Goal: Task Accomplishment & Management: Manage account settings

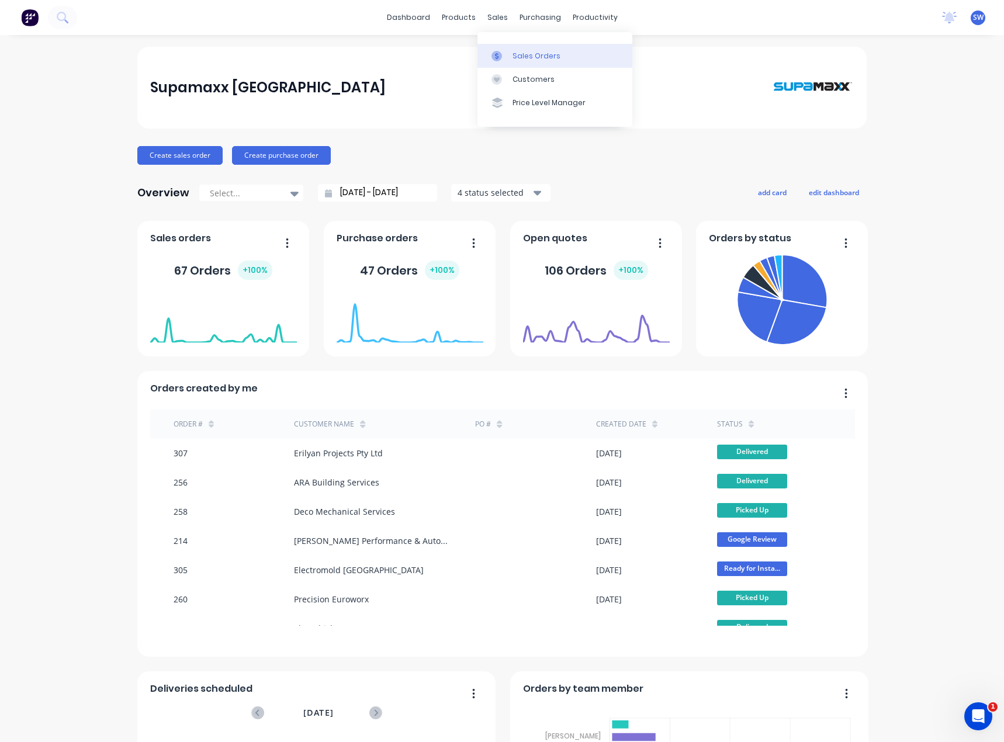
click at [528, 51] on div "Sales Orders" at bounding box center [537, 56] width 48 height 11
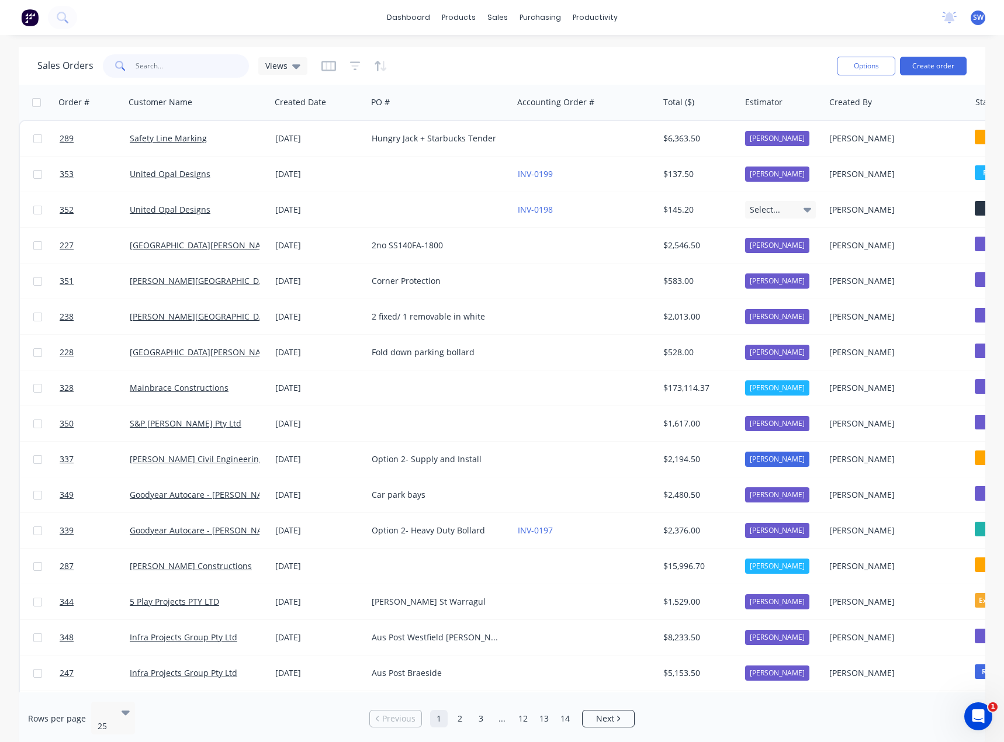
click at [157, 65] on input "text" at bounding box center [193, 65] width 114 height 23
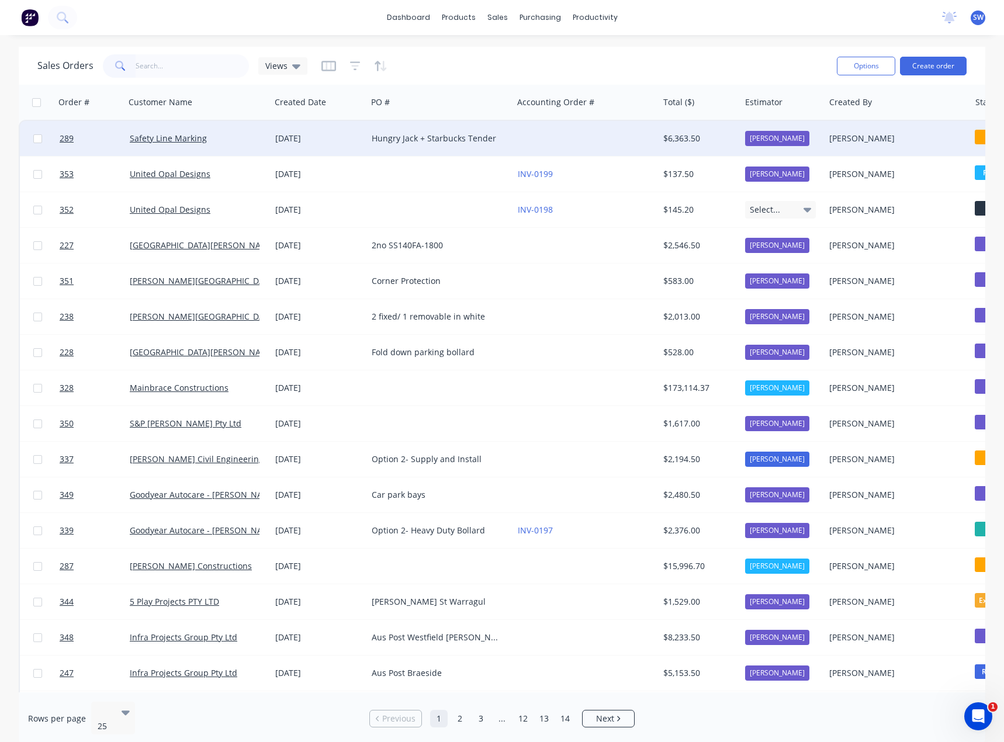
click at [533, 142] on div at bounding box center [586, 138] width 146 height 35
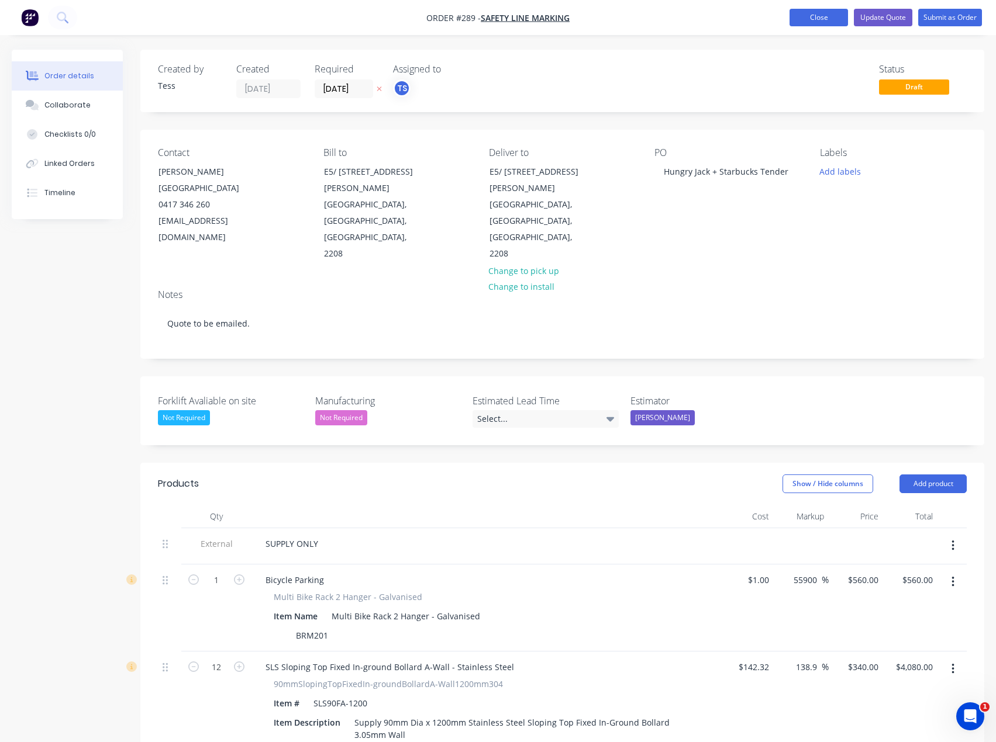
click at [810, 13] on button "Close" at bounding box center [818, 18] width 58 height 18
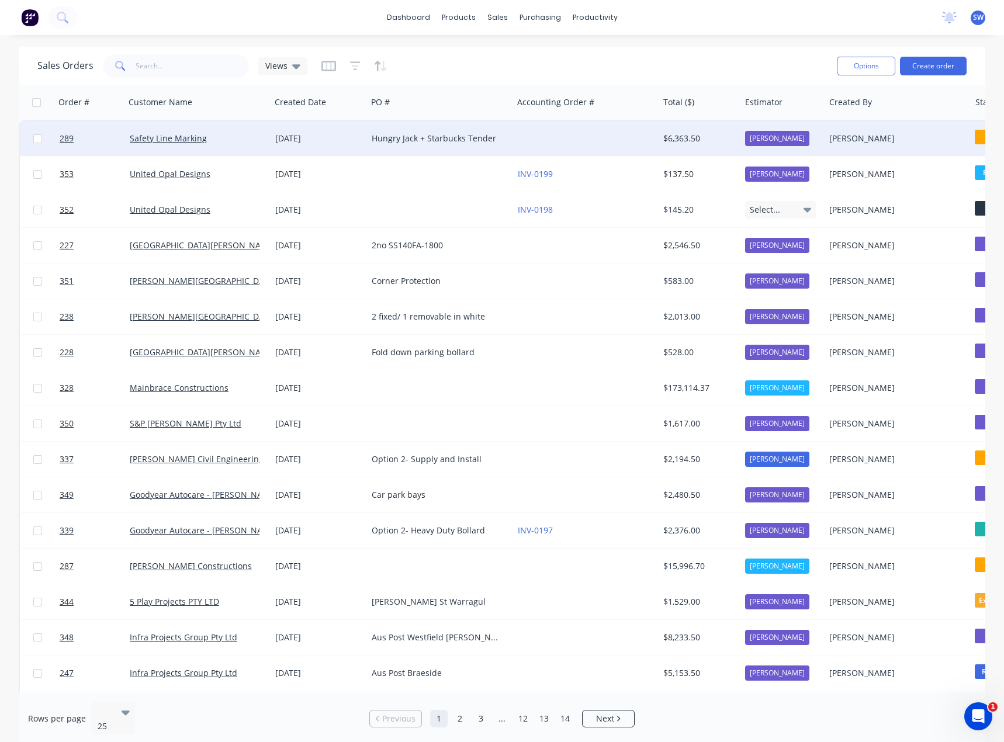
click at [466, 128] on div "Hungry Jack + Starbucks Tender" at bounding box center [440, 138] width 146 height 35
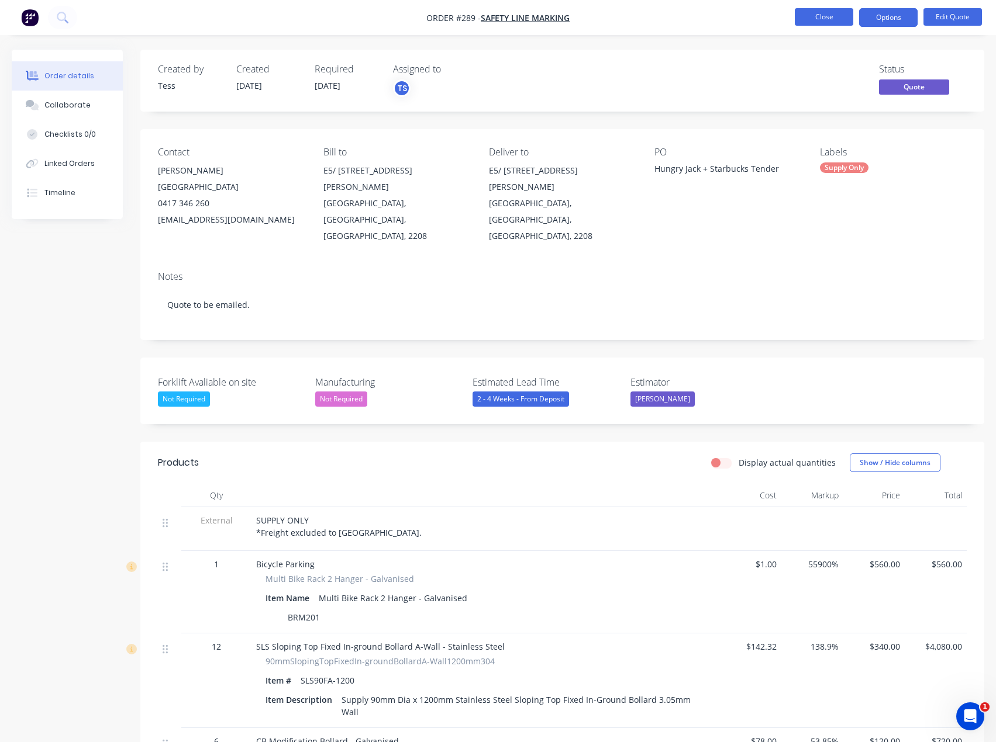
click at [826, 11] on button "Close" at bounding box center [823, 17] width 58 height 18
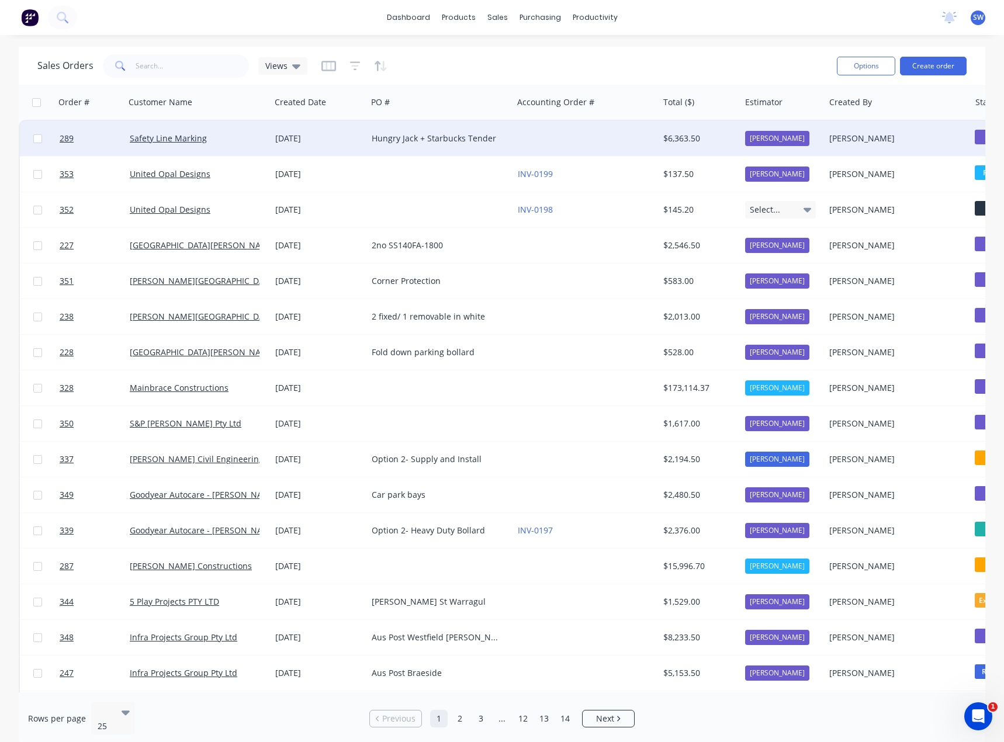
click at [413, 146] on div "Hungry Jack + Starbucks Tender" at bounding box center [440, 138] width 146 height 35
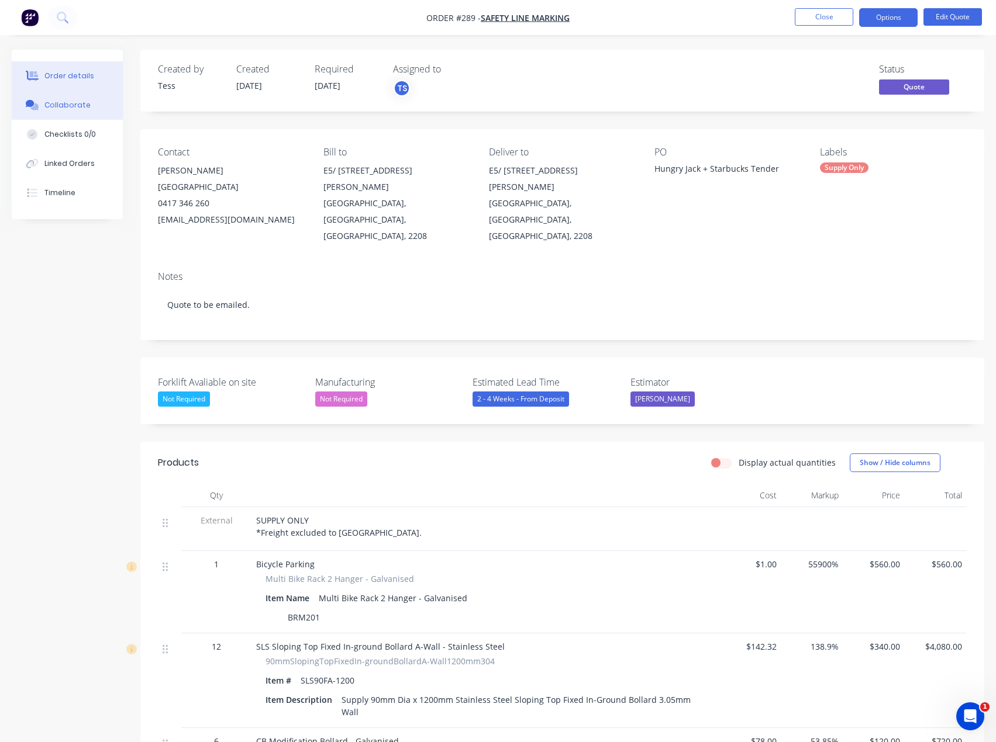
click at [71, 105] on div "Collaborate" at bounding box center [67, 105] width 46 height 11
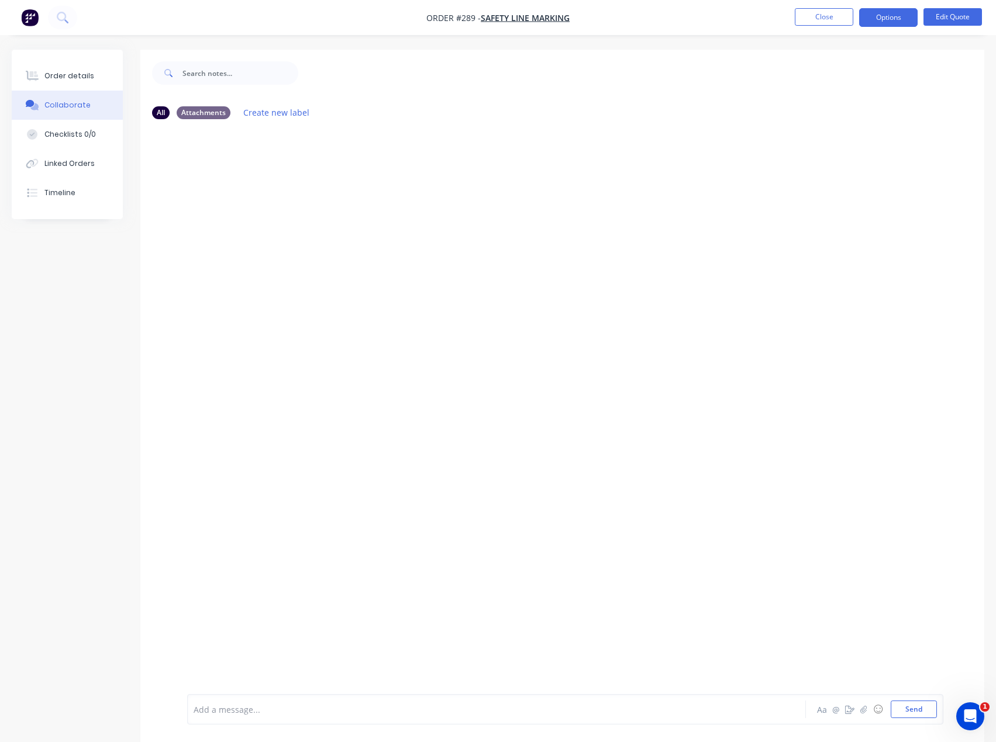
click at [218, 719] on div "Add a message... Aa @ ☺ Send" at bounding box center [565, 709] width 756 height 30
click at [861, 714] on button "button" at bounding box center [863, 710] width 14 height 14
click at [220, 720] on div "Add a message... Aa @ ☺ Send" at bounding box center [565, 680] width 756 height 90
click at [220, 717] on div "Add a message..." at bounding box center [471, 710] width 557 height 18
click at [920, 713] on button "Send" at bounding box center [913, 710] width 46 height 18
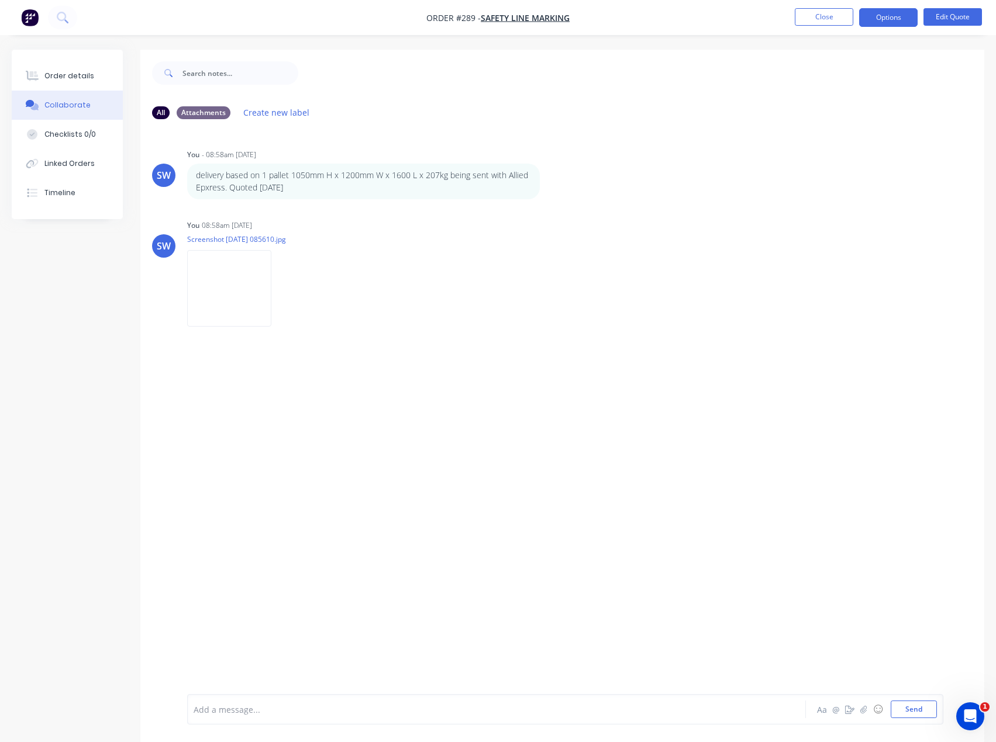
click at [387, 420] on div "SW You - 08:58am [DATE] delivery based on 1 pallet 1050mm H x 1200mm W x 1600 L…" at bounding box center [562, 412] width 844 height 566
click at [51, 72] on div "Order details" at bounding box center [69, 76] width 50 height 11
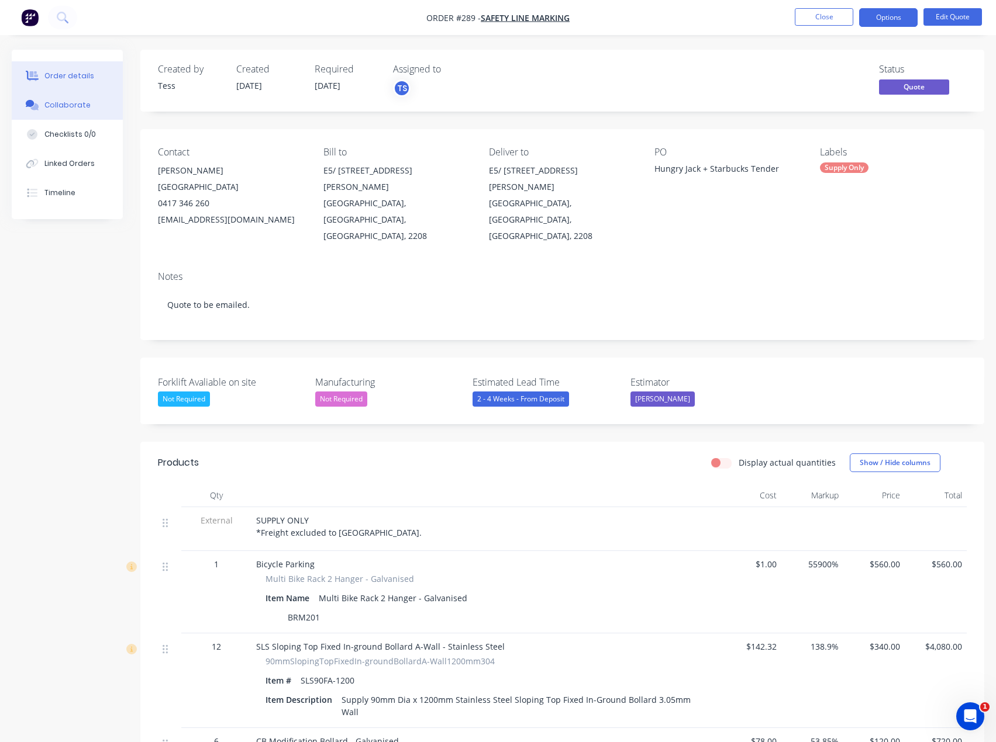
click at [53, 100] on button "Collaborate" at bounding box center [67, 105] width 111 height 29
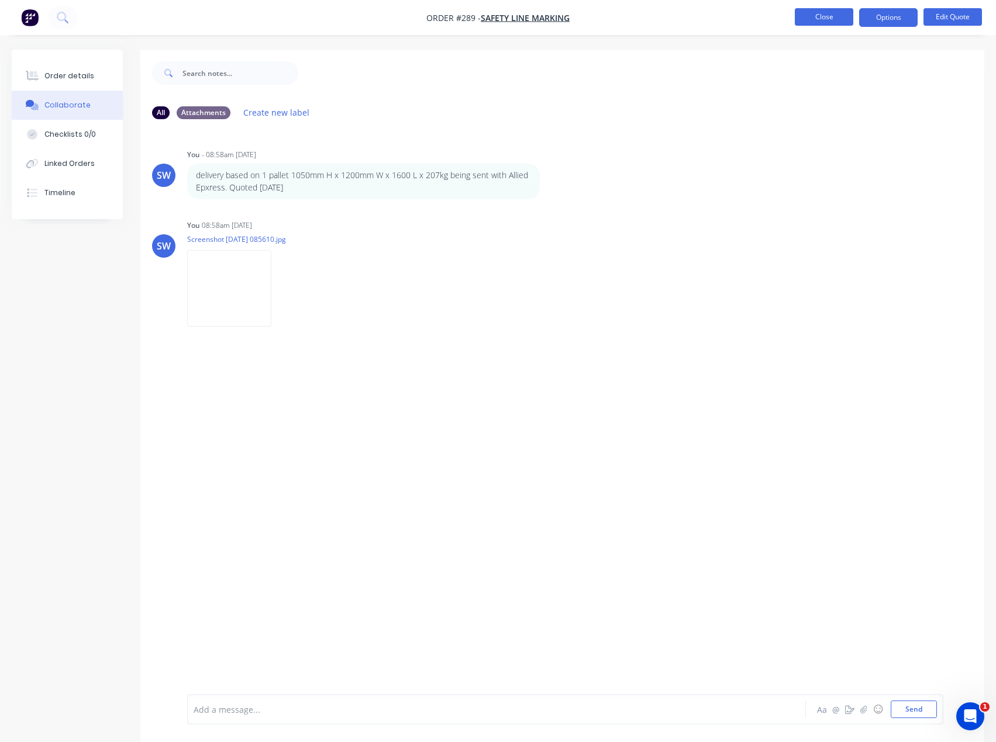
click at [824, 15] on button "Close" at bounding box center [823, 17] width 58 height 18
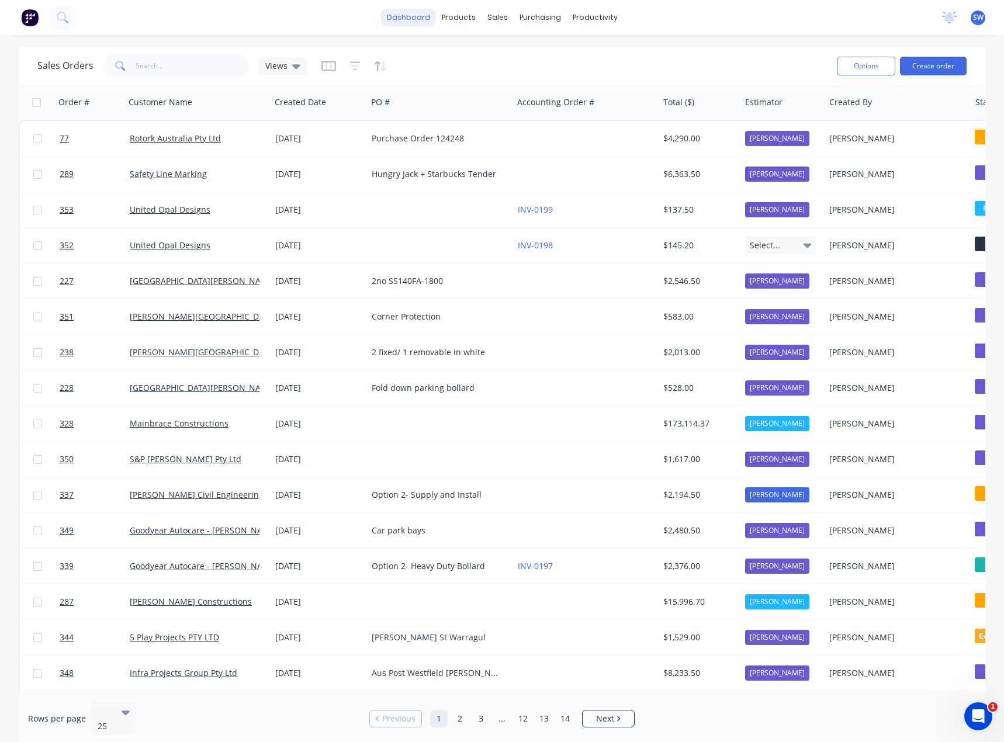
click at [411, 13] on link "dashboard" at bounding box center [408, 18] width 55 height 18
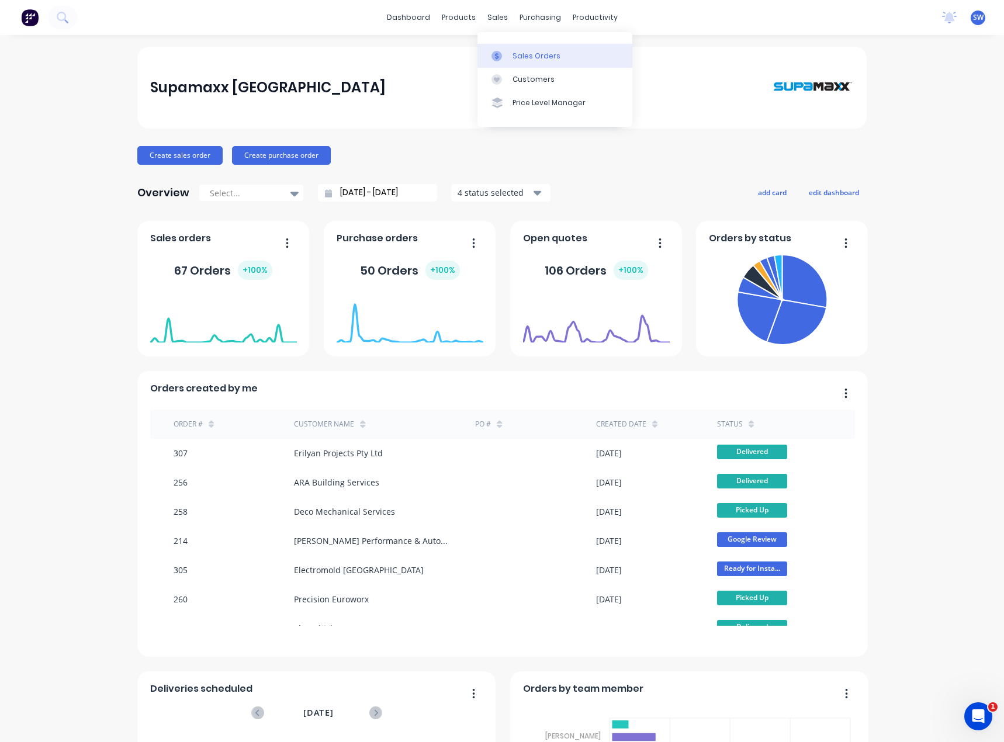
click at [507, 49] on link "Sales Orders" at bounding box center [555, 55] width 155 height 23
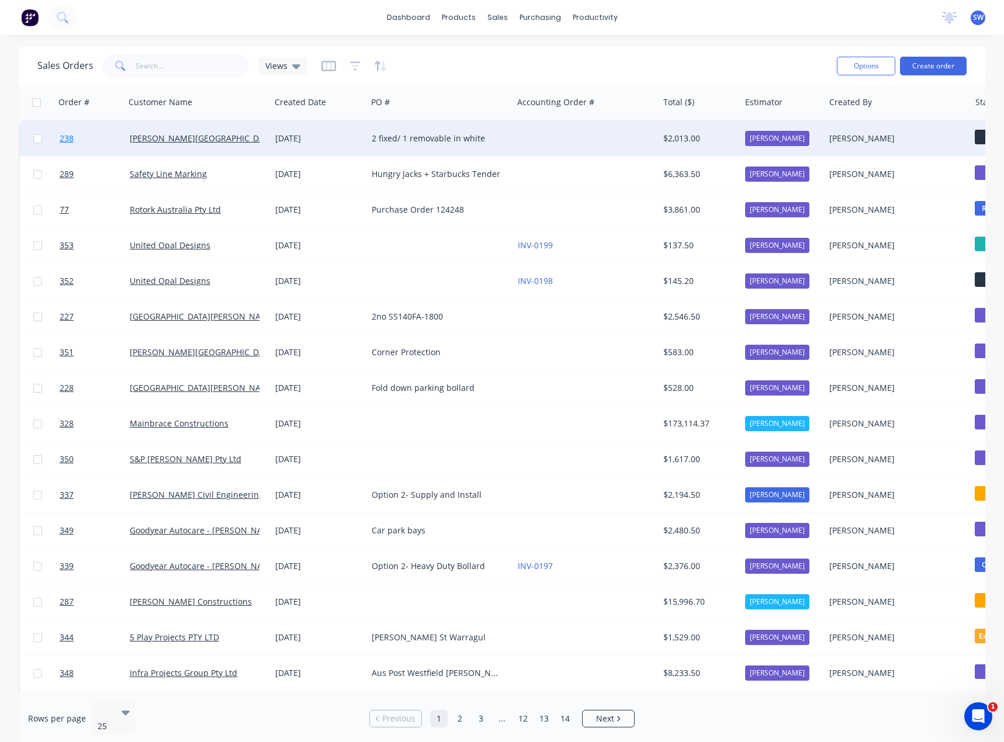
click at [105, 140] on link "238" at bounding box center [95, 138] width 70 height 35
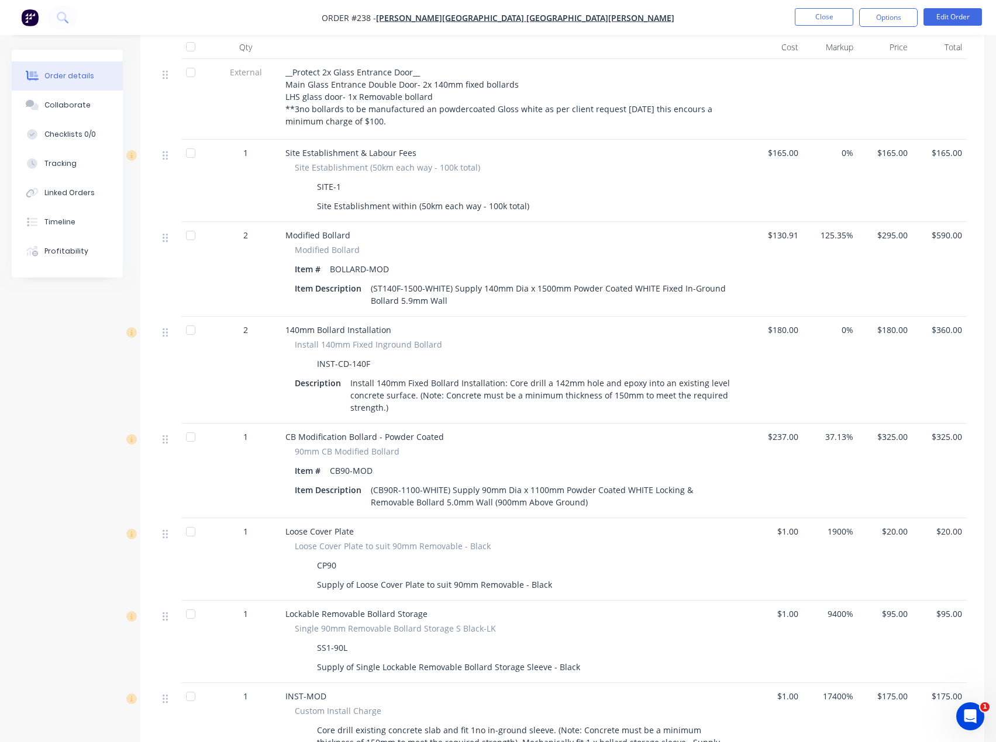
scroll to position [409, 0]
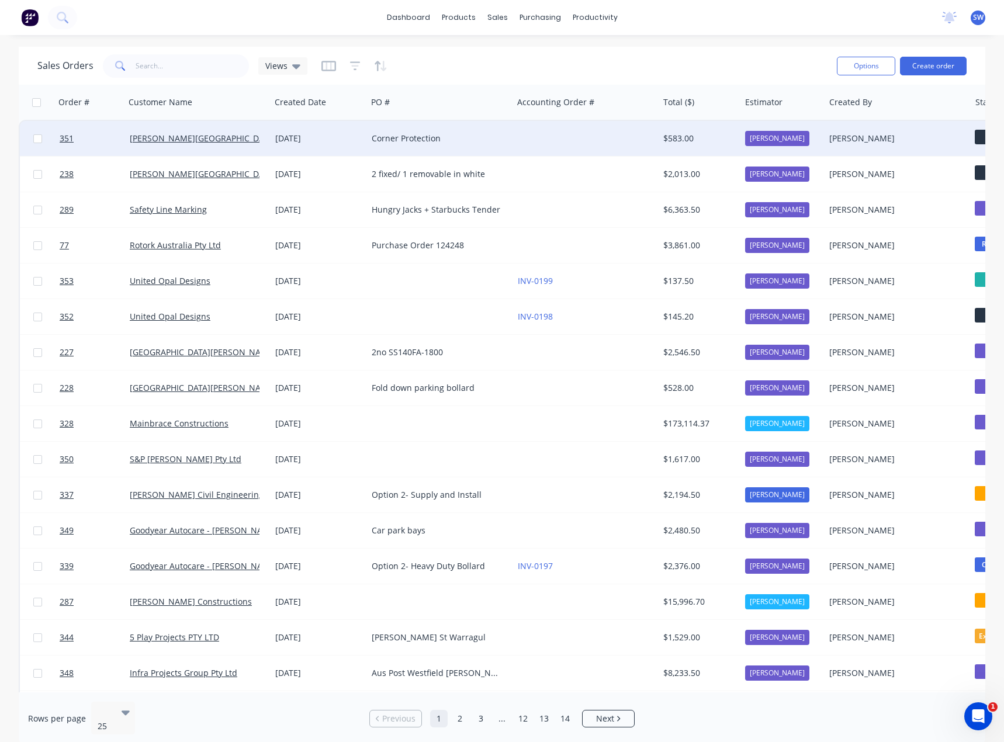
click at [439, 141] on div "Corner Protection" at bounding box center [437, 139] width 130 height 12
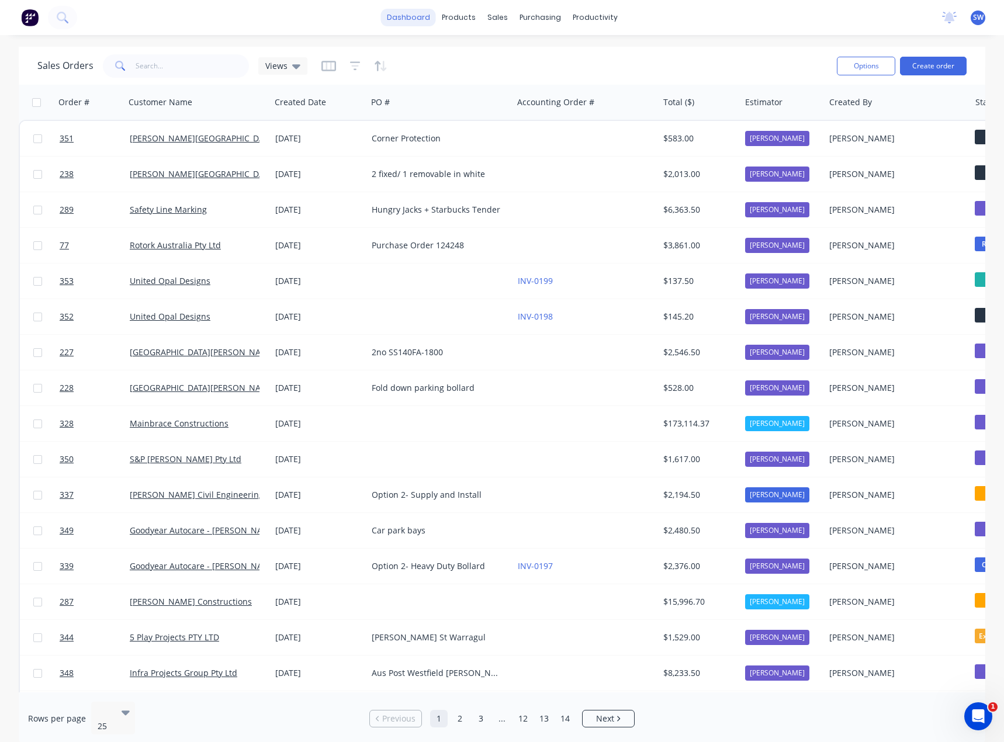
click at [428, 12] on link "dashboard" at bounding box center [408, 18] width 55 height 18
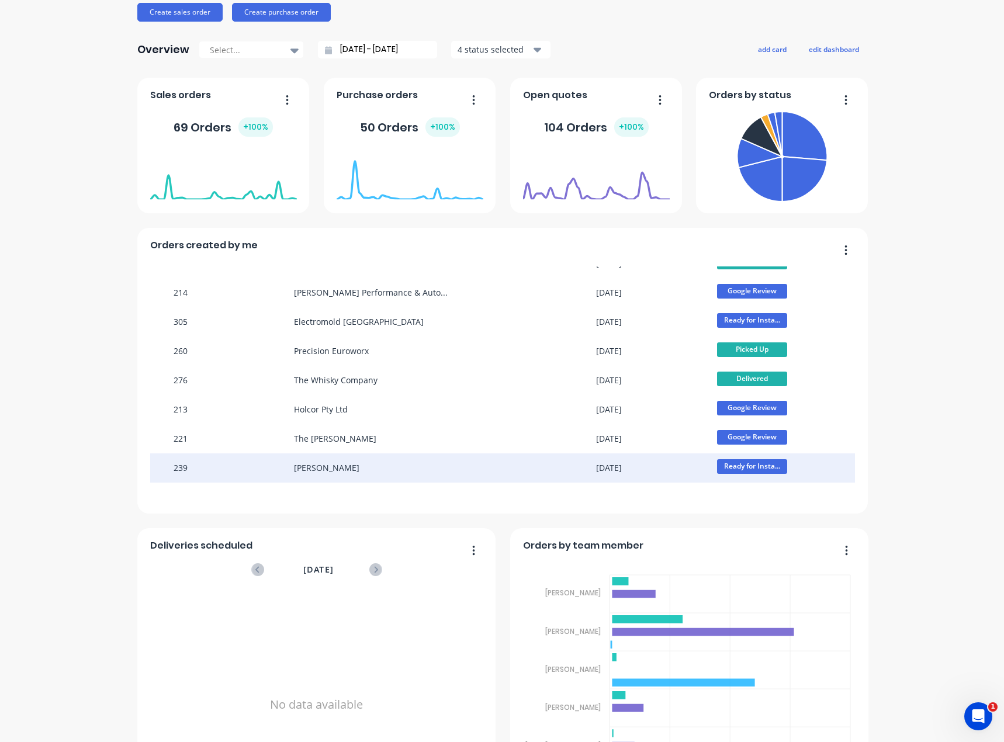
scroll to position [175, 0]
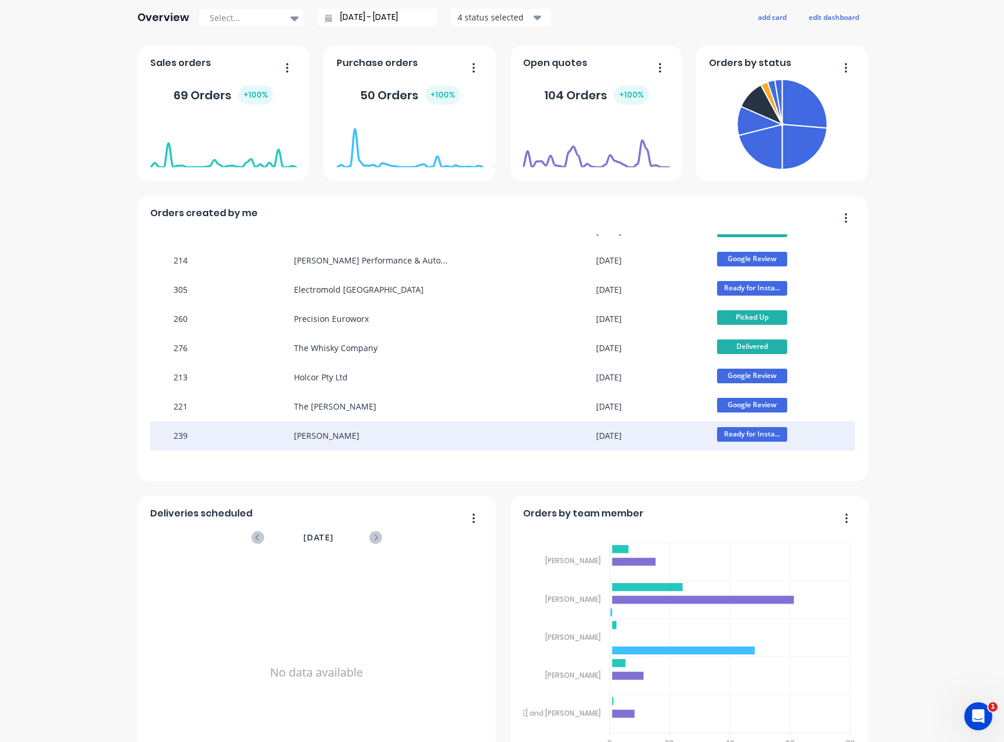
click at [333, 431] on div "[PERSON_NAME]" at bounding box center [326, 436] width 65 height 12
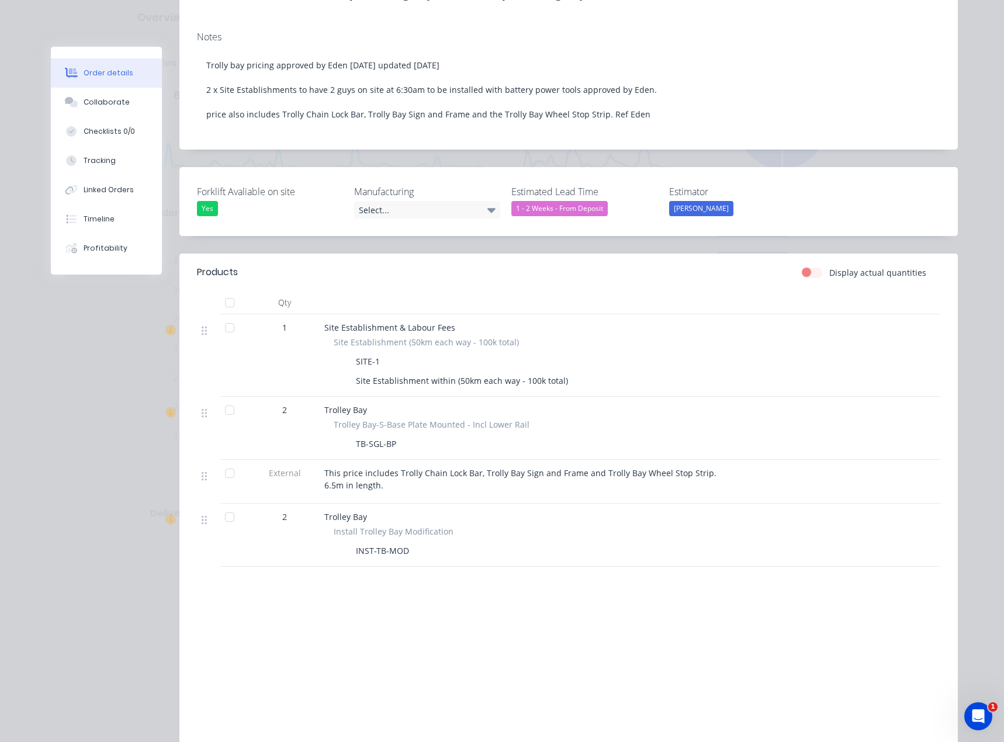
scroll to position [292, 0]
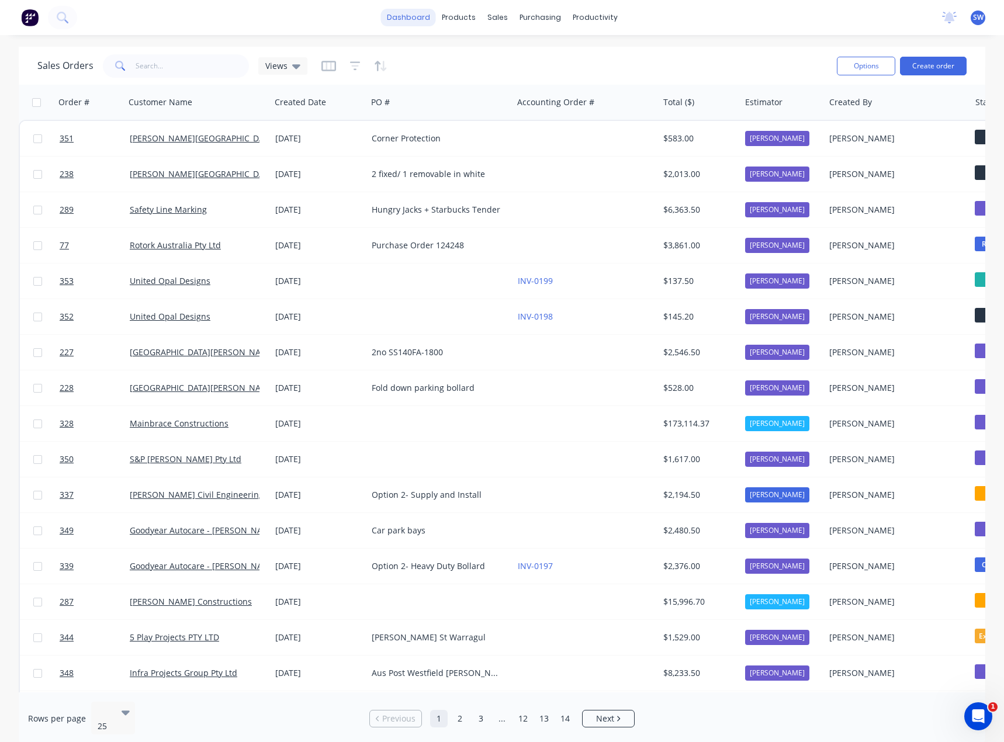
click at [420, 18] on link "dashboard" at bounding box center [408, 18] width 55 height 18
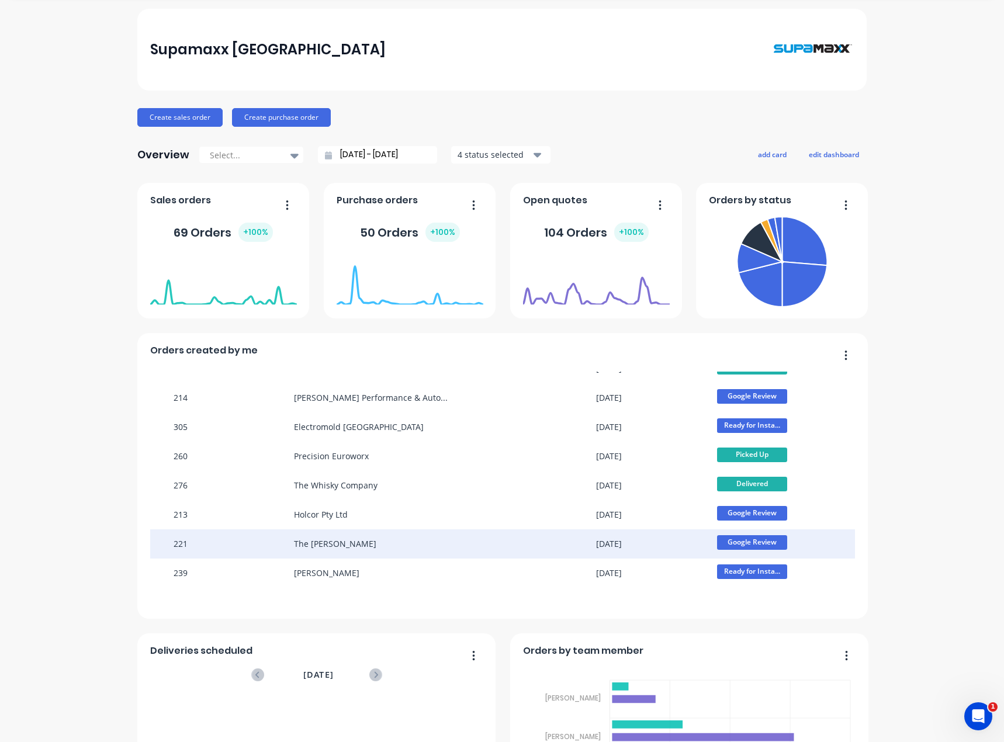
scroll to position [58, 0]
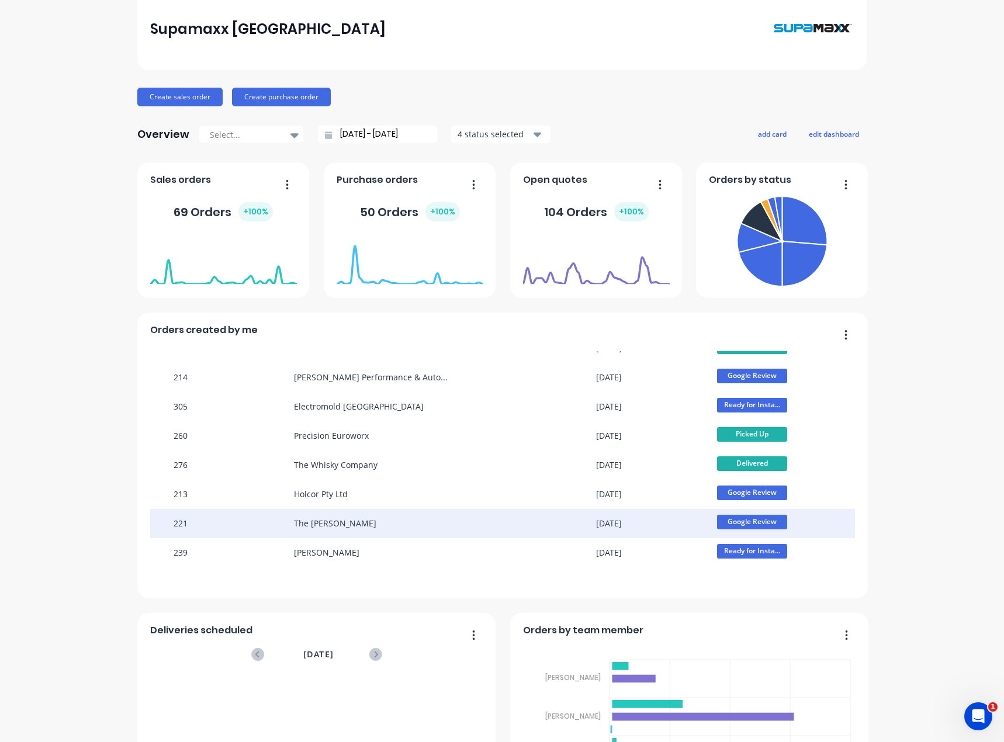
click at [364, 527] on div "The [PERSON_NAME]" at bounding box center [384, 523] width 181 height 29
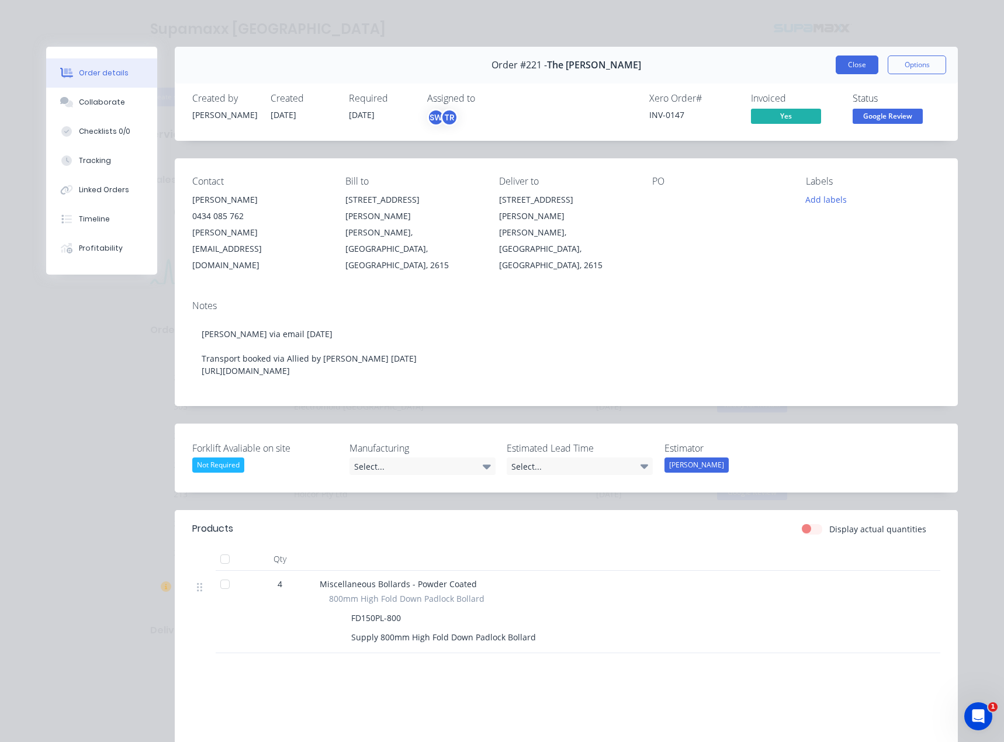
click at [841, 67] on button "Close" at bounding box center [857, 65] width 43 height 19
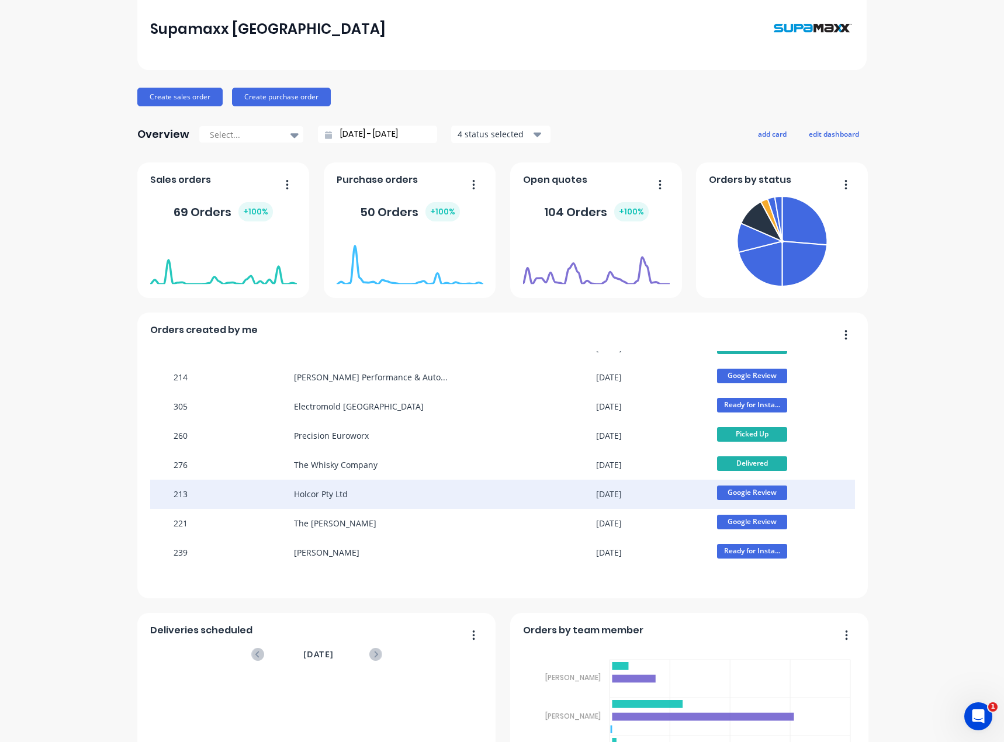
click at [401, 488] on div "Holcor Pty Ltd" at bounding box center [384, 494] width 181 height 29
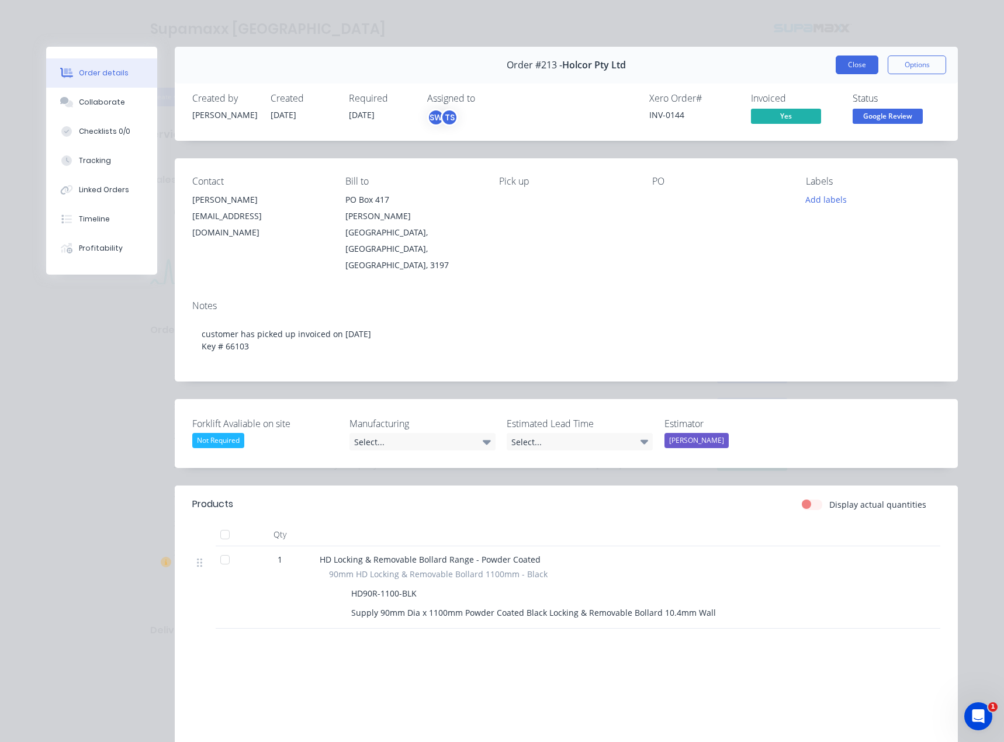
click at [856, 68] on button "Close" at bounding box center [857, 65] width 43 height 19
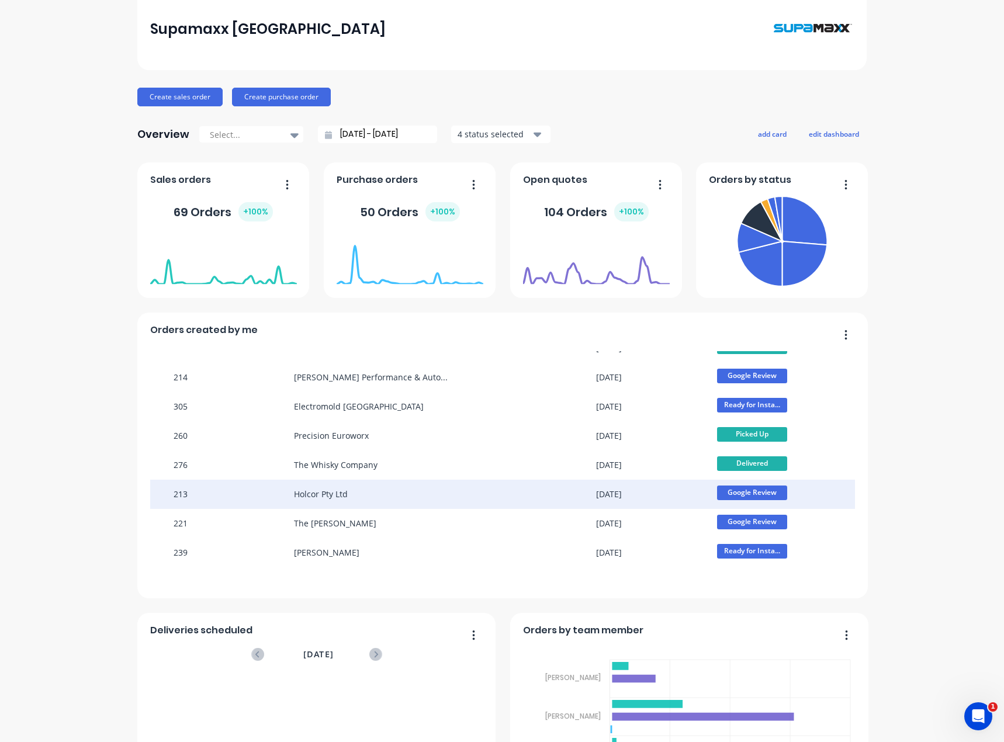
click at [350, 502] on div "Holcor Pty Ltd" at bounding box center [384, 494] width 181 height 29
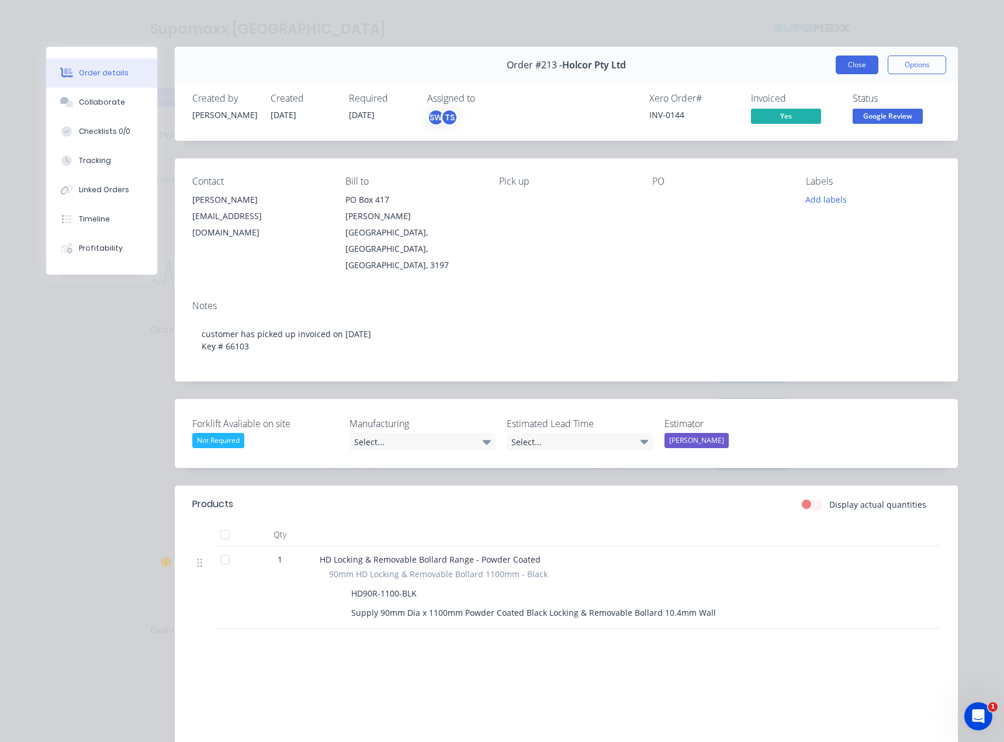
click at [852, 63] on button "Close" at bounding box center [857, 65] width 43 height 19
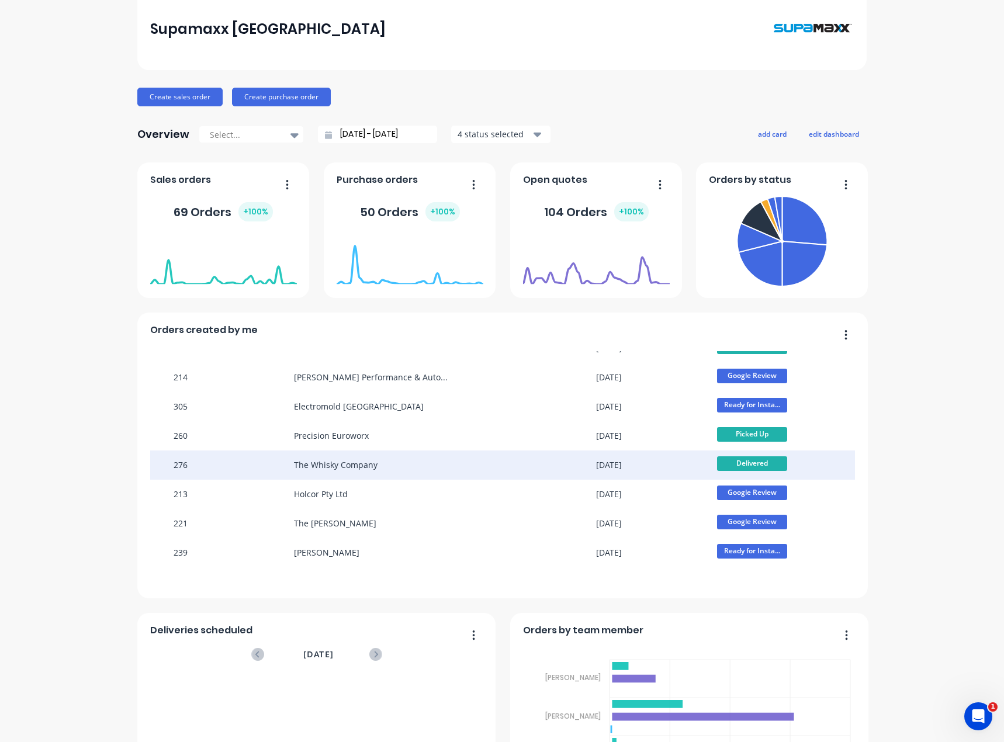
click at [330, 459] on div "The Whisky Company" at bounding box center [336, 465] width 84 height 12
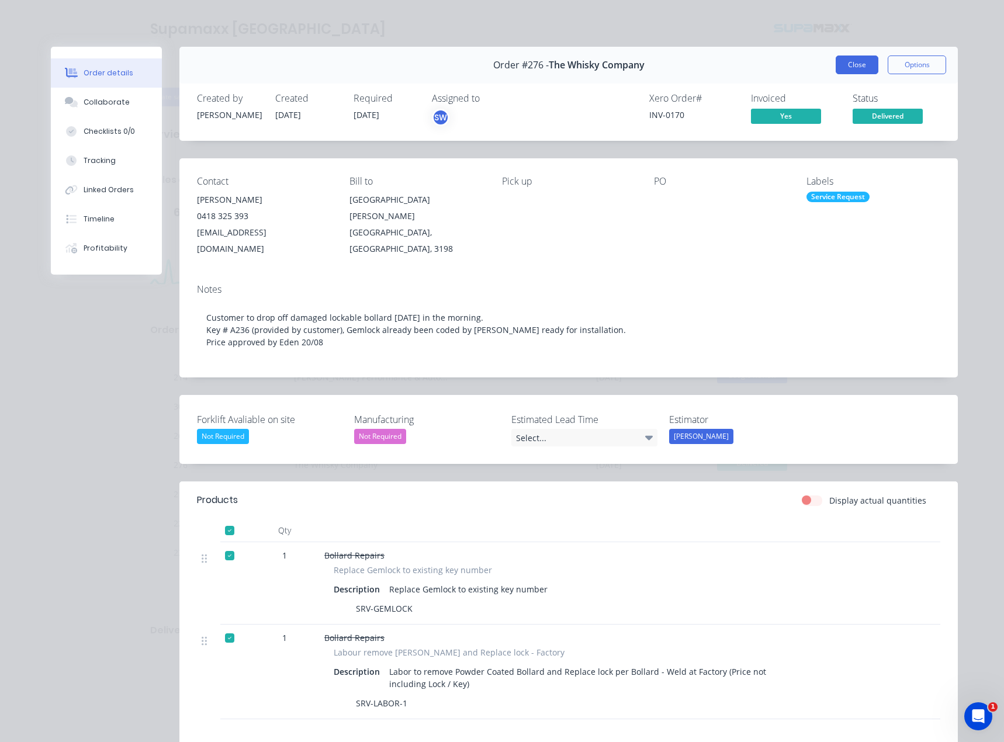
click at [849, 63] on button "Close" at bounding box center [857, 65] width 43 height 19
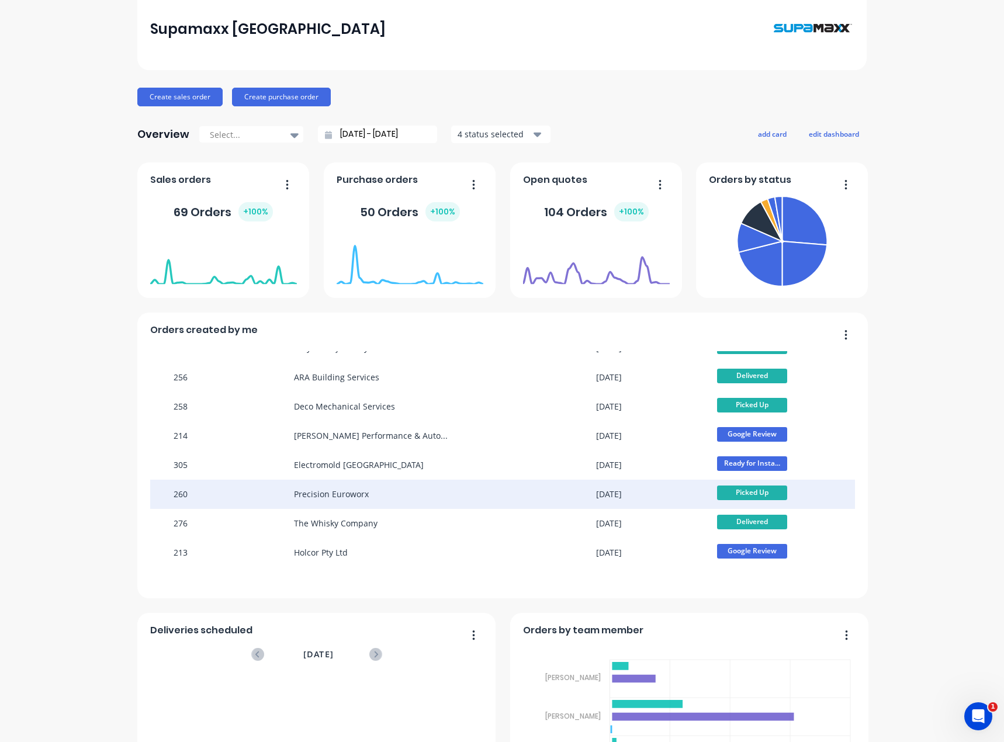
scroll to position [0, 0]
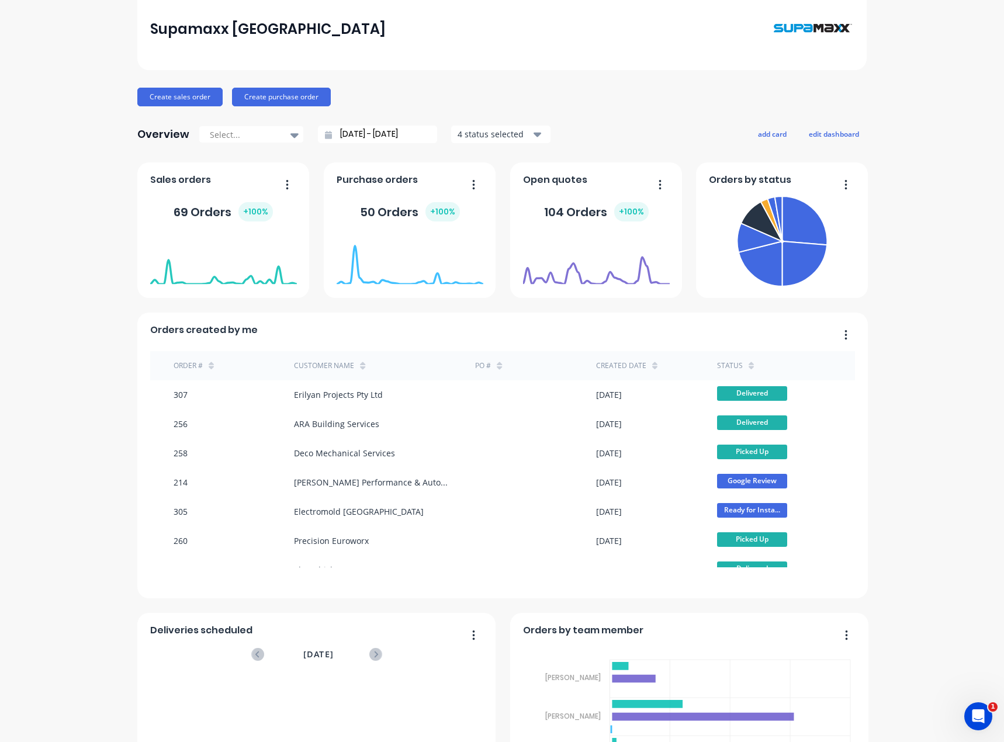
click at [892, 118] on div "Supamaxx [GEOGRAPHIC_DATA] Create sales order Create purchase order Overview Se…" at bounding box center [502, 443] width 1004 height 911
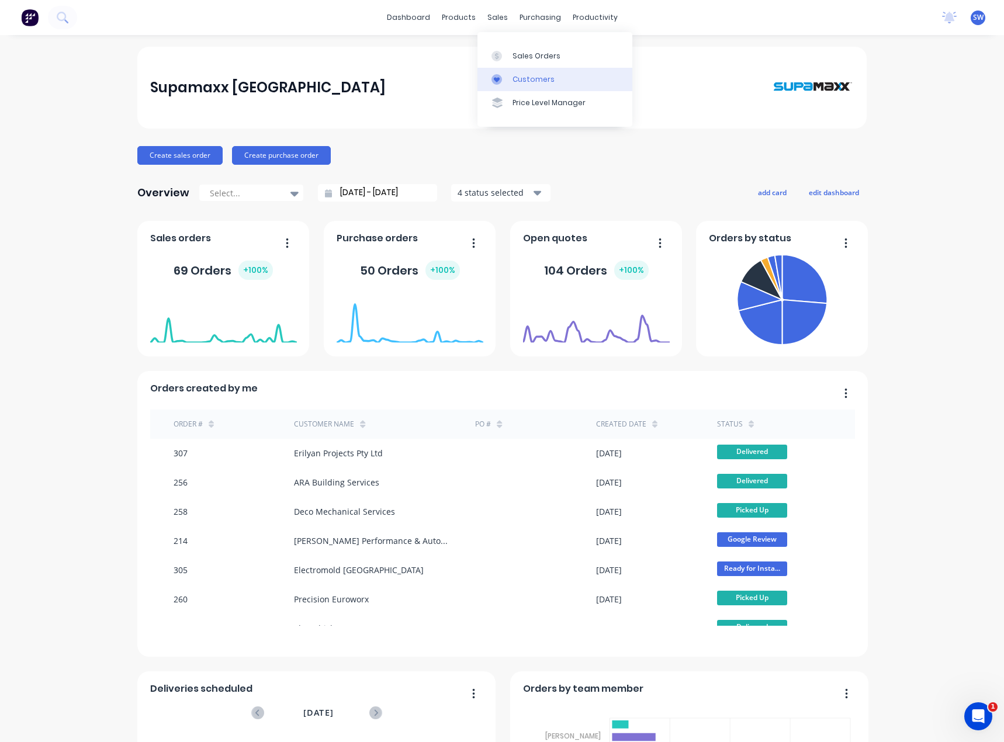
click at [516, 78] on div "Customers" at bounding box center [534, 79] width 42 height 11
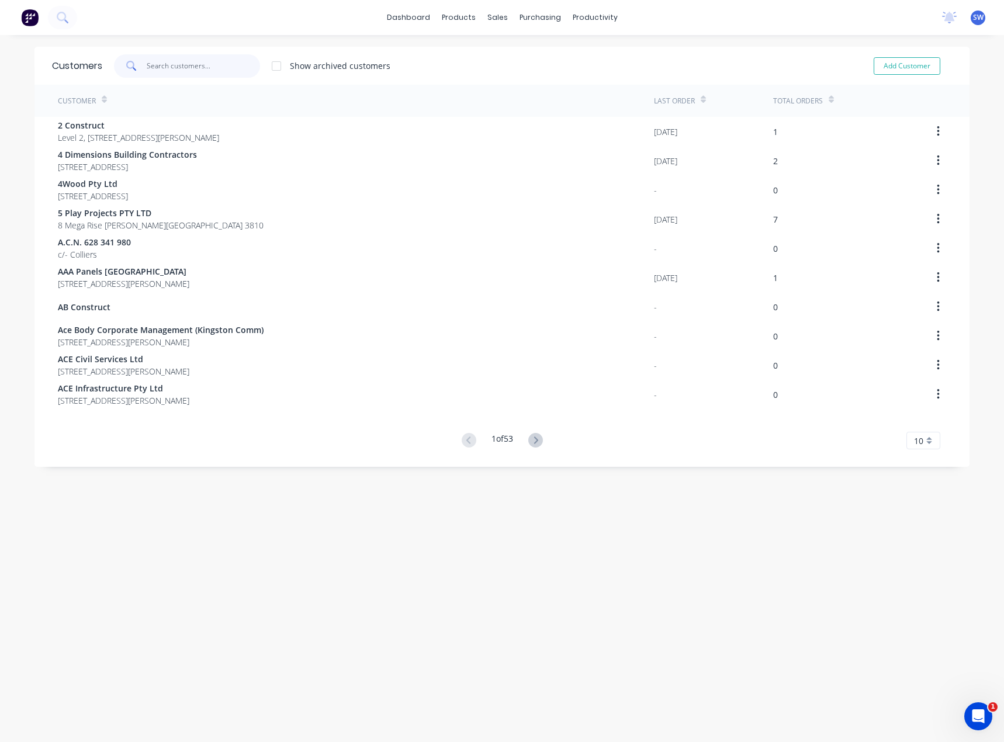
click at [169, 74] on input "text" at bounding box center [204, 65] width 114 height 23
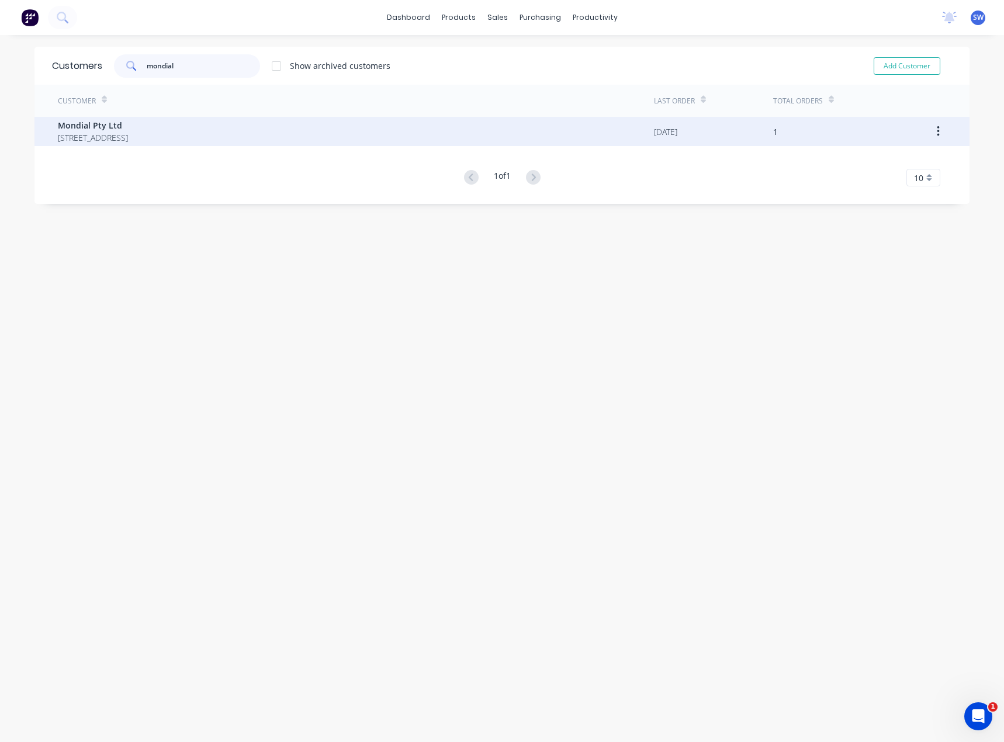
type input "mondial"
click at [128, 139] on span "[STREET_ADDRESS]" at bounding box center [93, 138] width 70 height 12
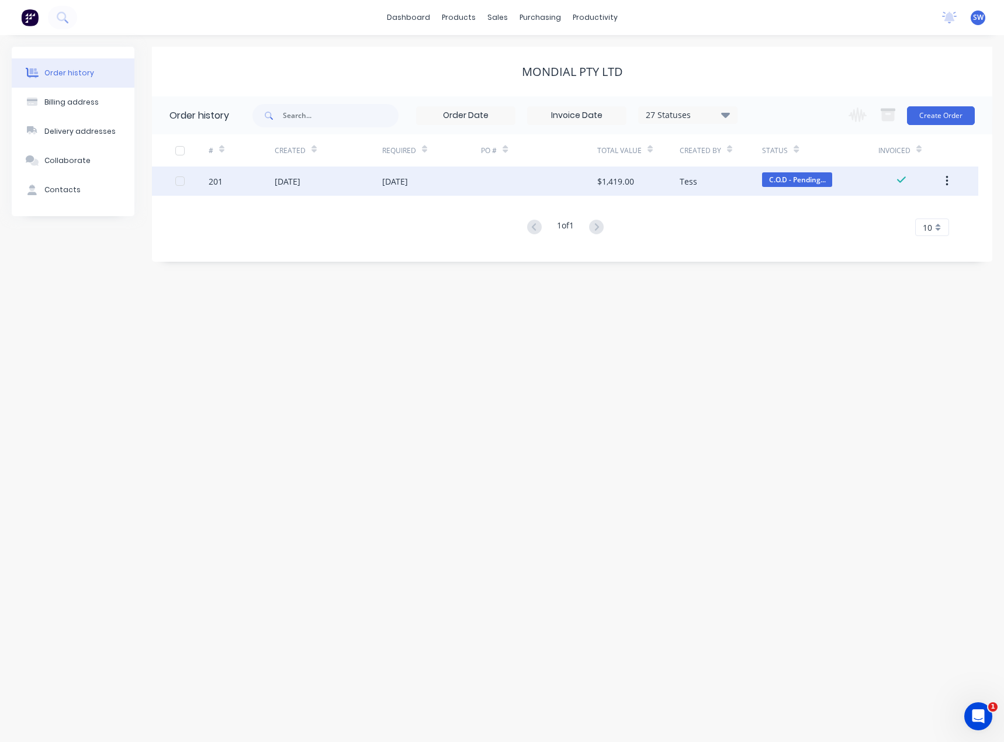
click at [408, 184] on div "[DATE]" at bounding box center [395, 181] width 26 height 12
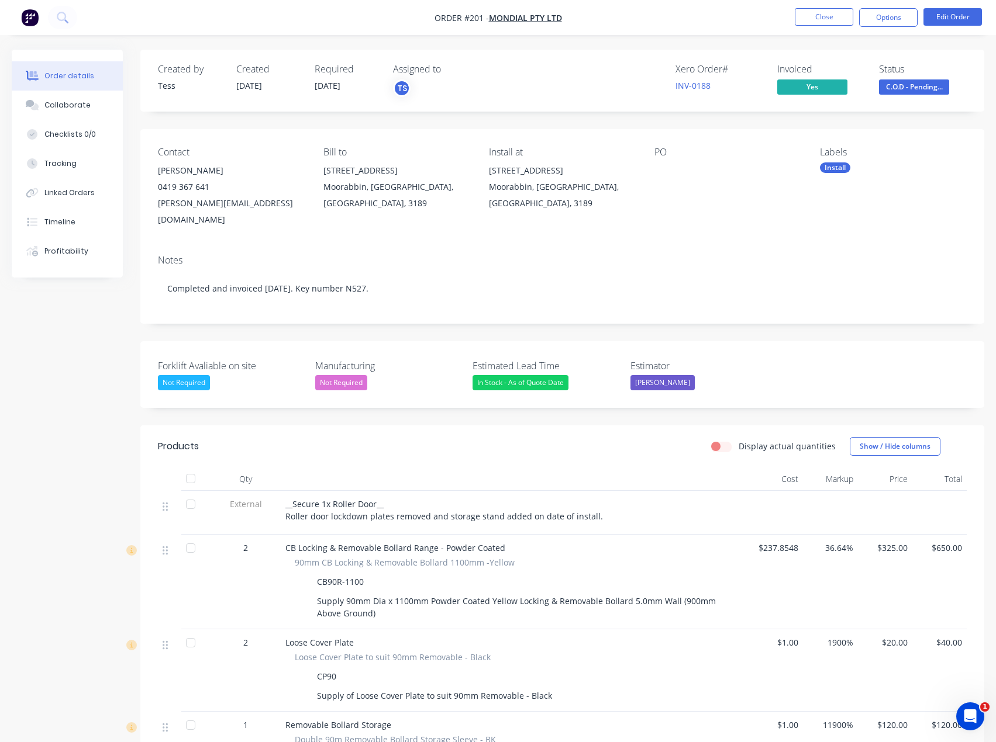
click at [755, 359] on label "Estimator" at bounding box center [703, 366] width 146 height 14
click at [841, 15] on button "Close" at bounding box center [823, 17] width 58 height 18
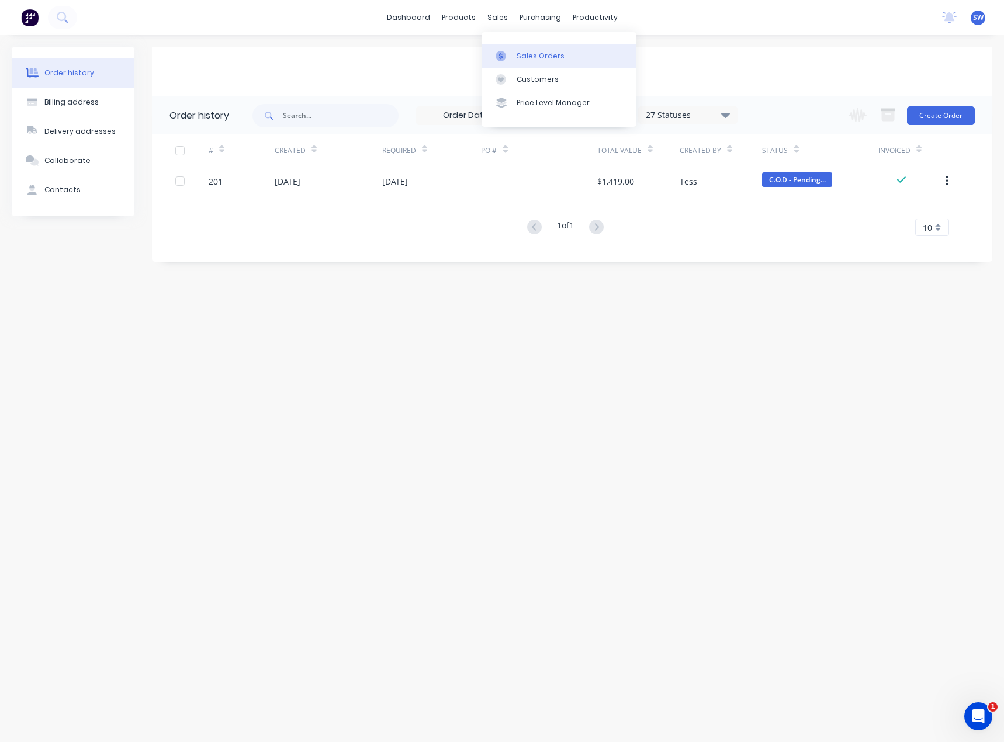
click at [518, 56] on div "Sales Orders" at bounding box center [541, 56] width 48 height 11
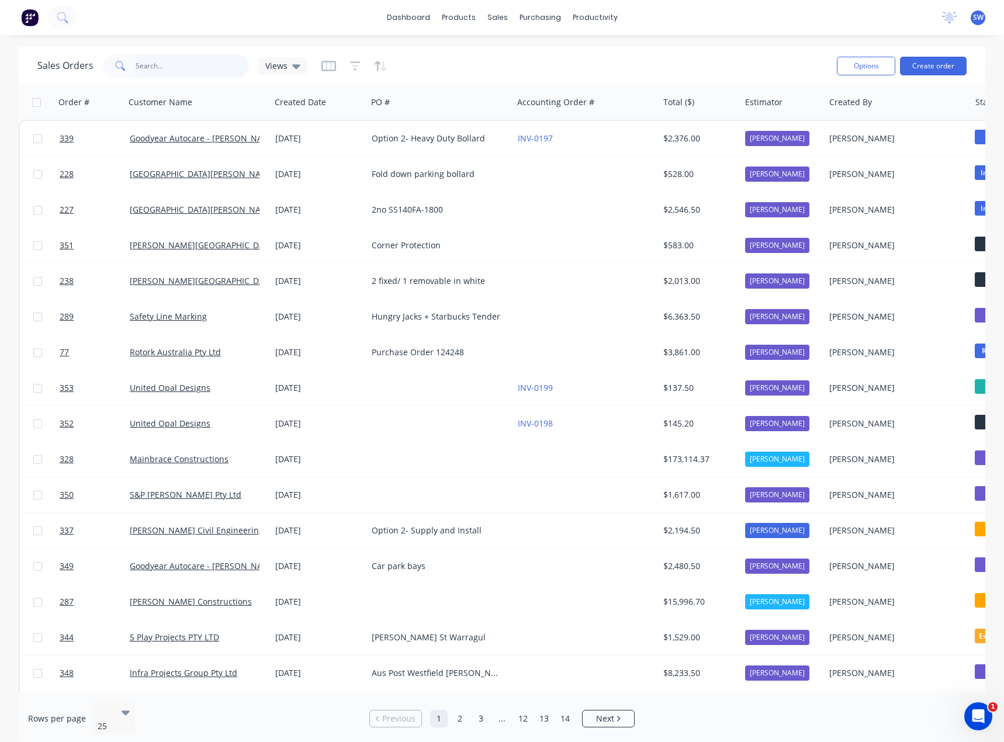
click at [166, 65] on input "text" at bounding box center [193, 65] width 114 height 23
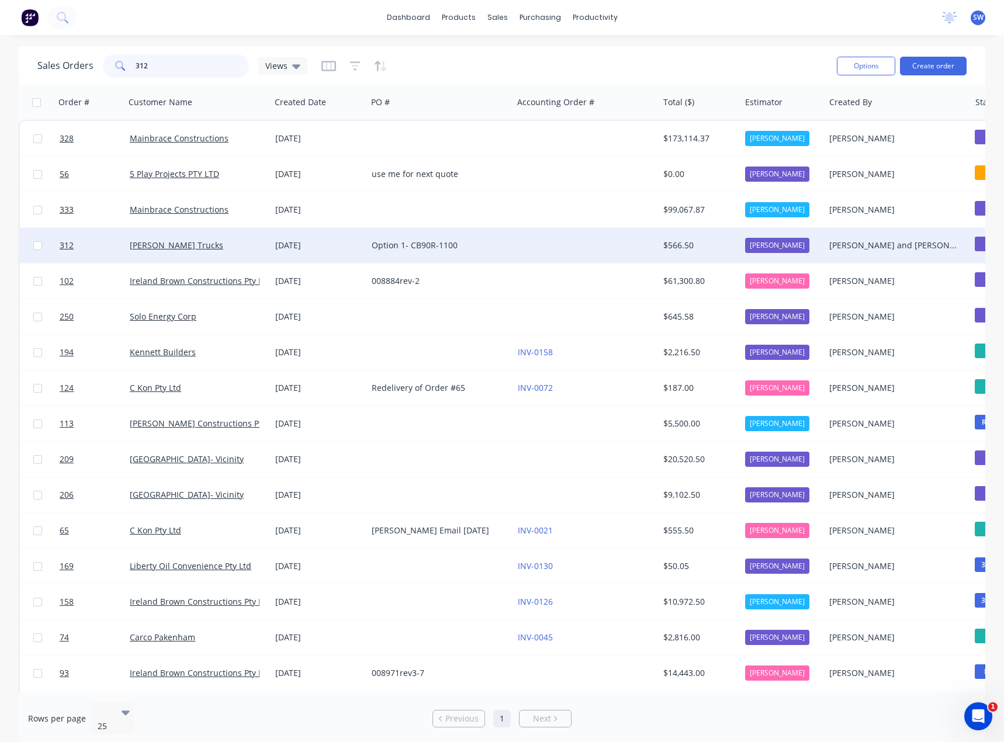
type input "312"
click at [450, 238] on div "Option 1- CB90R-1100" at bounding box center [440, 245] width 146 height 35
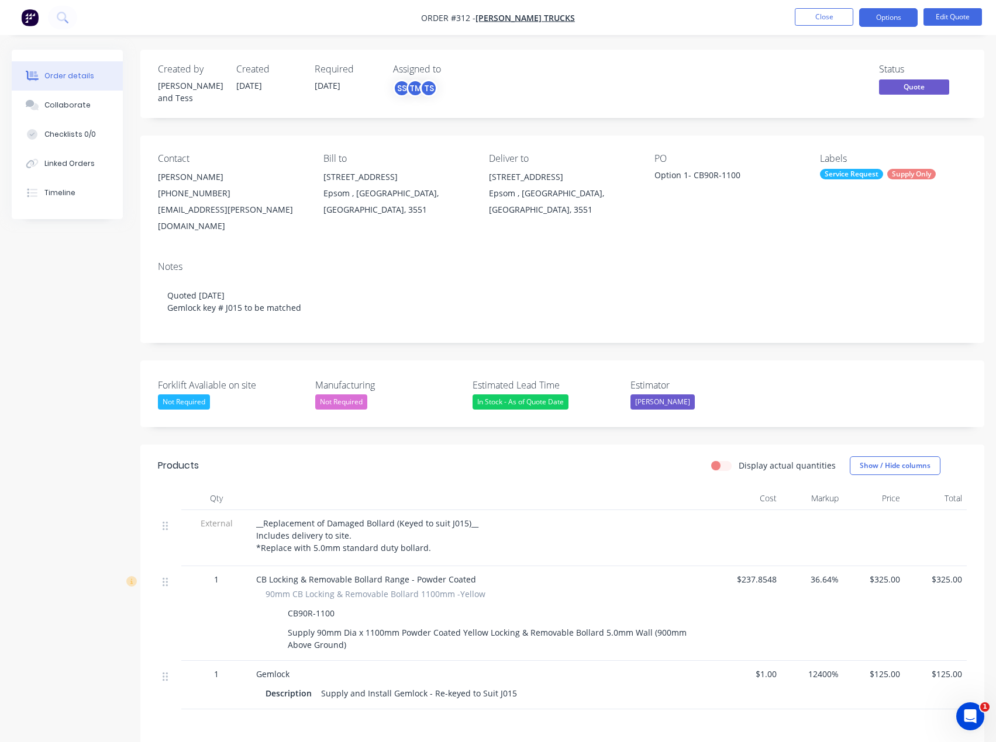
scroll to position [58, 0]
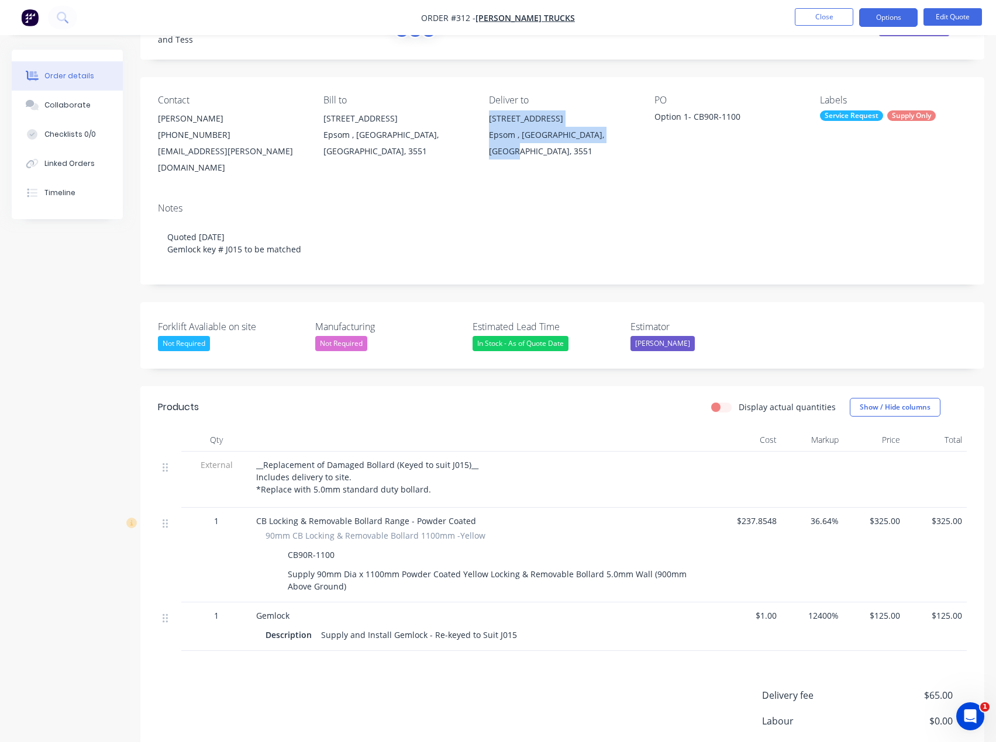
drag, startPoint x: 495, startPoint y: 110, endPoint x: 640, endPoint y: 130, distance: 146.3
click at [641, 130] on div "Contact [PERSON_NAME] [PHONE_NUMBER] [EMAIL_ADDRESS][PERSON_NAME][DOMAIN_NAME] …" at bounding box center [562, 135] width 844 height 116
copy div "[STREET_ADDRESS]"
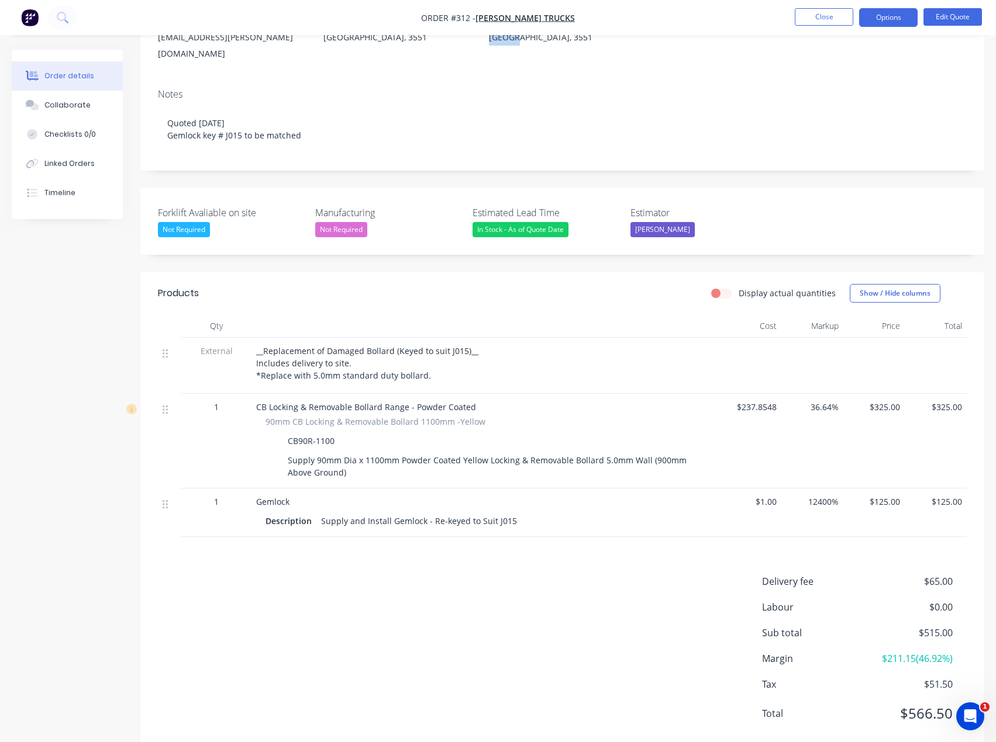
scroll to position [175, 0]
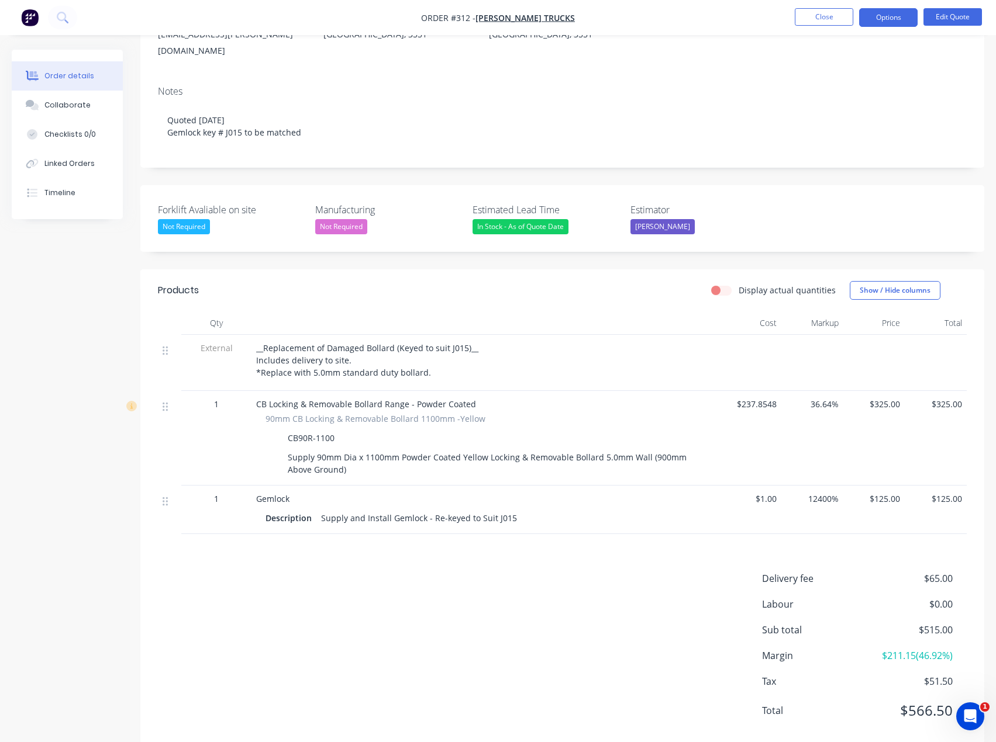
click at [833, 26] on li "Close" at bounding box center [823, 17] width 58 height 19
click at [831, 22] on button "Close" at bounding box center [823, 17] width 58 height 18
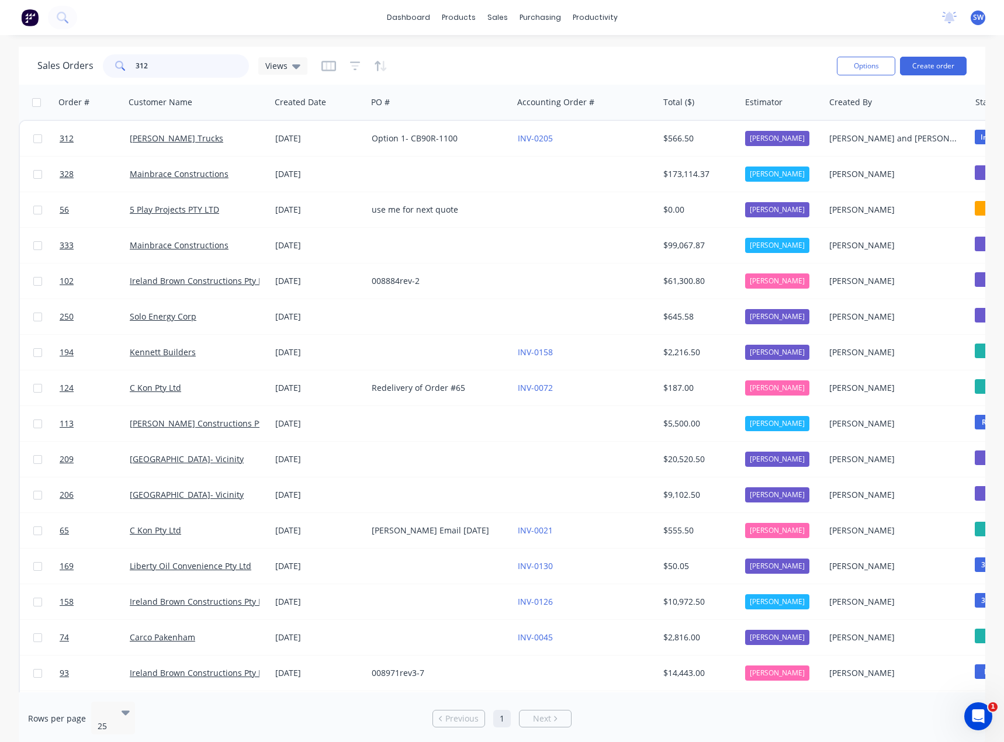
drag, startPoint x: 161, startPoint y: 68, endPoint x: 108, endPoint y: 64, distance: 53.3
click at [110, 65] on div "312" at bounding box center [176, 65] width 146 height 23
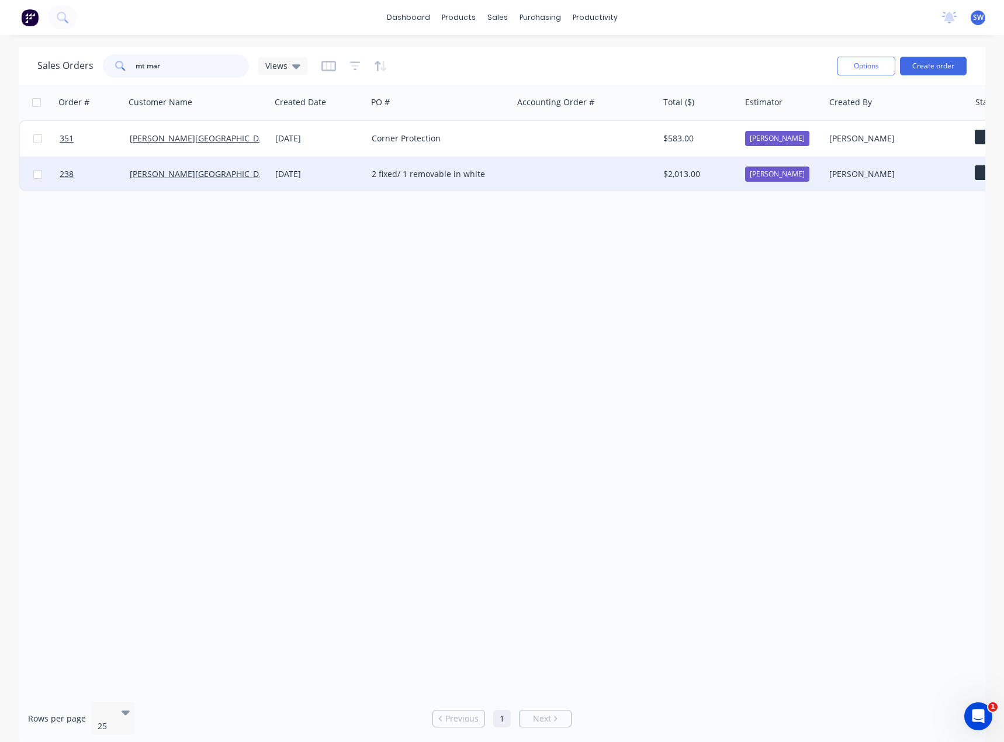
type input "mt mar"
click at [438, 178] on div "2 fixed/ 1 removable in white" at bounding box center [437, 174] width 130 height 12
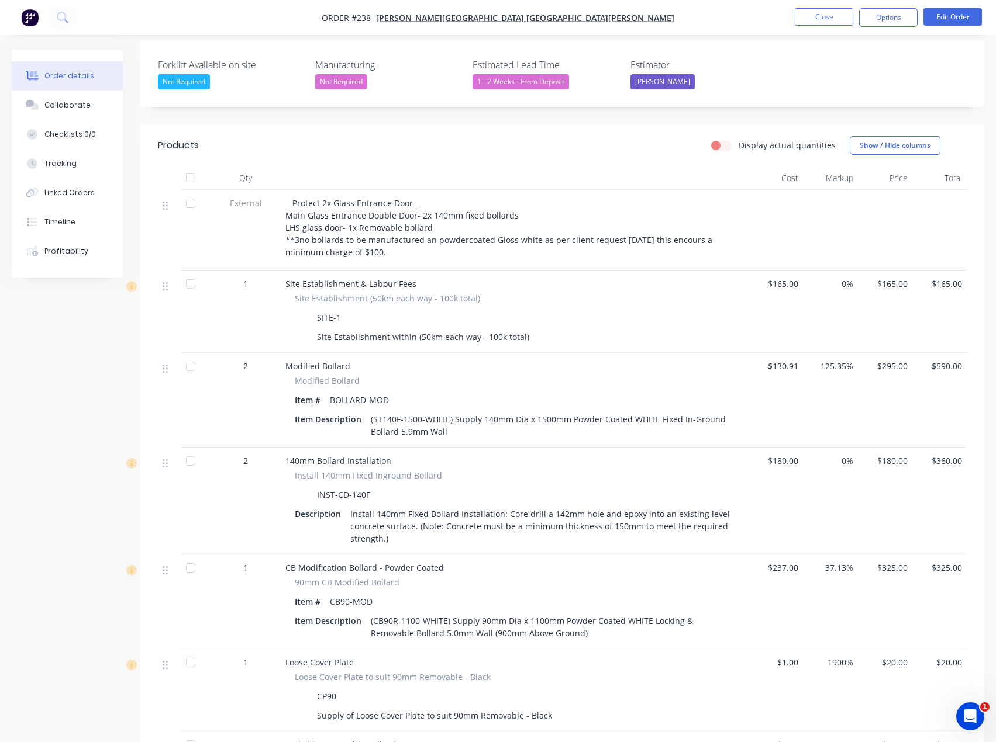
scroll to position [292, 0]
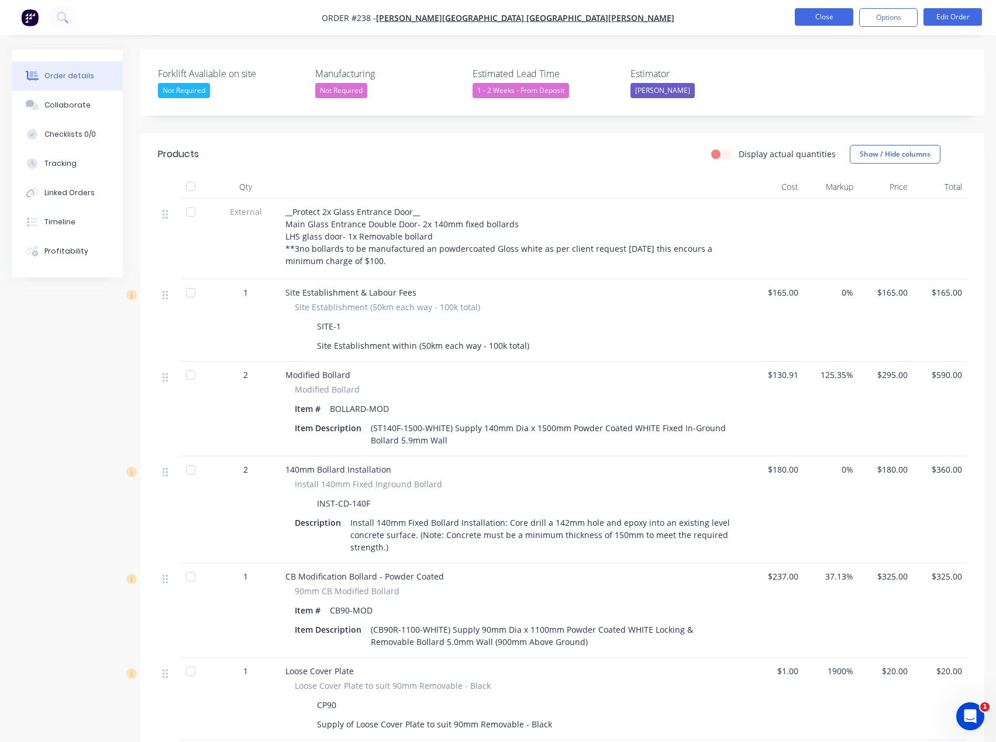
click at [839, 14] on button "Close" at bounding box center [823, 17] width 58 height 18
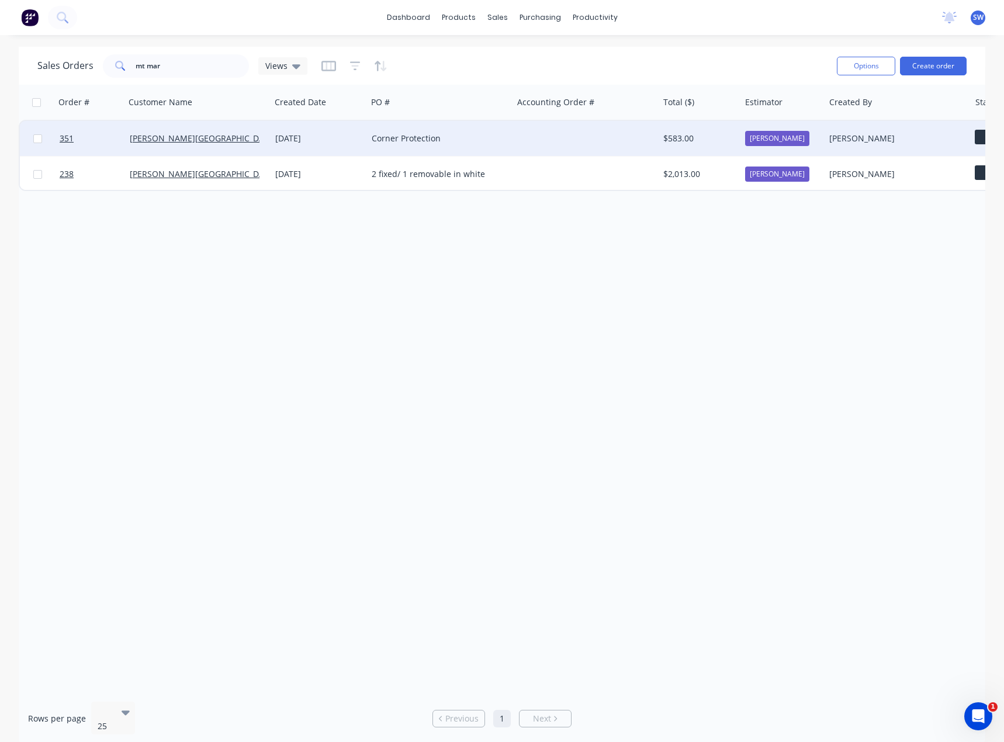
click at [389, 133] on div "Corner Protection" at bounding box center [437, 139] width 130 height 12
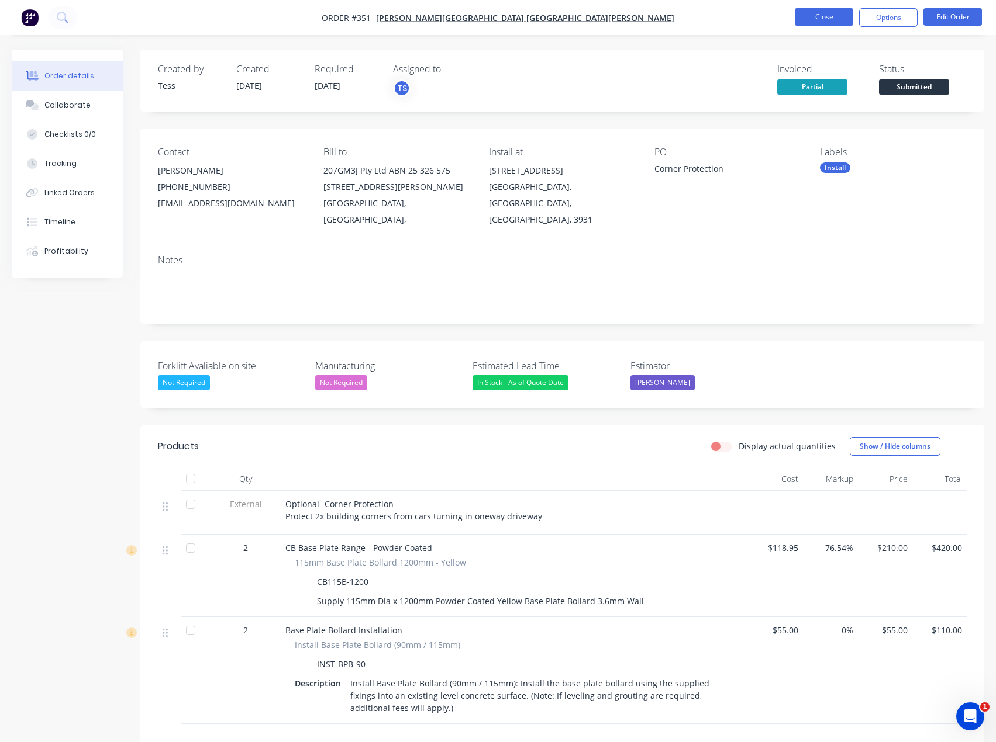
click at [819, 22] on button "Close" at bounding box center [823, 17] width 58 height 18
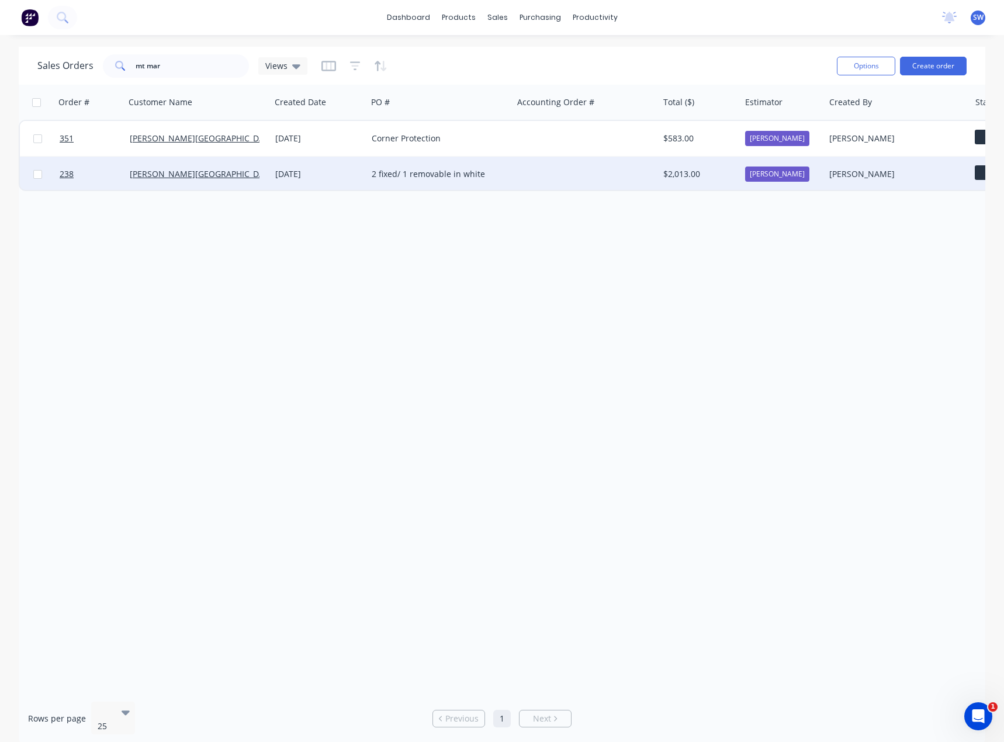
click at [414, 182] on div "2 fixed/ 1 removable in white" at bounding box center [440, 174] width 146 height 35
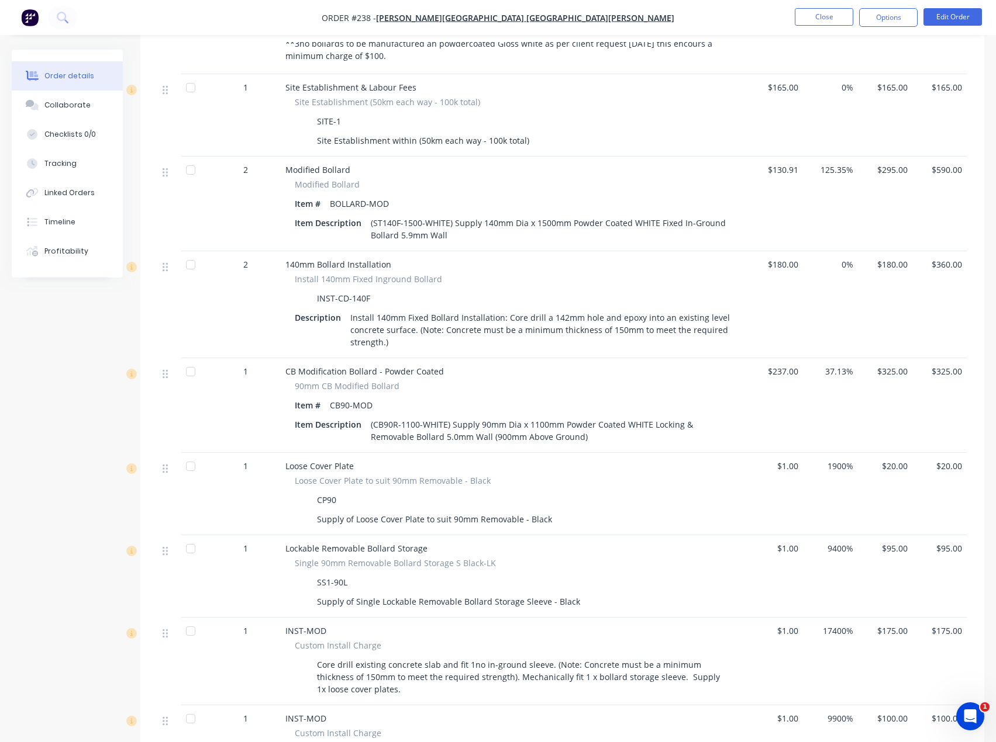
scroll to position [351, 0]
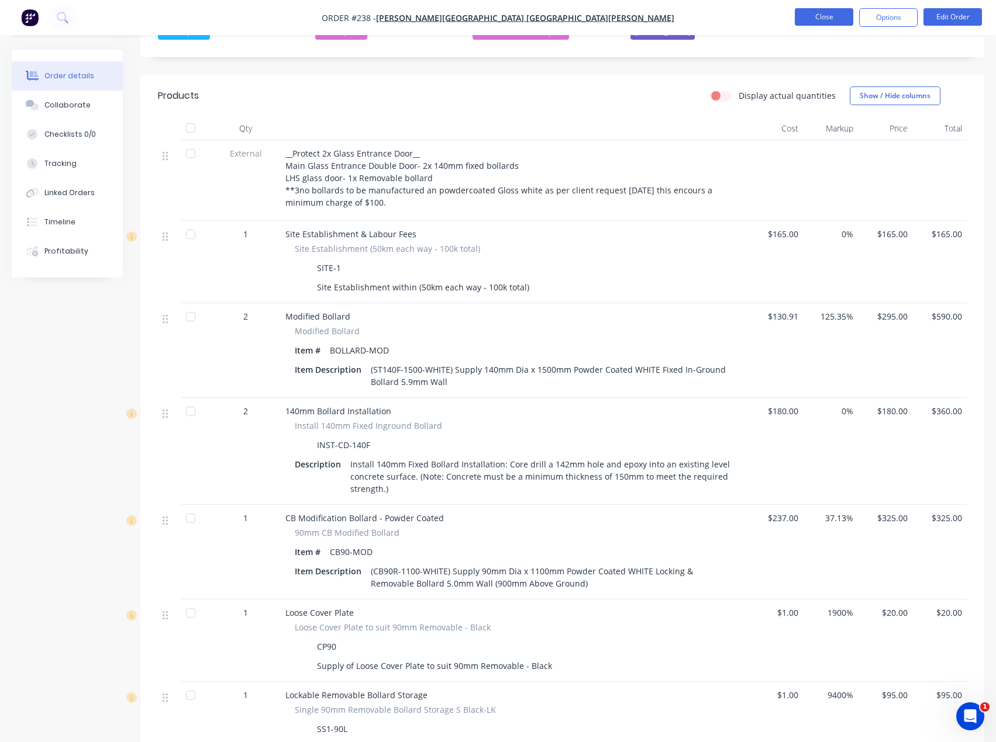
click at [826, 19] on button "Close" at bounding box center [823, 17] width 58 height 18
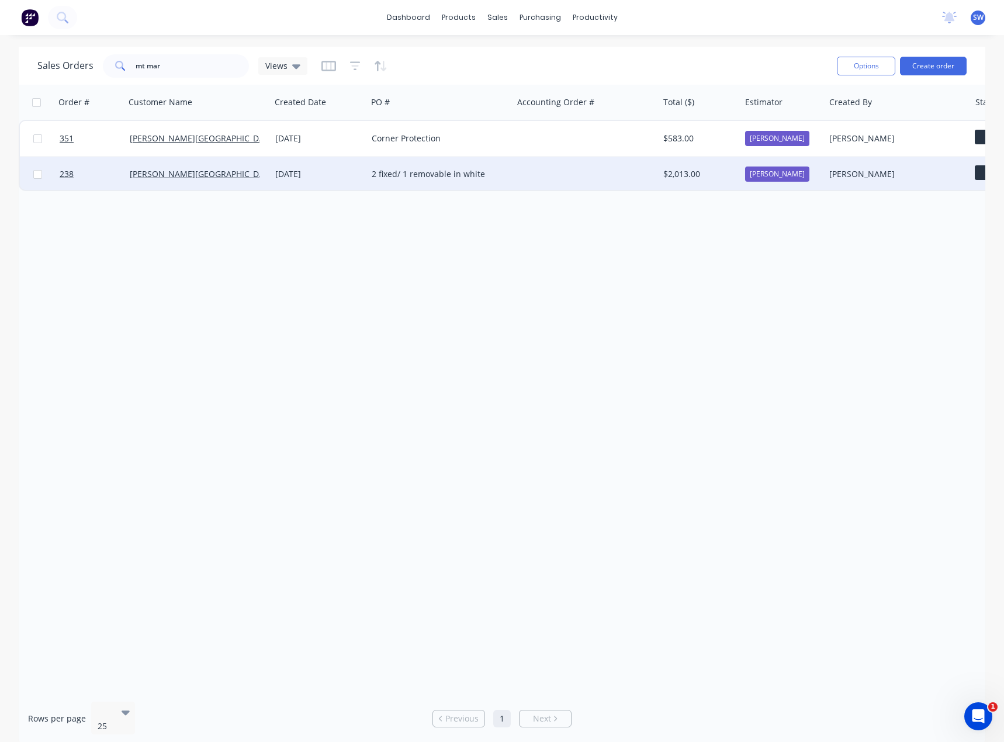
click at [472, 182] on div "2 fixed/ 1 removable in white" at bounding box center [440, 174] width 146 height 35
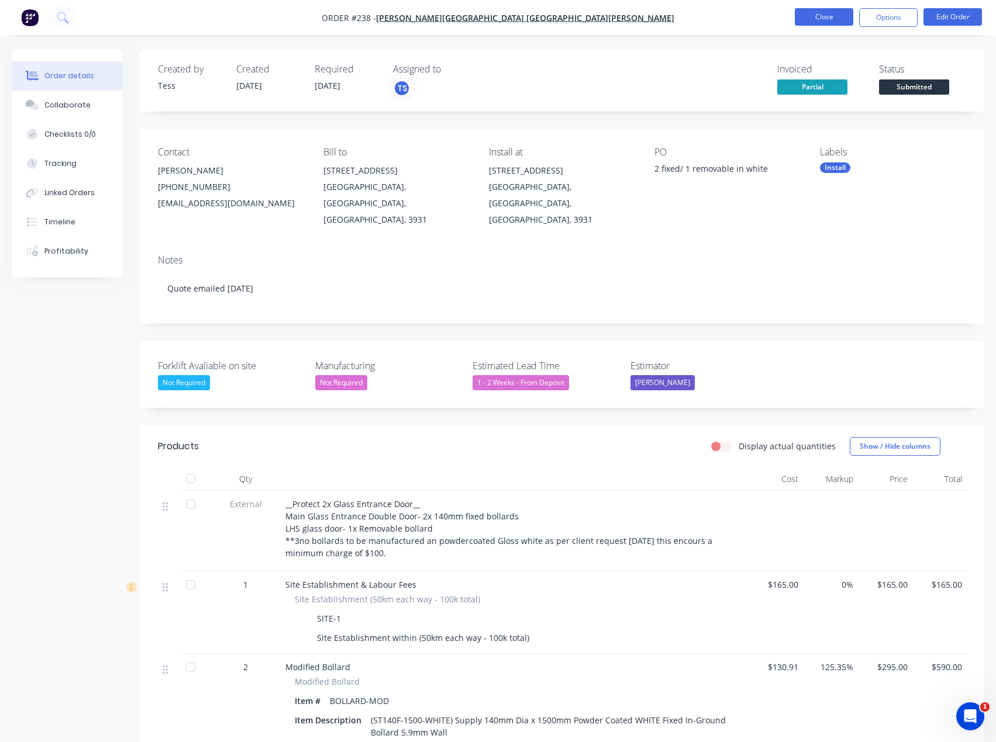
click at [837, 19] on button "Close" at bounding box center [823, 17] width 58 height 18
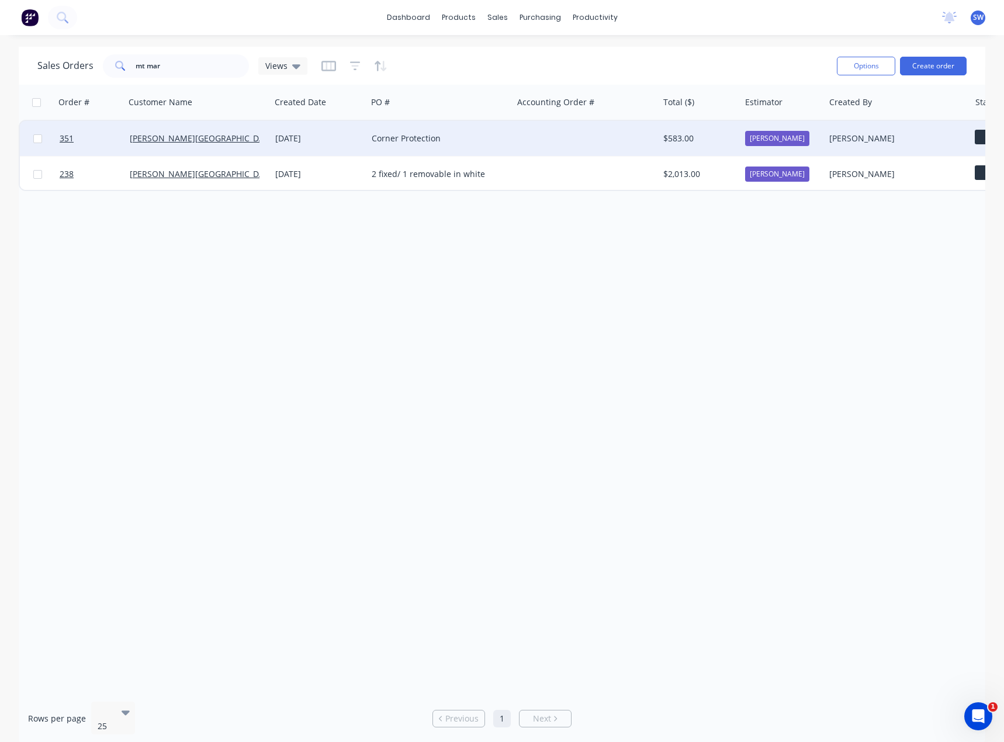
click at [395, 138] on div "Corner Protection" at bounding box center [437, 139] width 130 height 12
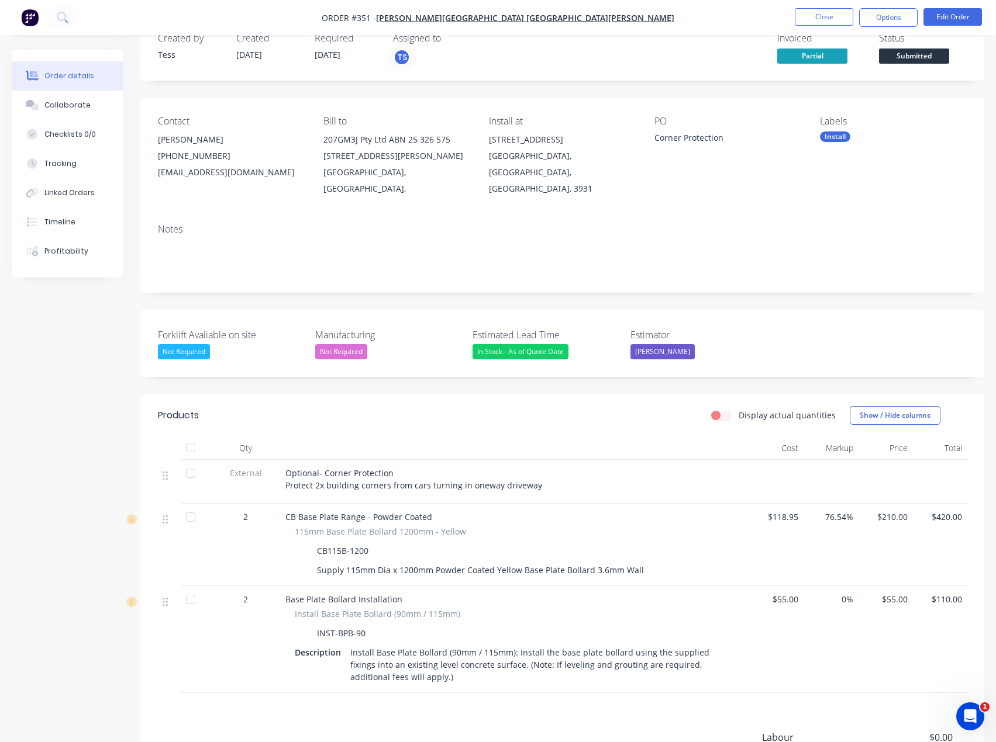
scroll to position [58, 0]
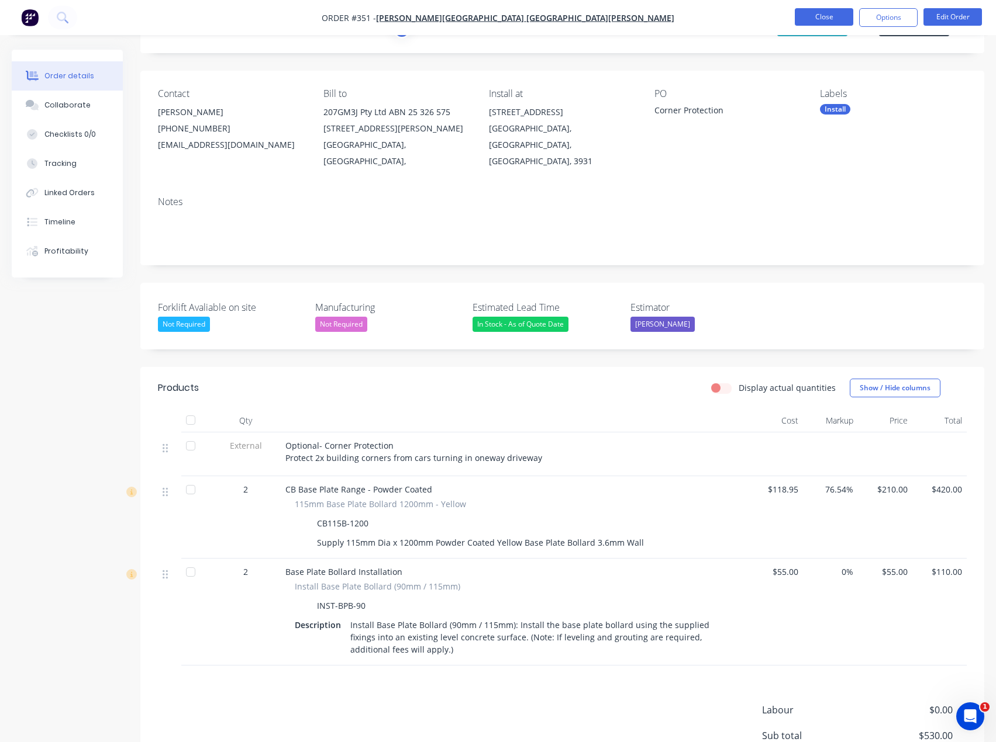
click at [808, 16] on button "Close" at bounding box center [823, 17] width 58 height 18
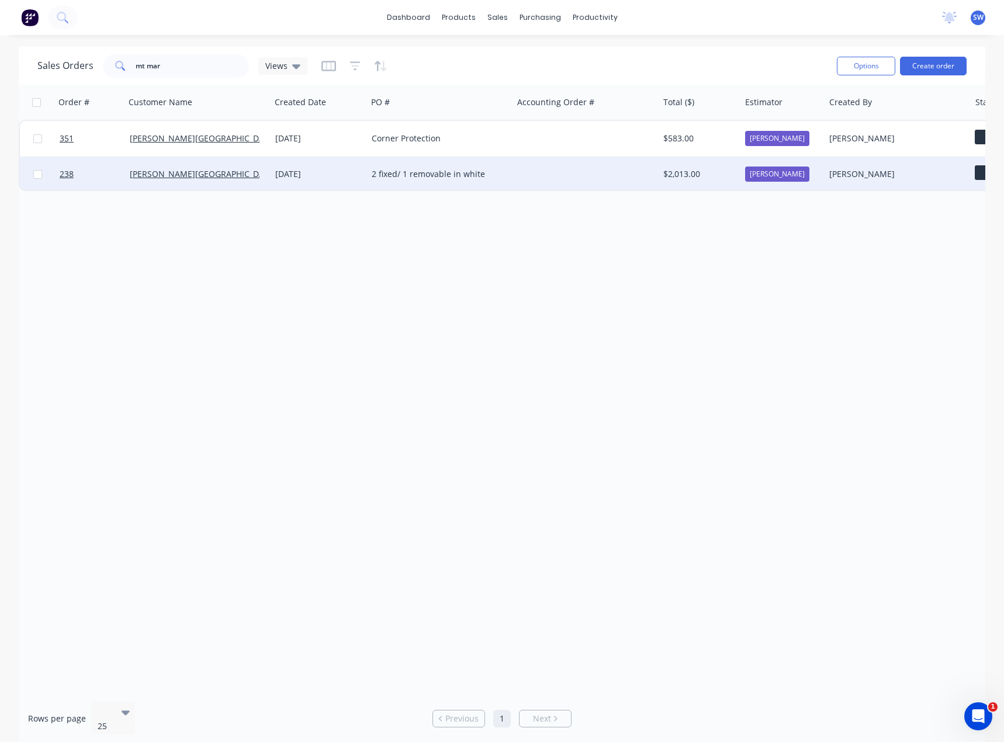
click at [374, 166] on div "2 fixed/ 1 removable in white" at bounding box center [440, 174] width 146 height 35
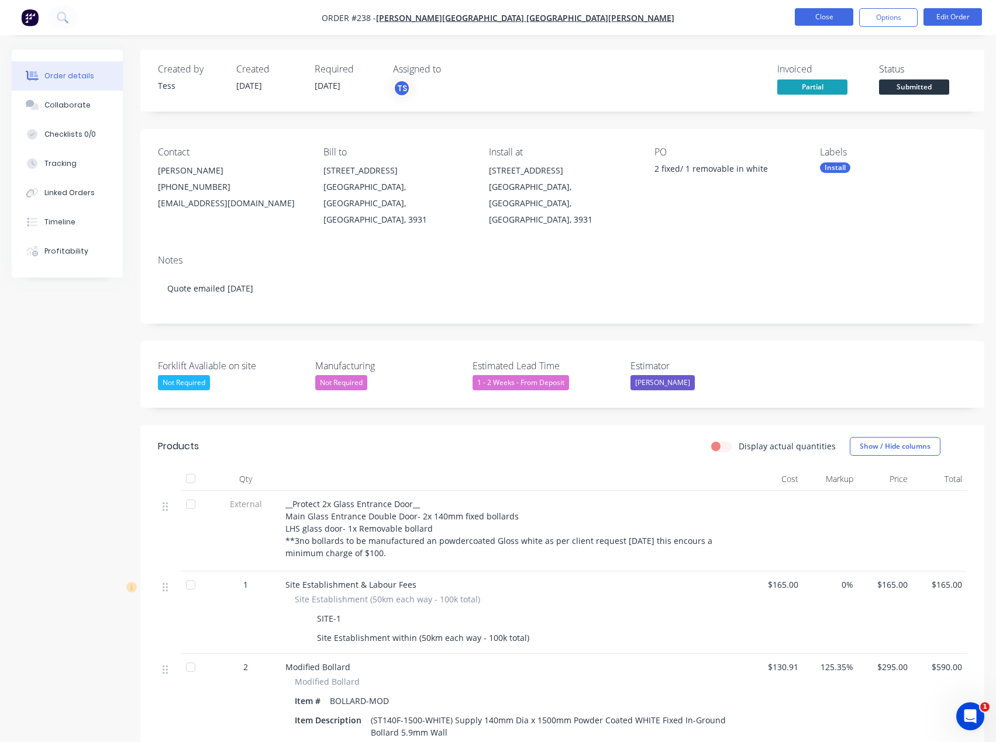
click at [820, 11] on button "Close" at bounding box center [823, 17] width 58 height 18
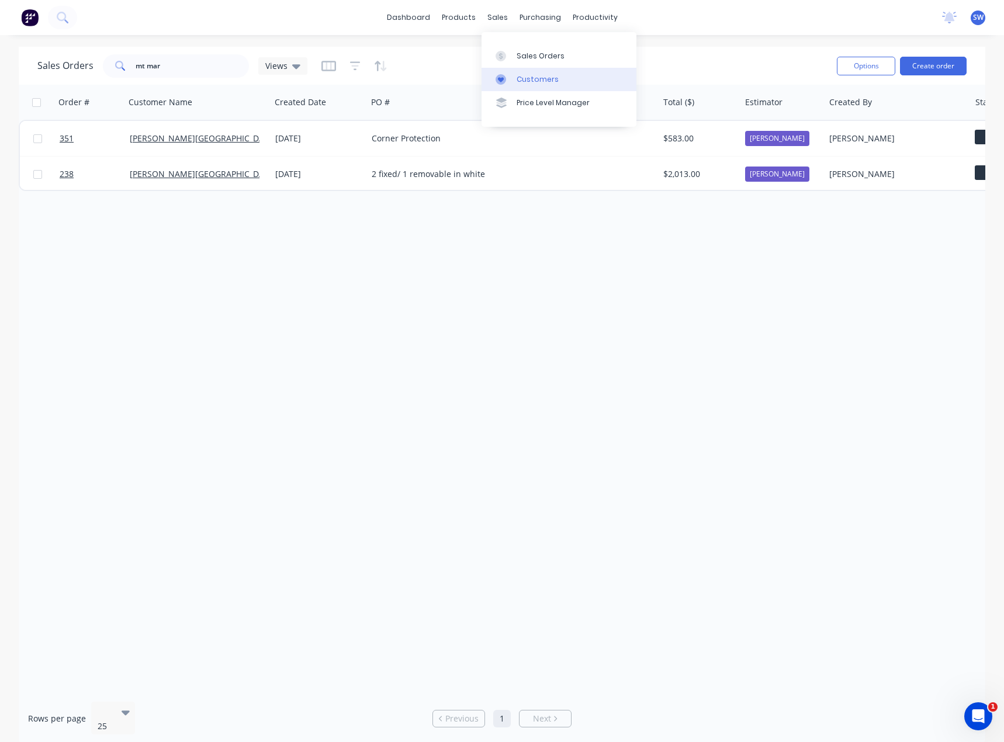
click at [579, 77] on link "Customers" at bounding box center [559, 79] width 155 height 23
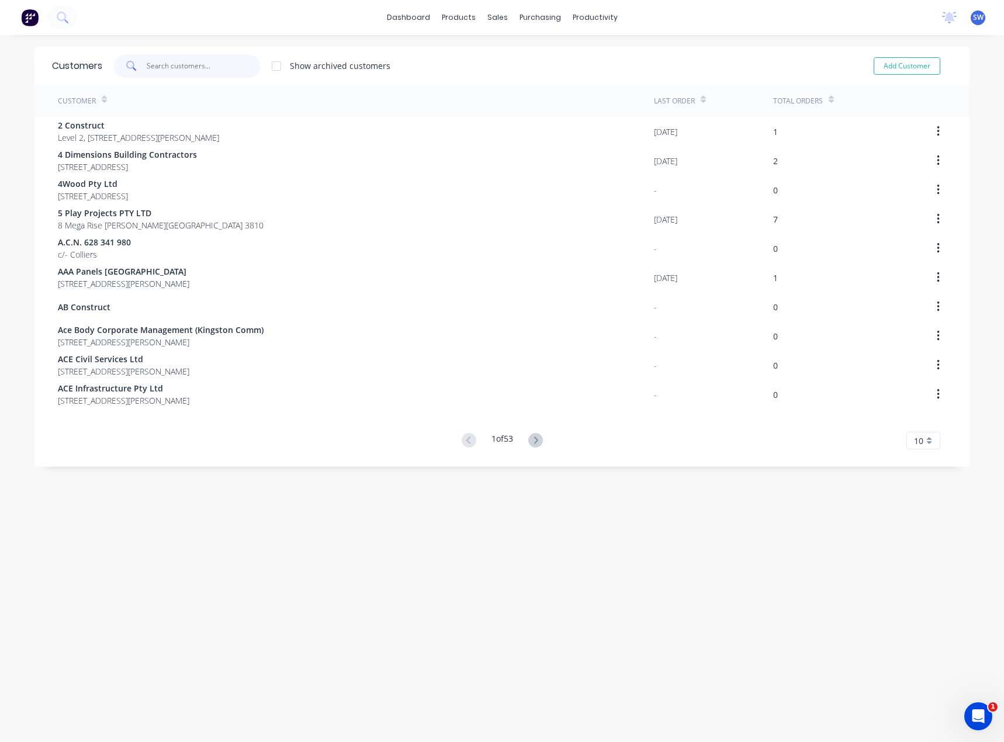
click at [168, 65] on input "text" at bounding box center [204, 65] width 114 height 23
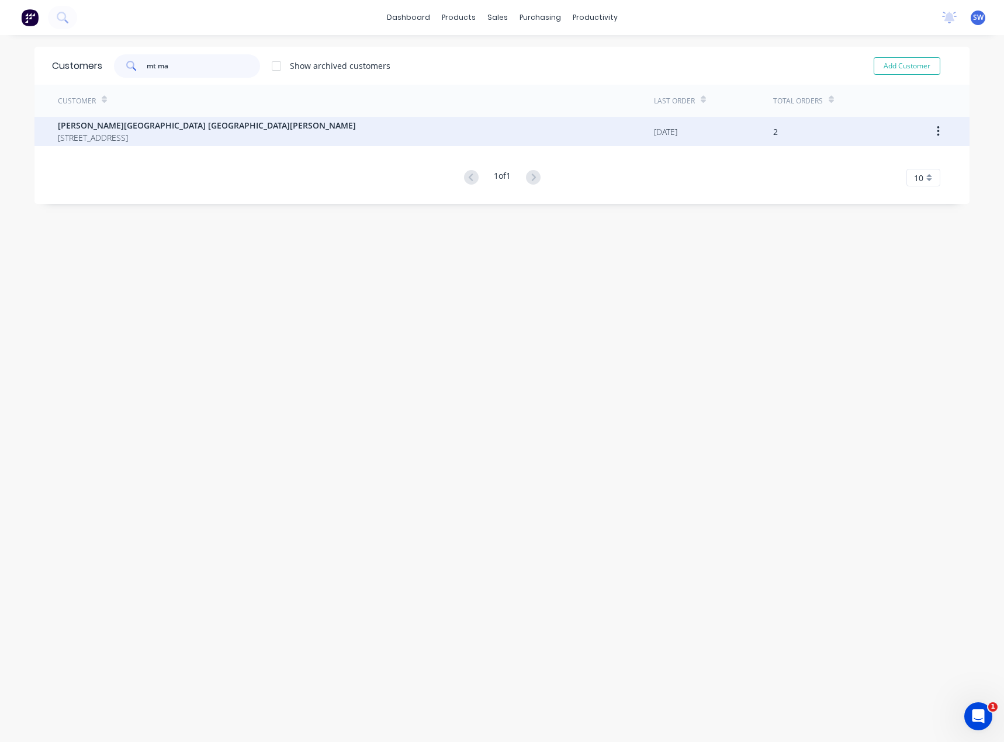
type input "mt ma"
click at [139, 125] on span "[PERSON_NAME][GEOGRAPHIC_DATA] [GEOGRAPHIC_DATA][PERSON_NAME]" at bounding box center [207, 125] width 298 height 12
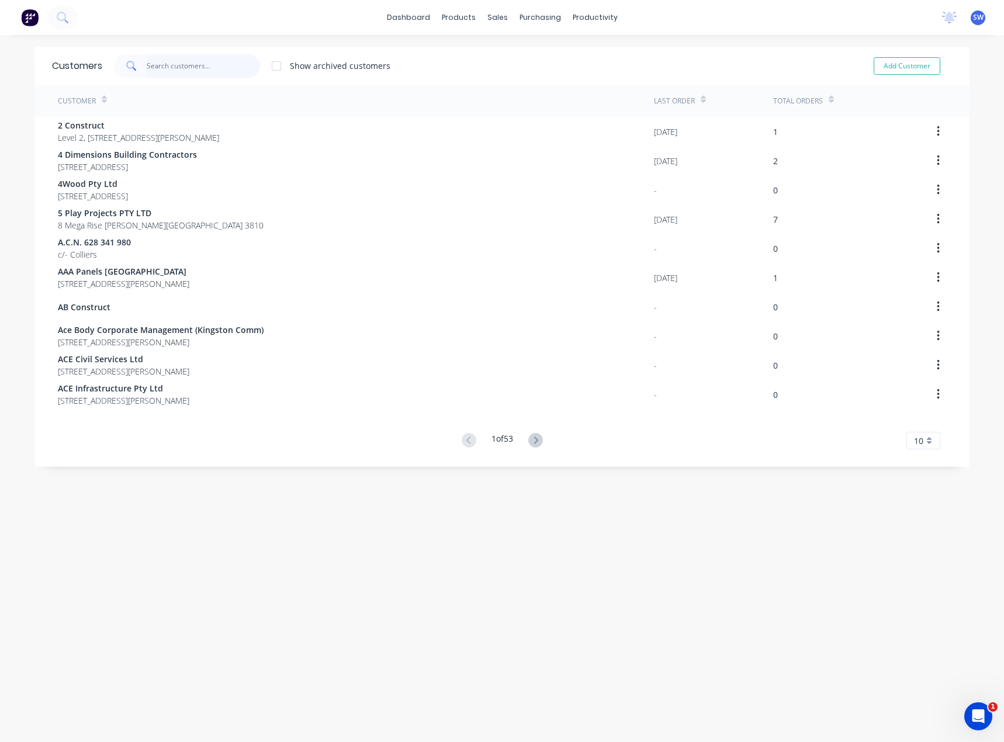
click at [151, 68] on input "text" at bounding box center [204, 65] width 114 height 23
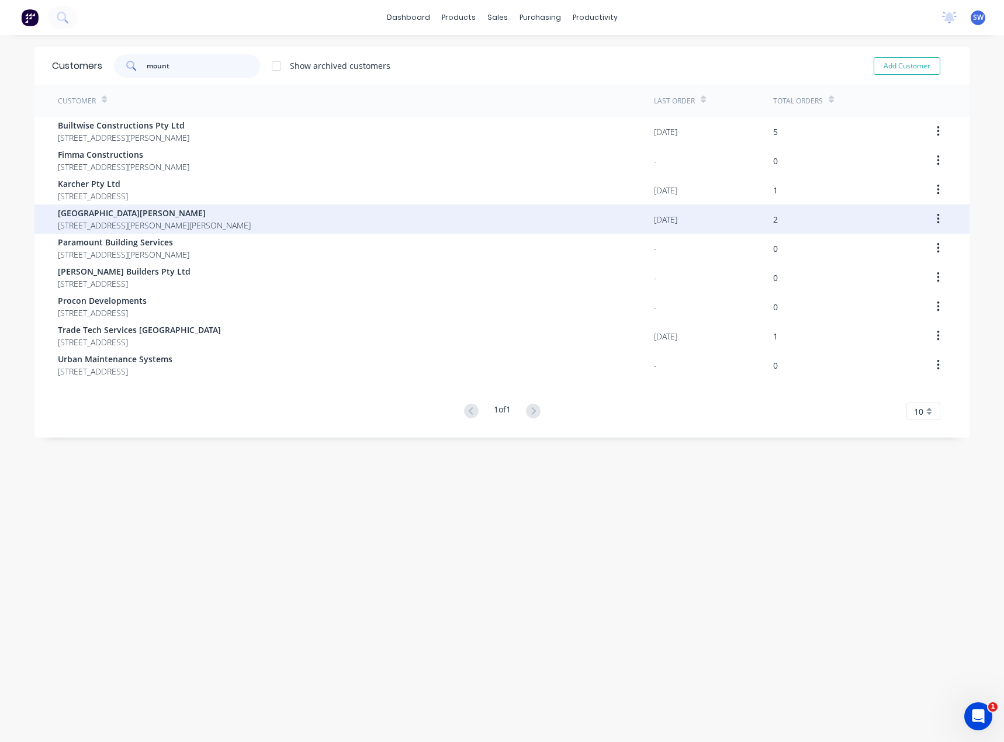
type input "mount"
click at [235, 219] on span "[GEOGRAPHIC_DATA][PERSON_NAME]" at bounding box center [154, 213] width 193 height 12
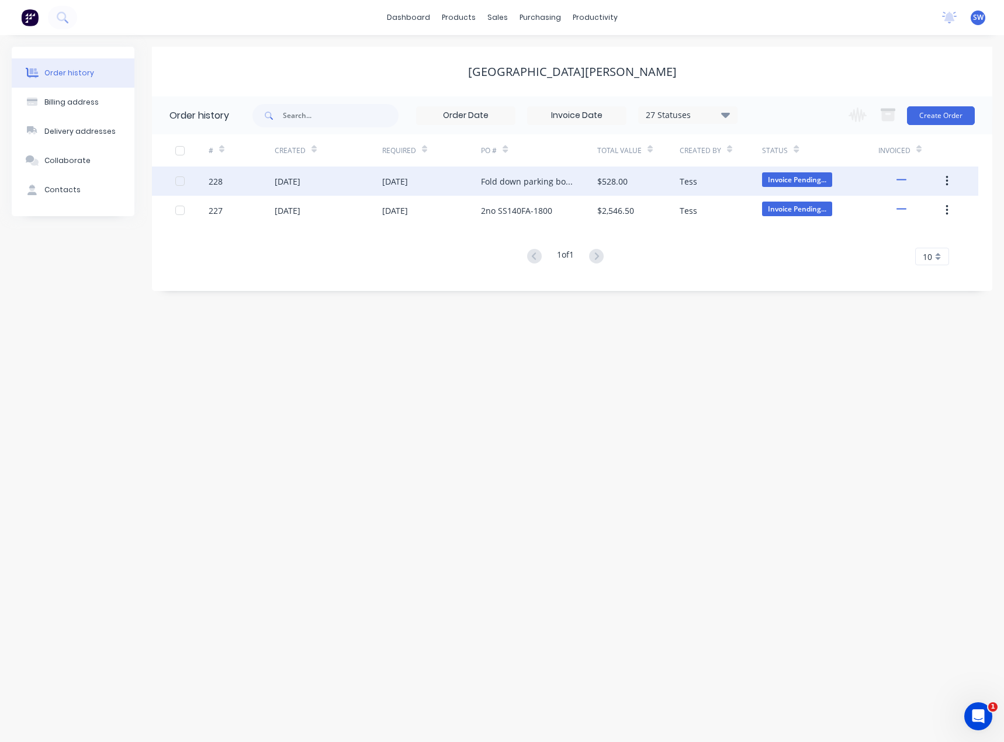
click at [466, 182] on div "[DATE]" at bounding box center [431, 181] width 99 height 29
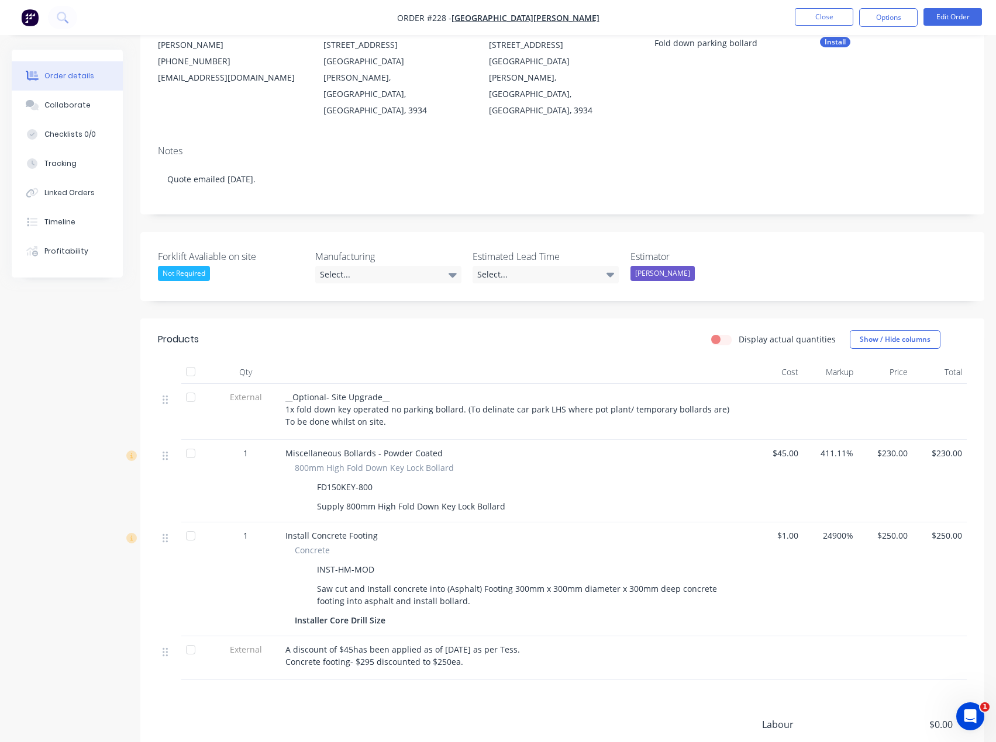
scroll to position [175, 0]
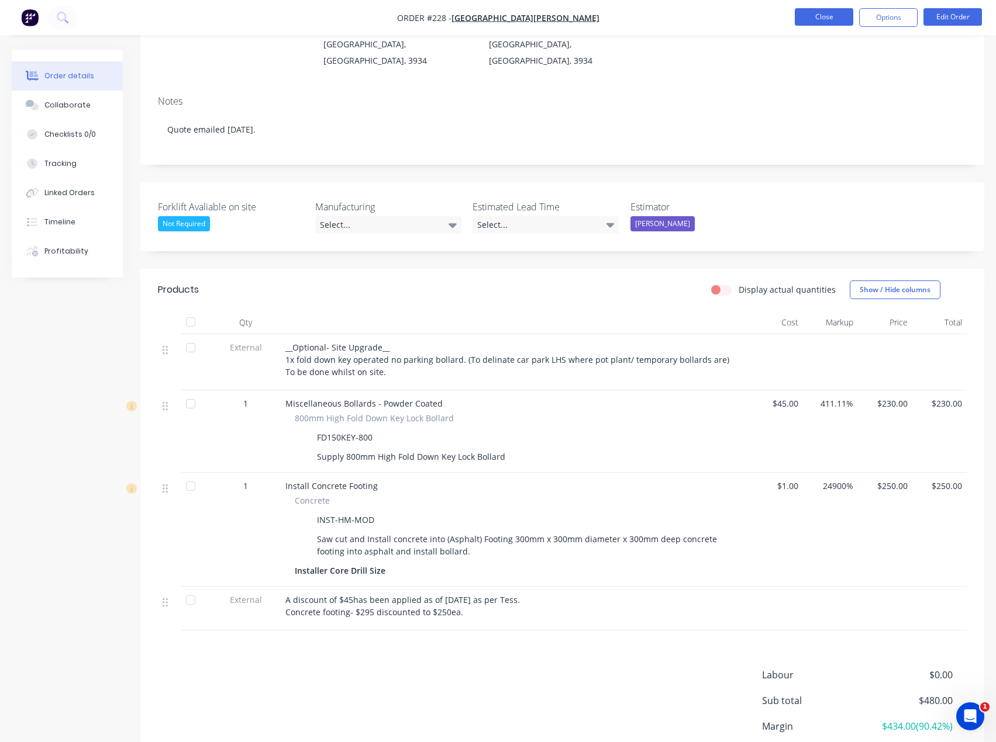
click at [829, 16] on button "Close" at bounding box center [823, 17] width 58 height 18
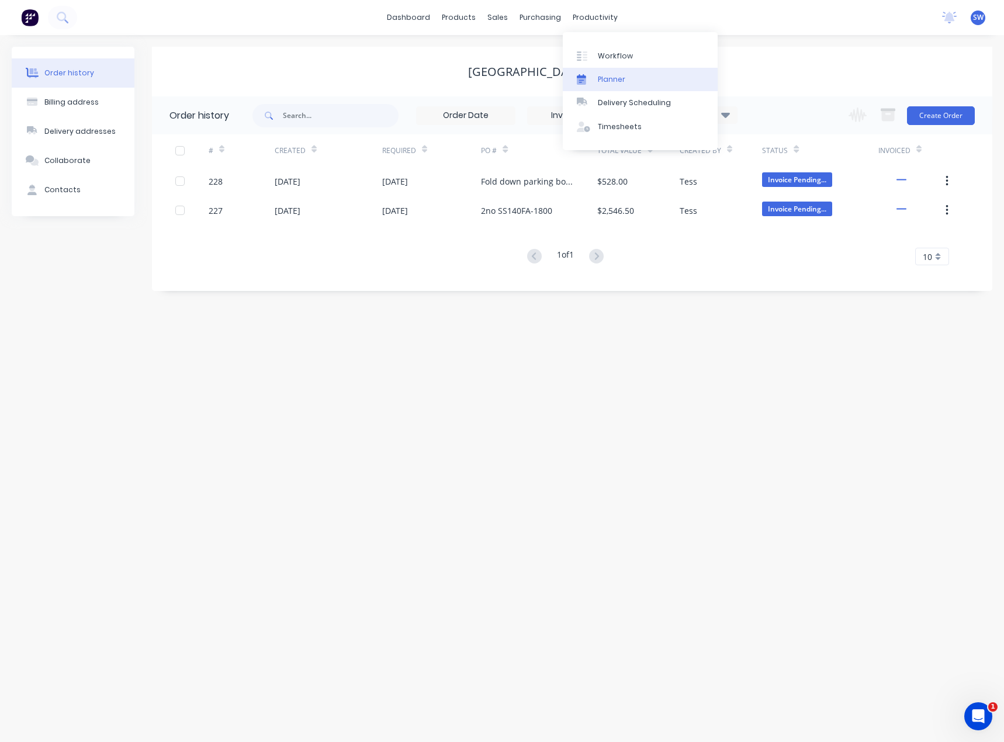
click at [621, 78] on div "Planner" at bounding box center [611, 79] width 27 height 11
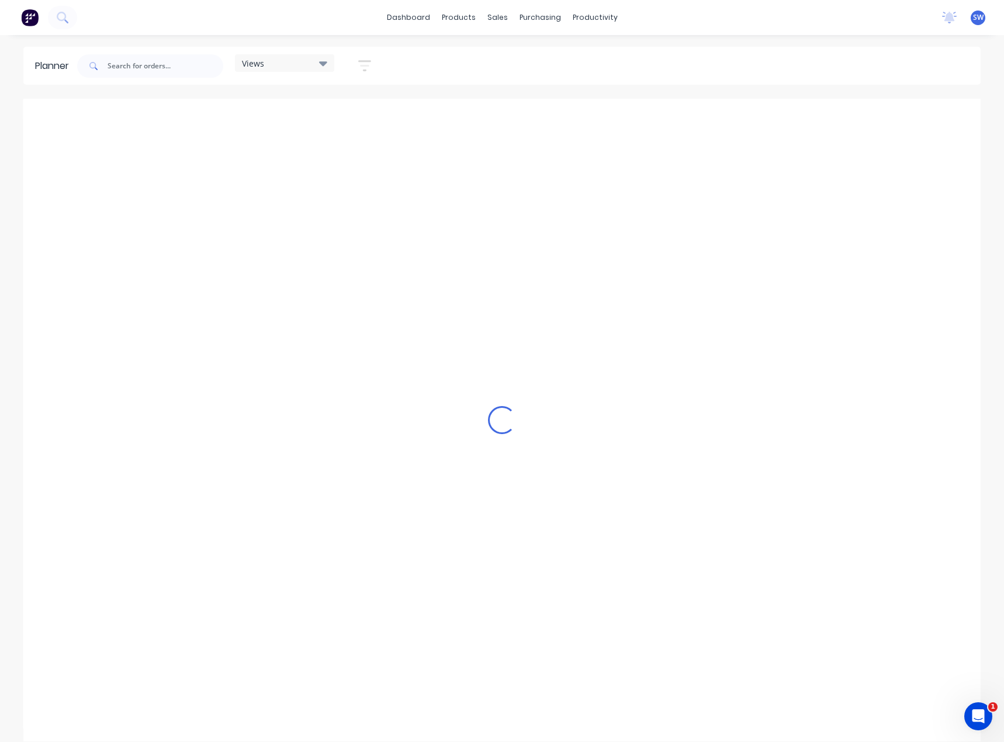
scroll to position [0, 655]
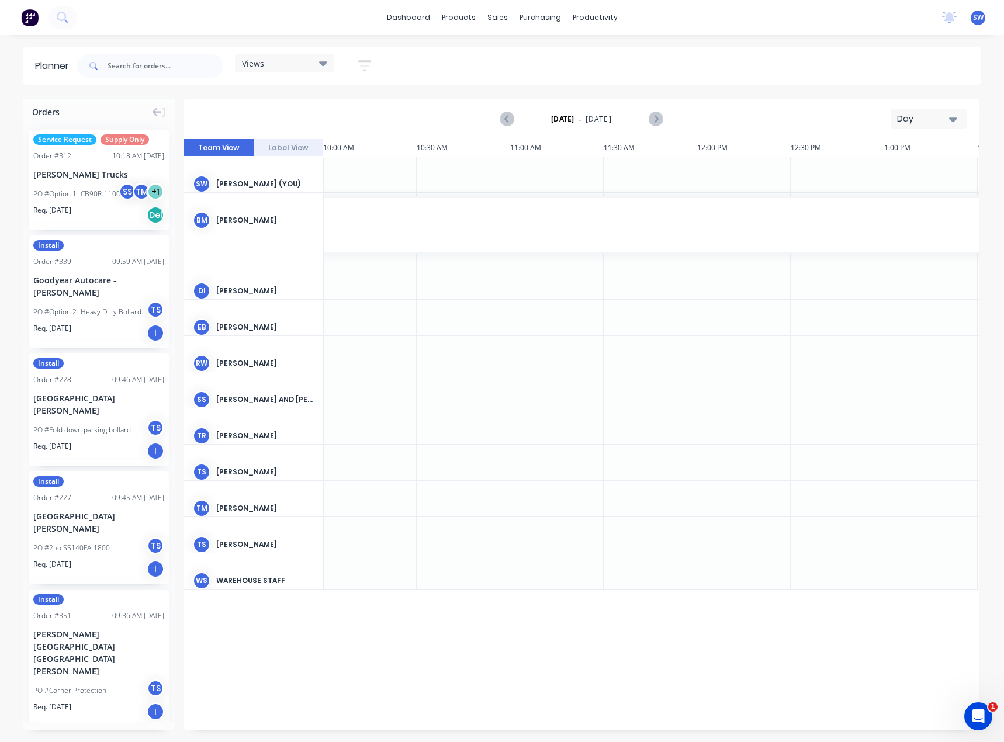
click at [950, 113] on icon "button" at bounding box center [953, 119] width 8 height 13
click at [912, 194] on div "Month" at bounding box center [908, 196] width 116 height 23
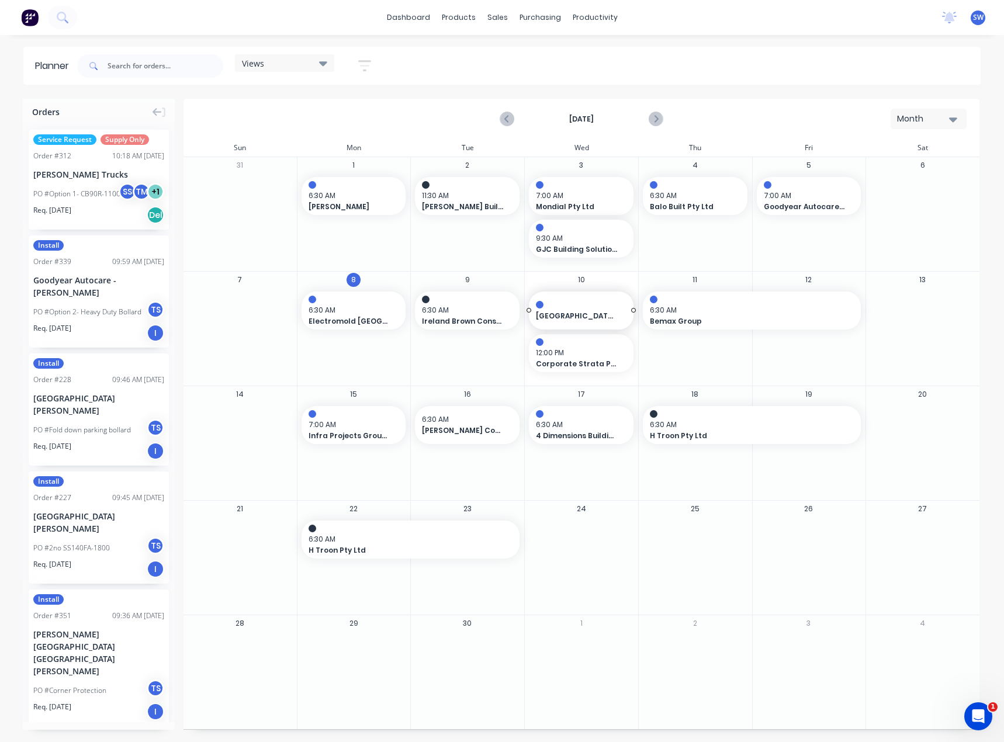
drag, startPoint x: 54, startPoint y: 384, endPoint x: 592, endPoint y: 331, distance: 540.4
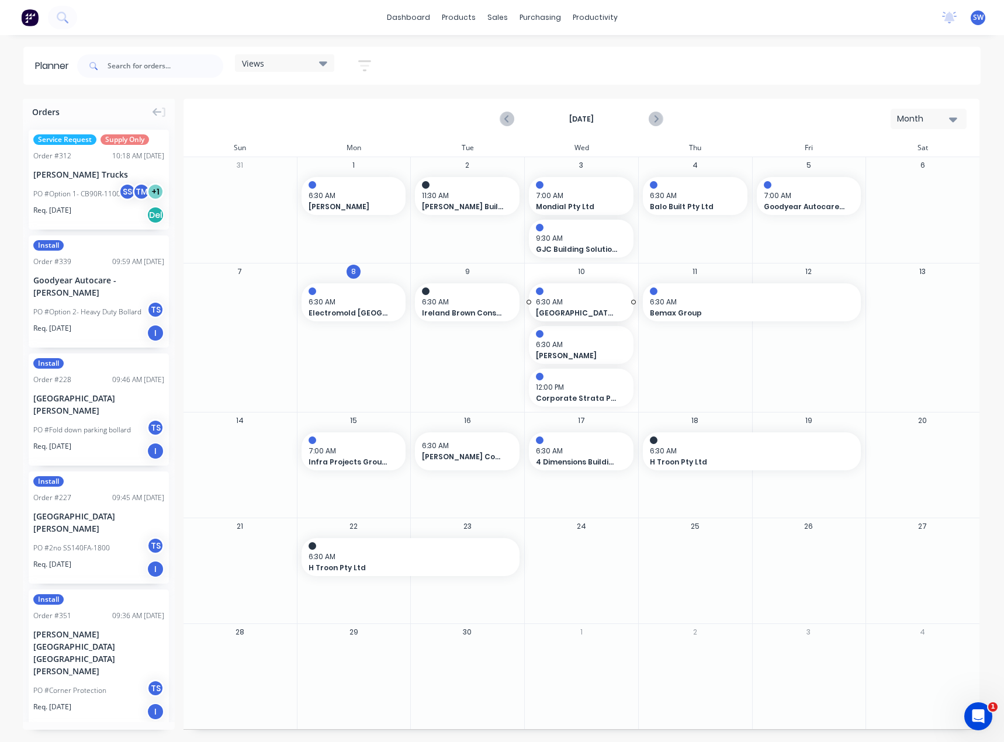
drag, startPoint x: 587, startPoint y: 307, endPoint x: 586, endPoint y: 398, distance: 91.2
click at [643, 289] on div "Set start/finish time" at bounding box center [644, 290] width 125 height 24
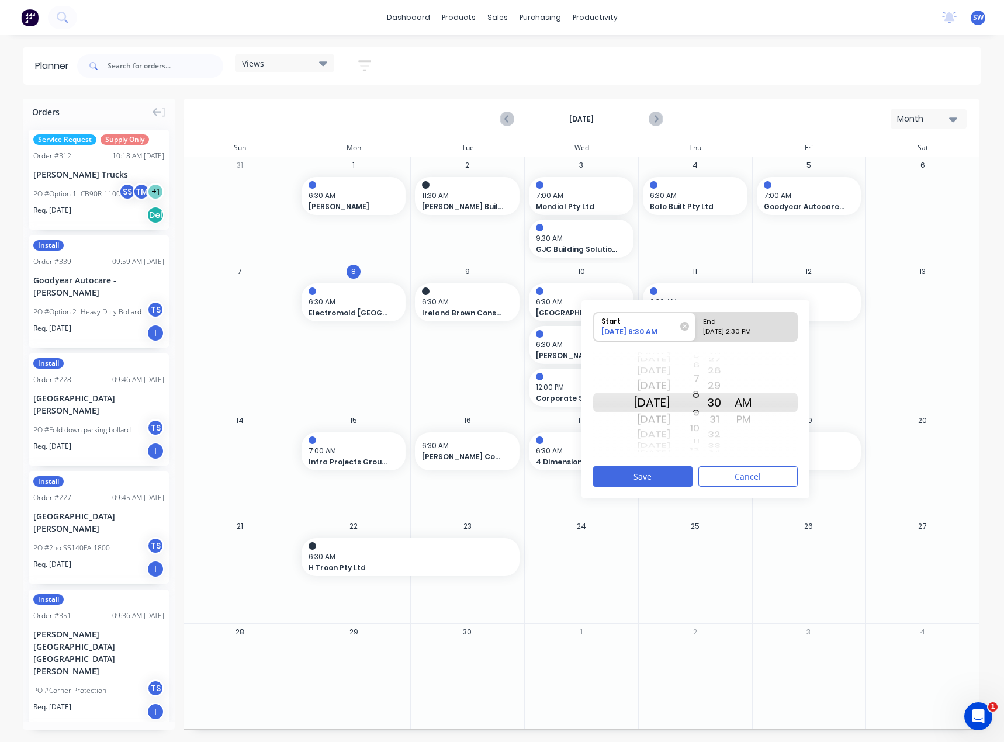
drag, startPoint x: 712, startPoint y: 419, endPoint x: 710, endPoint y: 369, distance: 50.3
click at [700, 370] on div "7" at bounding box center [684, 379] width 29 height 18
drag, startPoint x: 708, startPoint y: 427, endPoint x: 717, endPoint y: 332, distance: 95.7
click at [717, 332] on div "Start [DATE] 9:30 AM End [DATE] 2:30 PM [DATE] [DATE] [DATE] [DATE] [DATE] [DAT…" at bounding box center [695, 385] width 205 height 147
drag, startPoint x: 734, startPoint y: 410, endPoint x: 734, endPoint y: 665, distance: 254.9
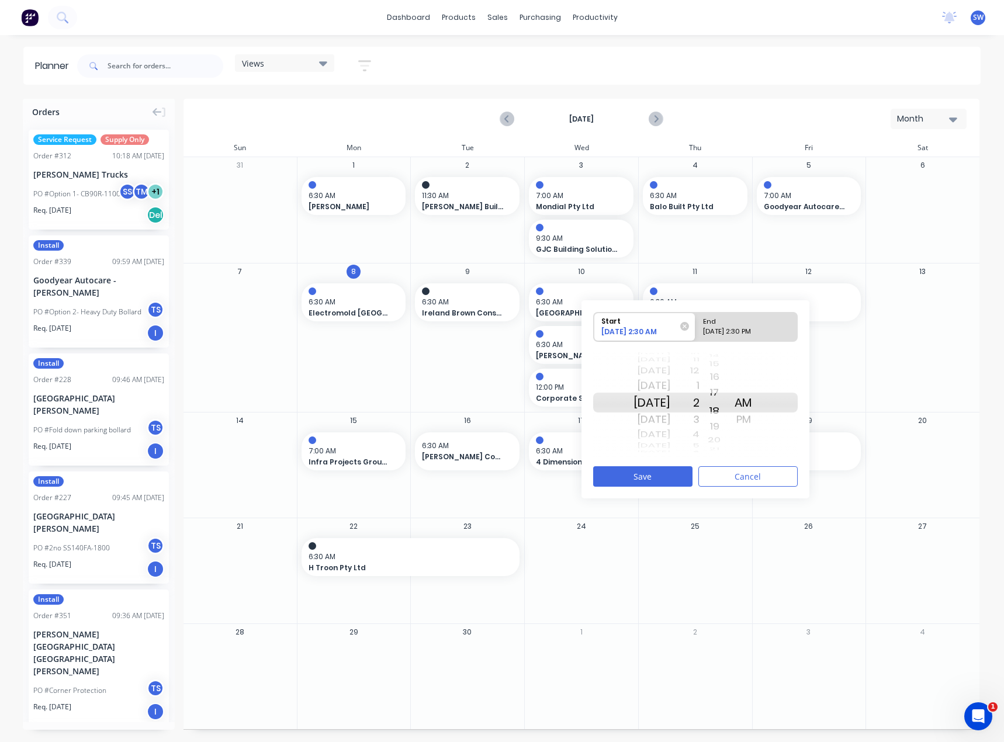
click at [734, 665] on div "Orders Service Request Supply Only Order # 312 10:18 AM [DATE] [PERSON_NAME] Tr…" at bounding box center [502, 420] width 1004 height 643
drag, startPoint x: 727, startPoint y: 395, endPoint x: 745, endPoint y: 728, distance: 333.1
click at [745, 728] on div "Orders Service Request Supply Only Order # 312 10:18 AM [DATE] [PERSON_NAME] Tr…" at bounding box center [502, 420] width 1004 height 643
drag, startPoint x: 763, startPoint y: 420, endPoint x: 763, endPoint y: 412, distance: 8.8
click at [758, 412] on div "AM PM AM PM" at bounding box center [743, 402] width 29 height 111
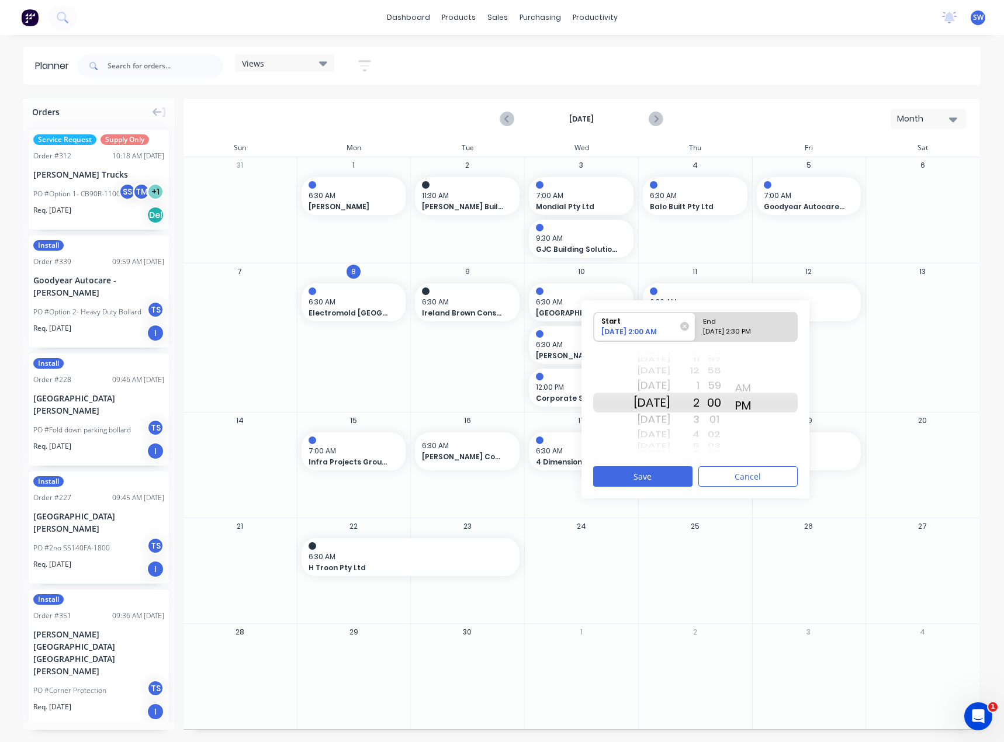
drag, startPoint x: 763, startPoint y: 398, endPoint x: 763, endPoint y: 388, distance: 9.9
click at [758, 389] on div "AM PM AM PM" at bounding box center [743, 402] width 29 height 111
click at [772, 329] on div "[DATE] 2:30 PM" at bounding box center [741, 334] width 85 height 15
click at [696, 329] on input "End [DATE] 2:30 PM" at bounding box center [696, 327] width 1 height 29
radio input "true"
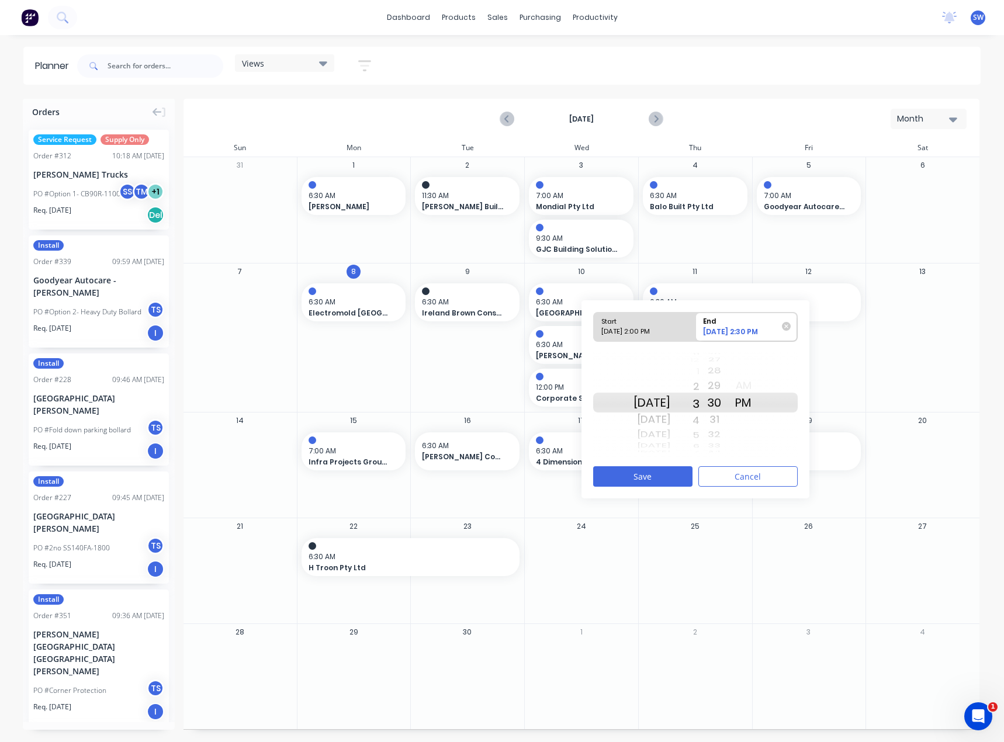
drag, startPoint x: 713, startPoint y: 416, endPoint x: 714, endPoint y: 398, distance: 18.7
click at [700, 398] on div "11 12 1 2 3 4 5 6 7 8 9 10 11 12 1 2 3 4 5 6 7 8 9 10 11 12 1 2 3 4 5 6 7 8 9 1…" at bounding box center [684, 402] width 29 height 111
drag, startPoint x: 730, startPoint y: 405, endPoint x: 735, endPoint y: 701, distance: 296.4
click at [732, 742] on html "dashboard products sales purchasing productivity dashboard products Product Cat…" at bounding box center [502, 371] width 1004 height 742
drag, startPoint x: 735, startPoint y: 411, endPoint x: 738, endPoint y: 650, distance: 239.1
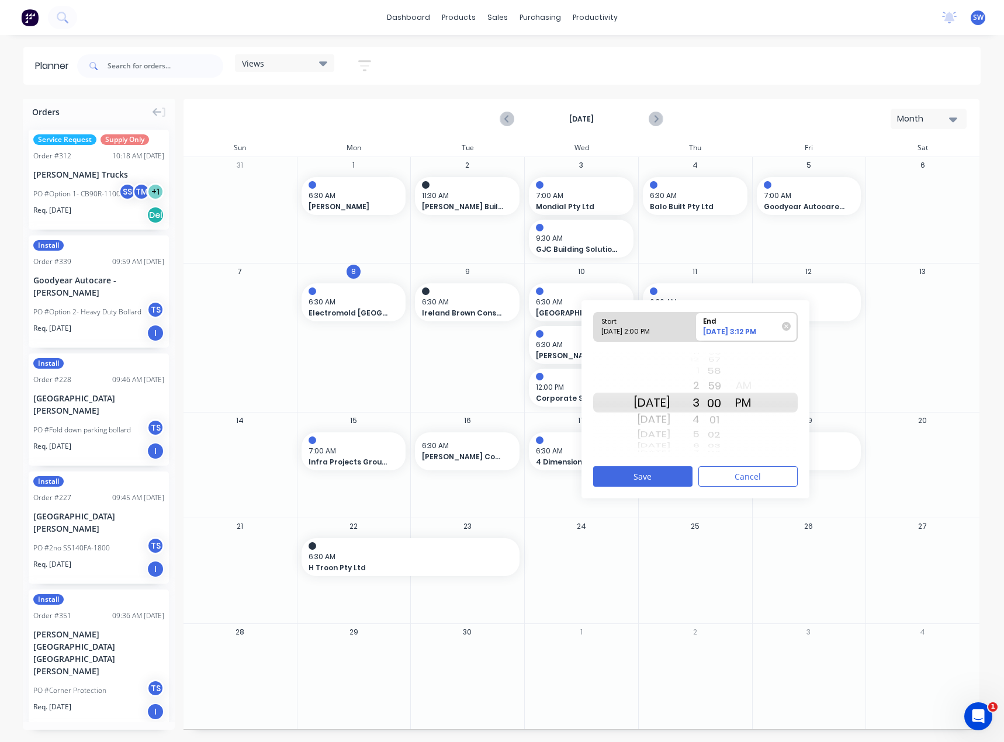
click at [738, 650] on div "Orders Service Request Supply Only Order # 312 10:18 AM [DATE] [PERSON_NAME] Tr…" at bounding box center [502, 420] width 1004 height 643
drag, startPoint x: 730, startPoint y: 409, endPoint x: 727, endPoint y: 448, distance: 38.7
click at [727, 447] on div "20 21 22 23 24 25 26 27 28 29 30 31 32 33 34 35 36 37 38 39 40 41 42 43 44 45 4…" at bounding box center [714, 402] width 29 height 111
click at [671, 483] on button "Save" at bounding box center [642, 476] width 99 height 20
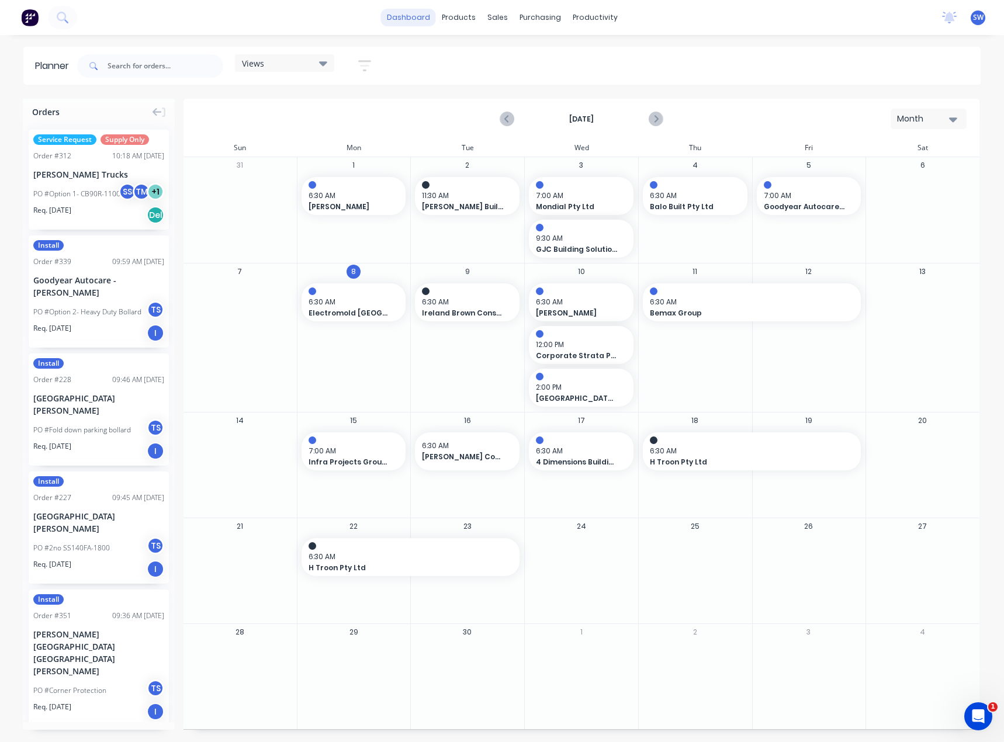
click at [400, 16] on link "dashboard" at bounding box center [408, 18] width 55 height 18
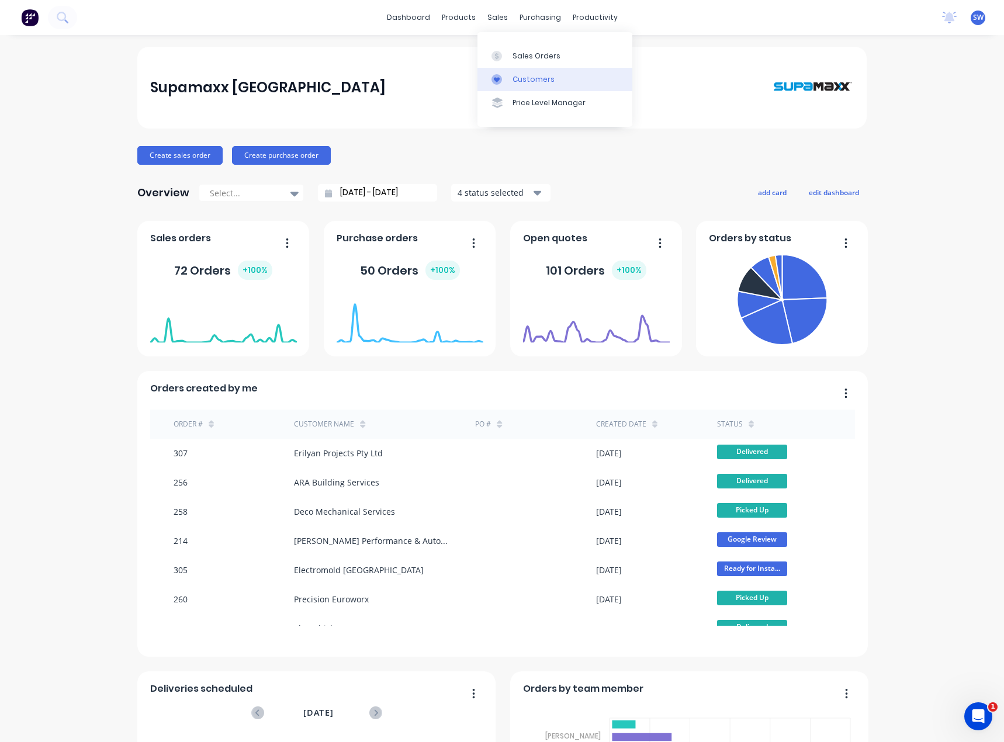
click at [527, 78] on div "Customers" at bounding box center [534, 79] width 42 height 11
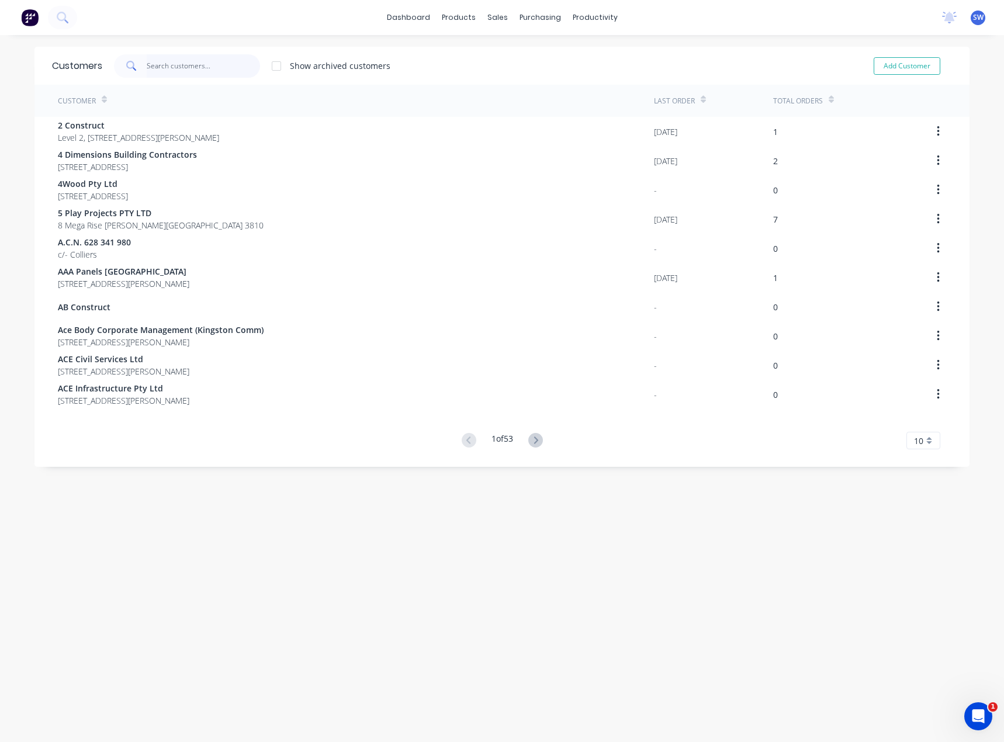
click at [175, 70] on input "text" at bounding box center [204, 65] width 114 height 23
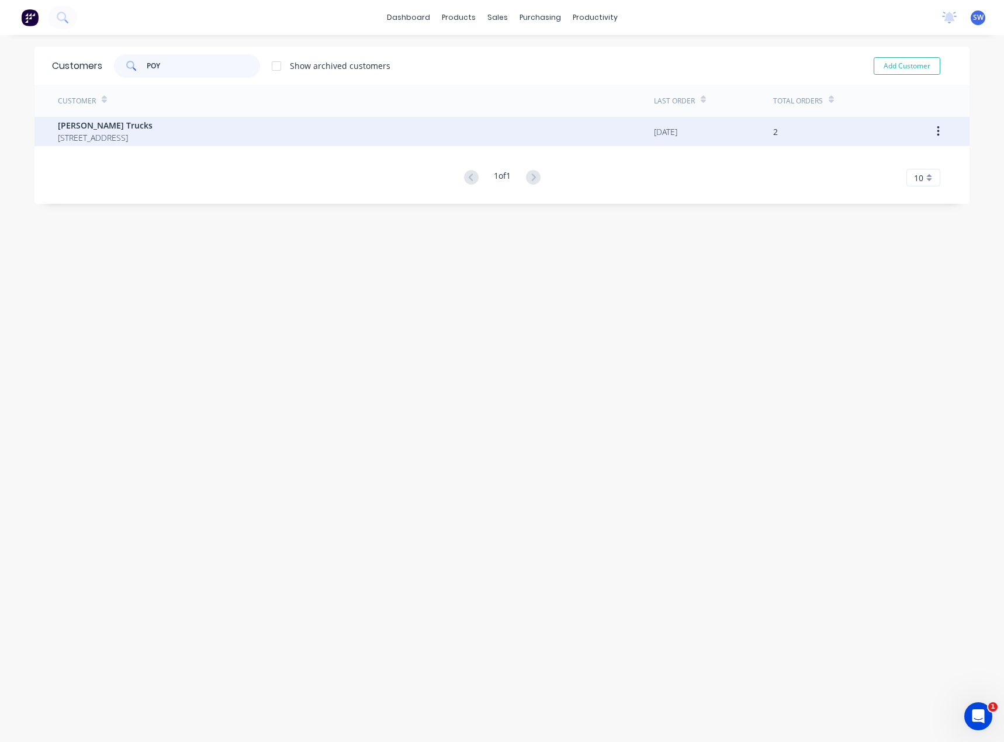
type input "POY"
click at [153, 136] on span "[STREET_ADDRESS]" at bounding box center [105, 138] width 95 height 12
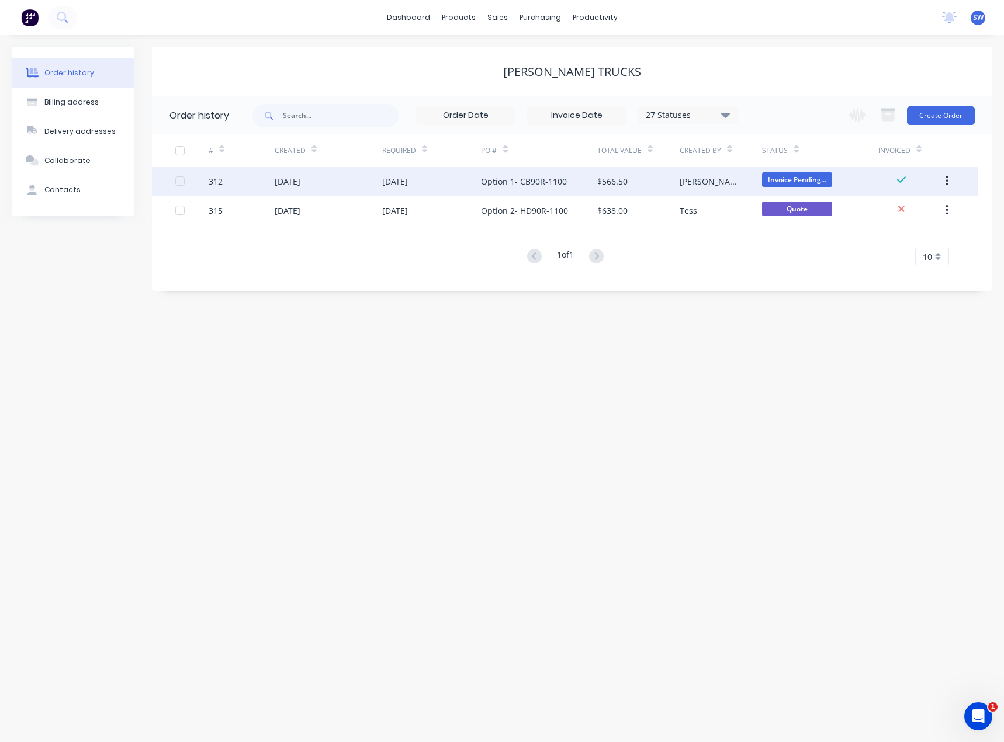
click at [559, 173] on div "Option 1- CB90R-1100" at bounding box center [539, 181] width 116 height 29
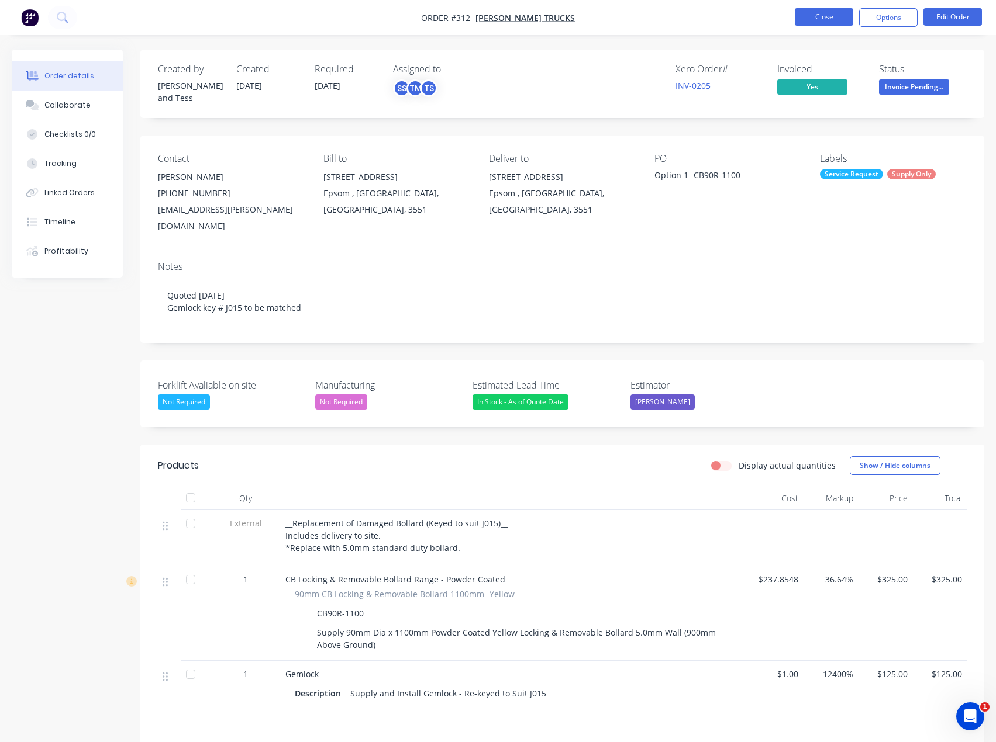
click at [840, 20] on button "Close" at bounding box center [823, 17] width 58 height 18
click at [789, 33] on nav "Order #312 - [PERSON_NAME] Trucks Close Options Edit Order" at bounding box center [498, 17] width 996 height 35
click at [815, 18] on button "Close" at bounding box center [823, 17] width 58 height 18
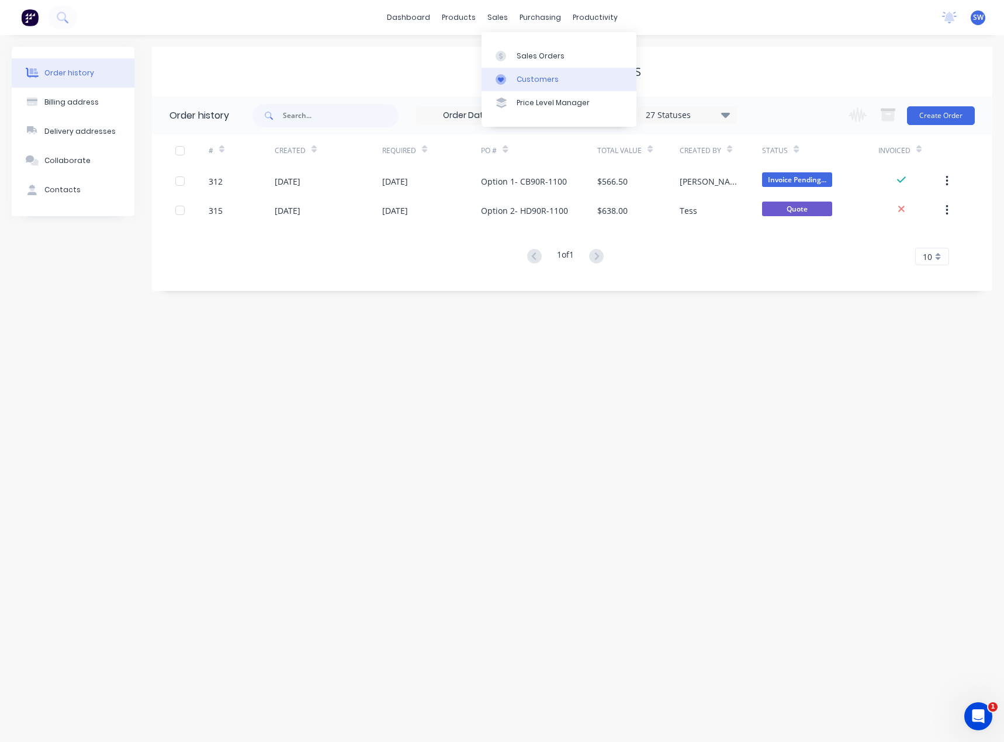
click at [517, 71] on link "Customers" at bounding box center [559, 79] width 155 height 23
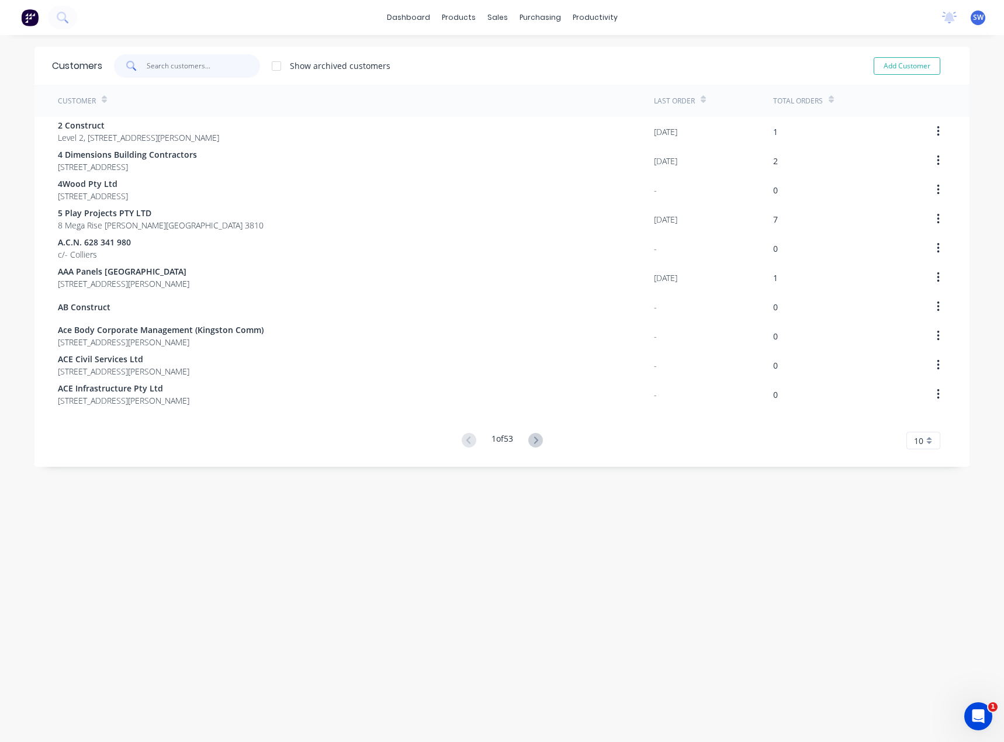
click at [212, 56] on input "text" at bounding box center [204, 65] width 114 height 23
type input "f"
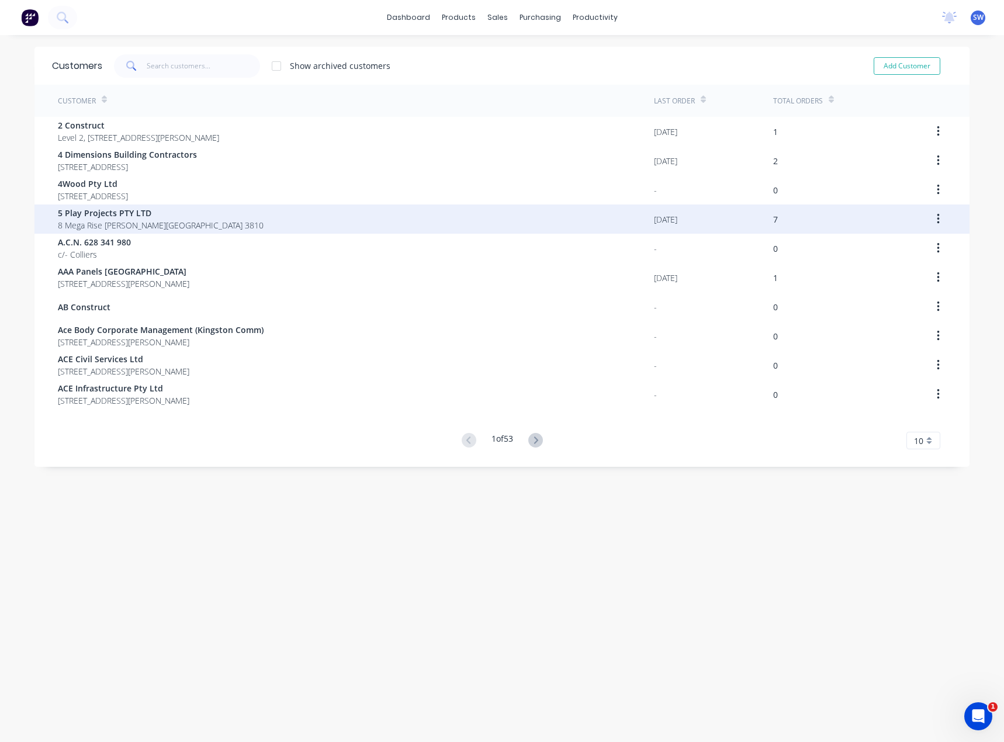
click at [164, 224] on span "8 Mega Rise [PERSON_NAME][GEOGRAPHIC_DATA] 3810" at bounding box center [161, 225] width 206 height 12
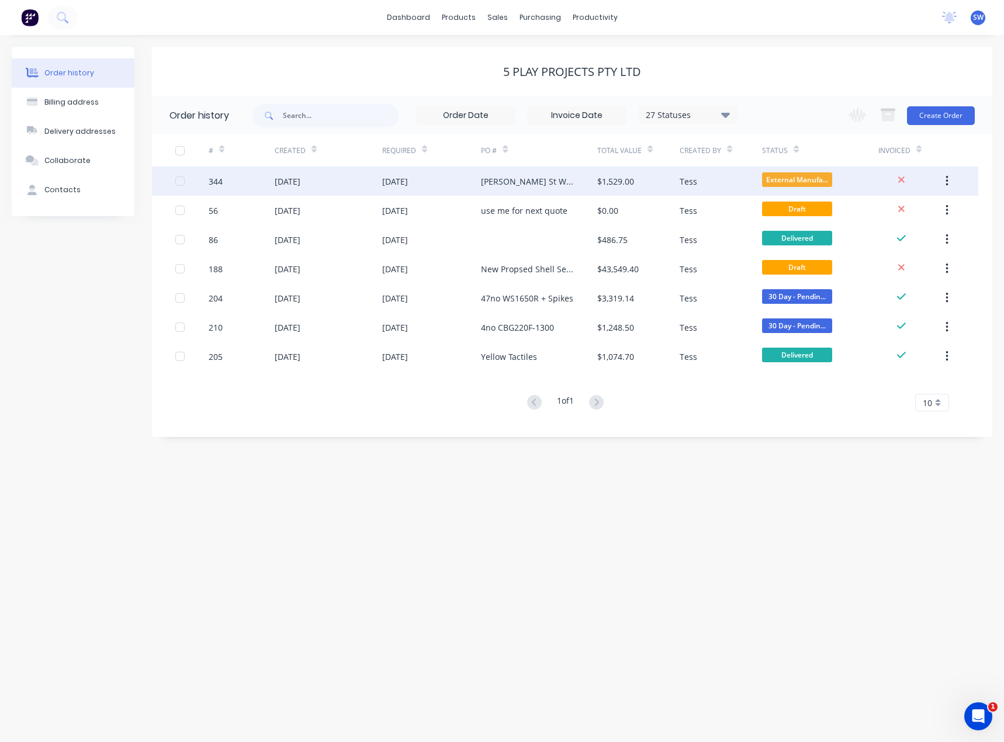
click at [518, 184] on div "[PERSON_NAME] St Warragul" at bounding box center [527, 181] width 92 height 12
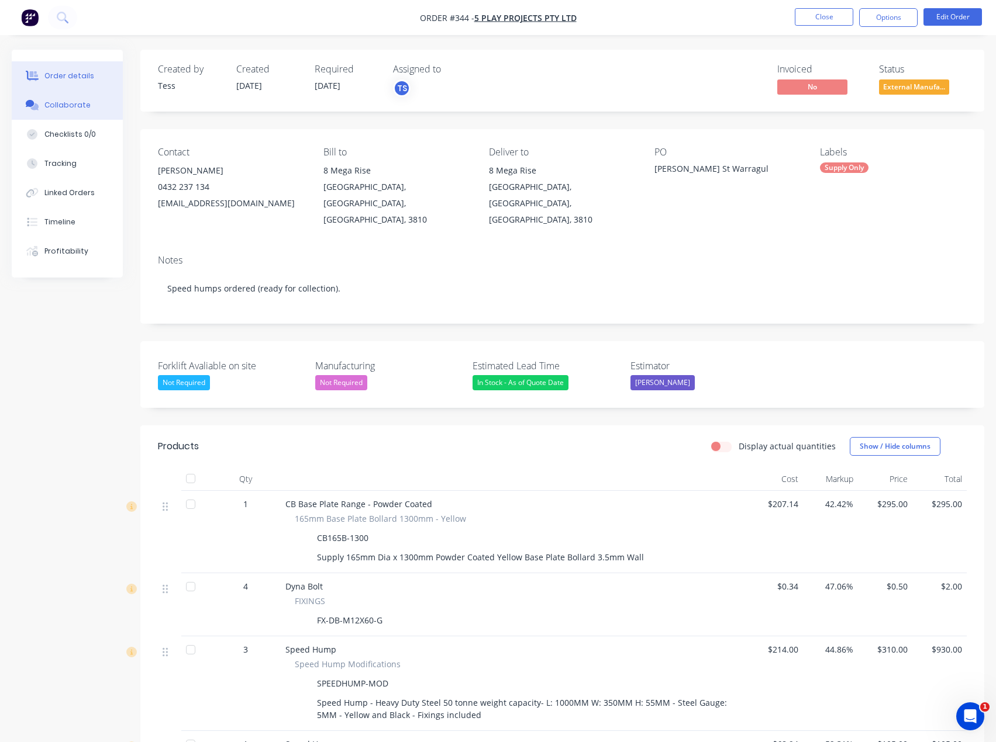
click at [70, 106] on div "Collaborate" at bounding box center [67, 105] width 46 height 11
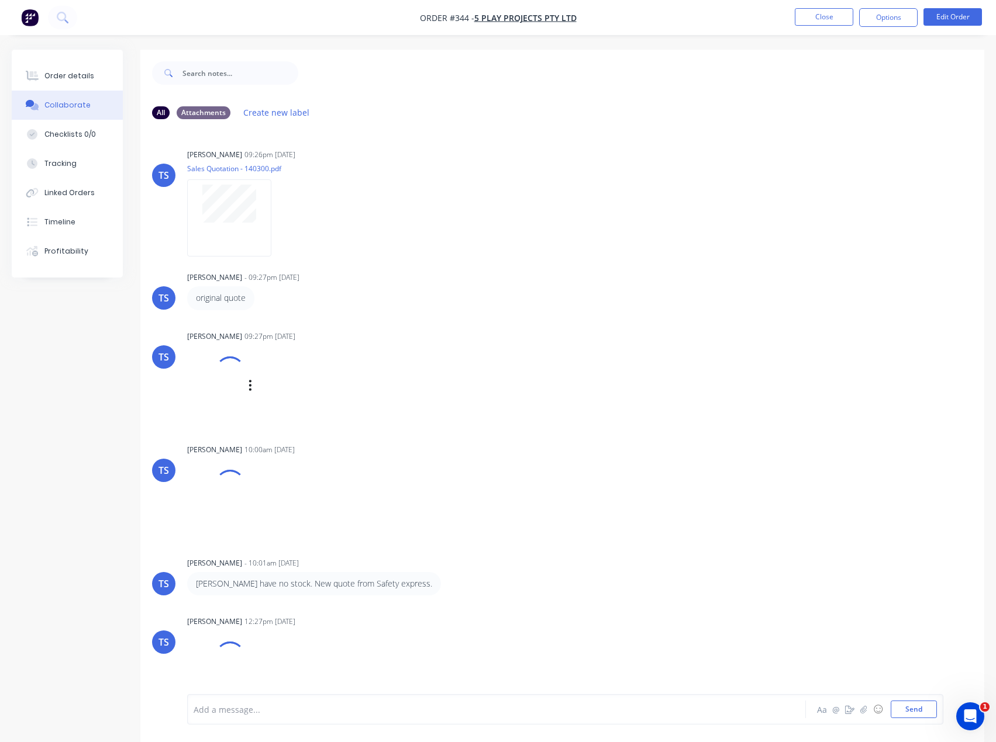
scroll to position [16, 0]
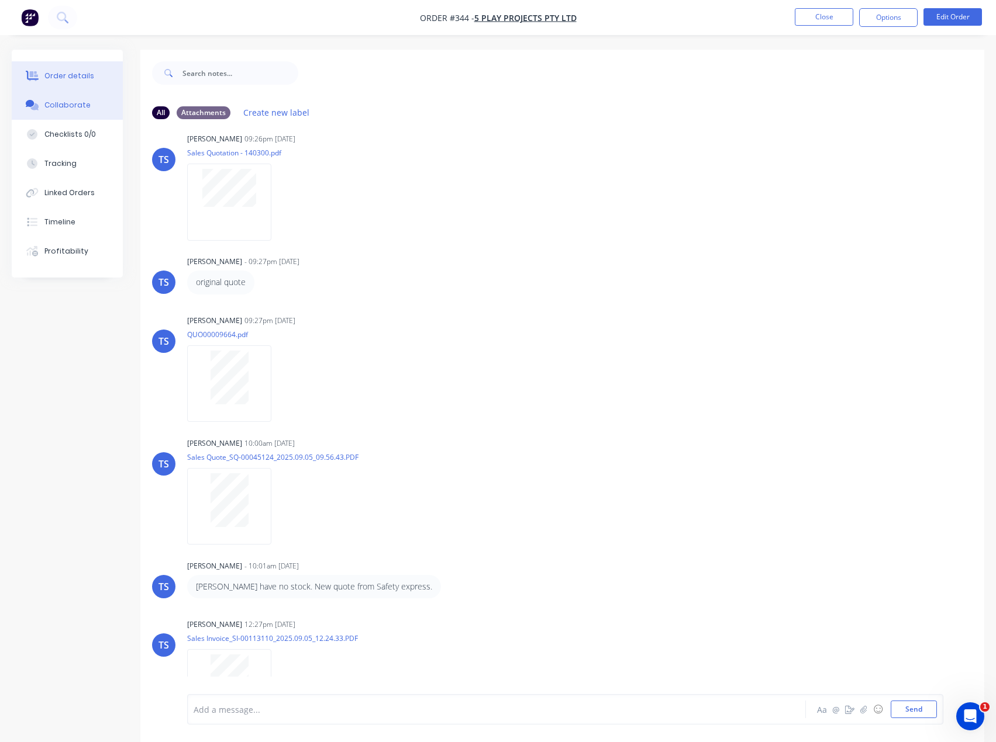
click at [71, 82] on button "Order details" at bounding box center [67, 75] width 111 height 29
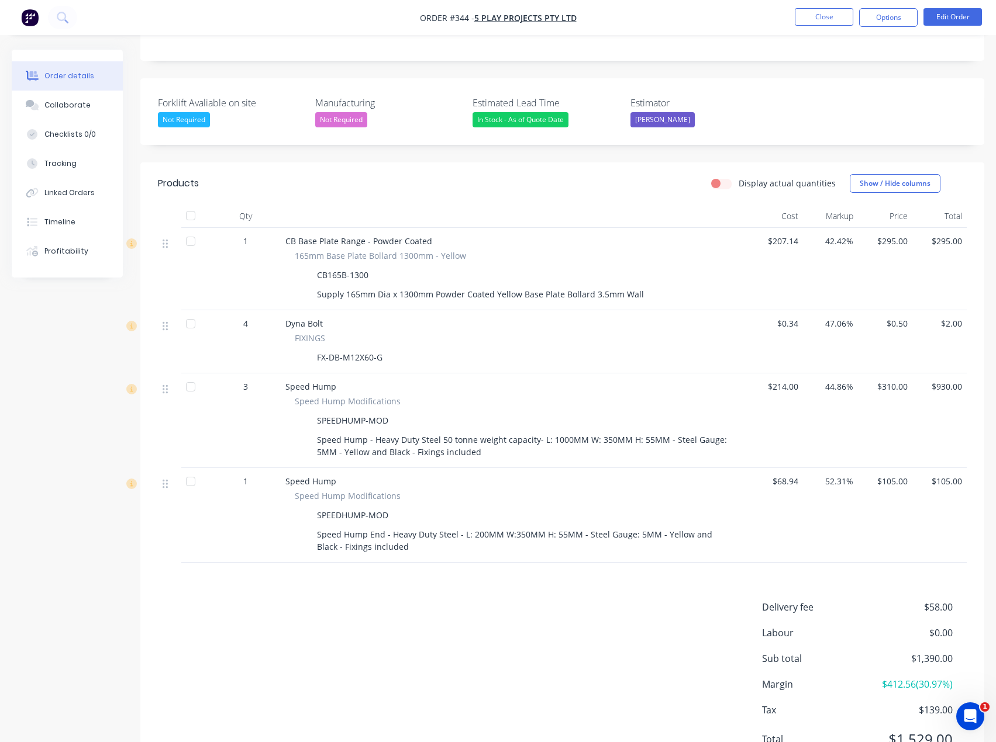
scroll to position [243, 0]
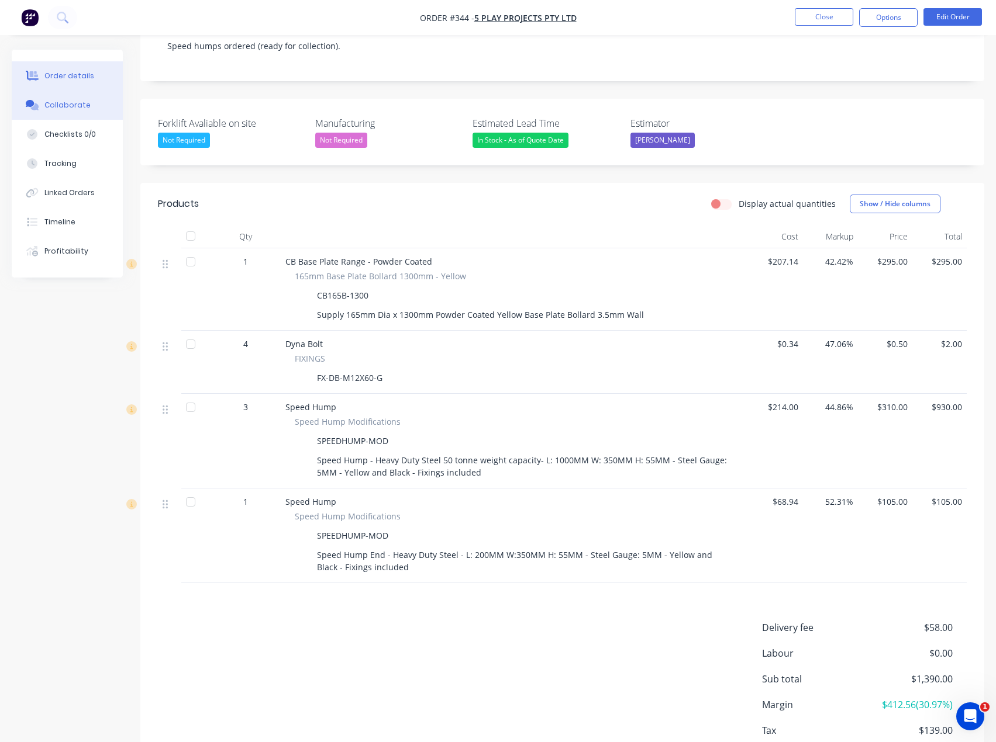
click at [60, 106] on div "Collaborate" at bounding box center [67, 105] width 46 height 11
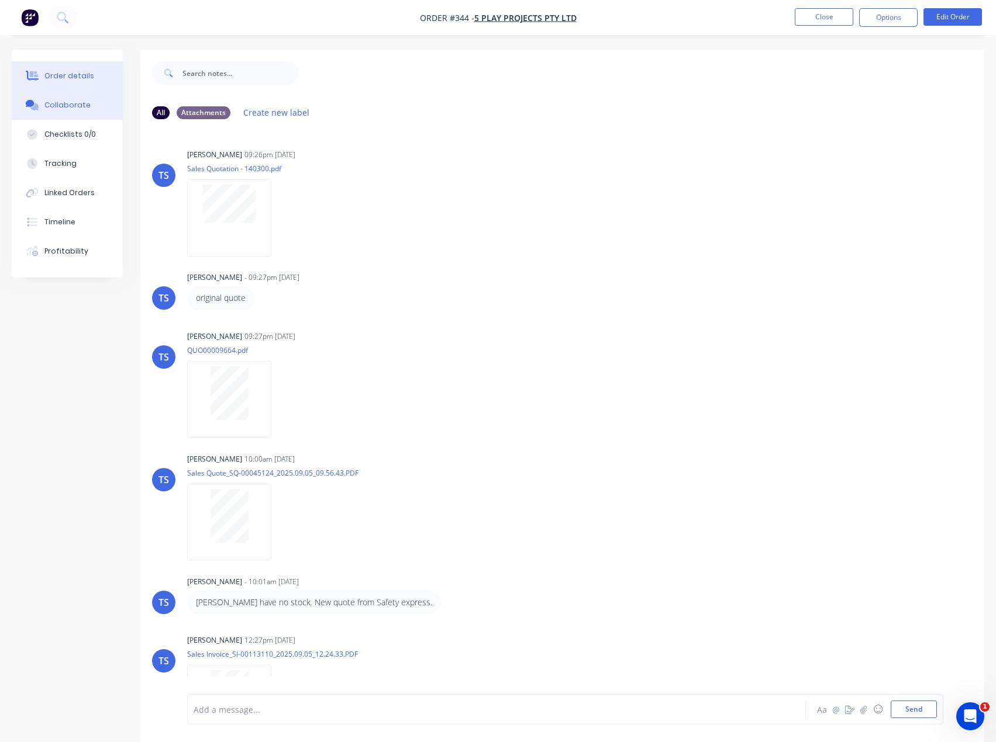
click at [87, 80] on div "Order details" at bounding box center [69, 76] width 50 height 11
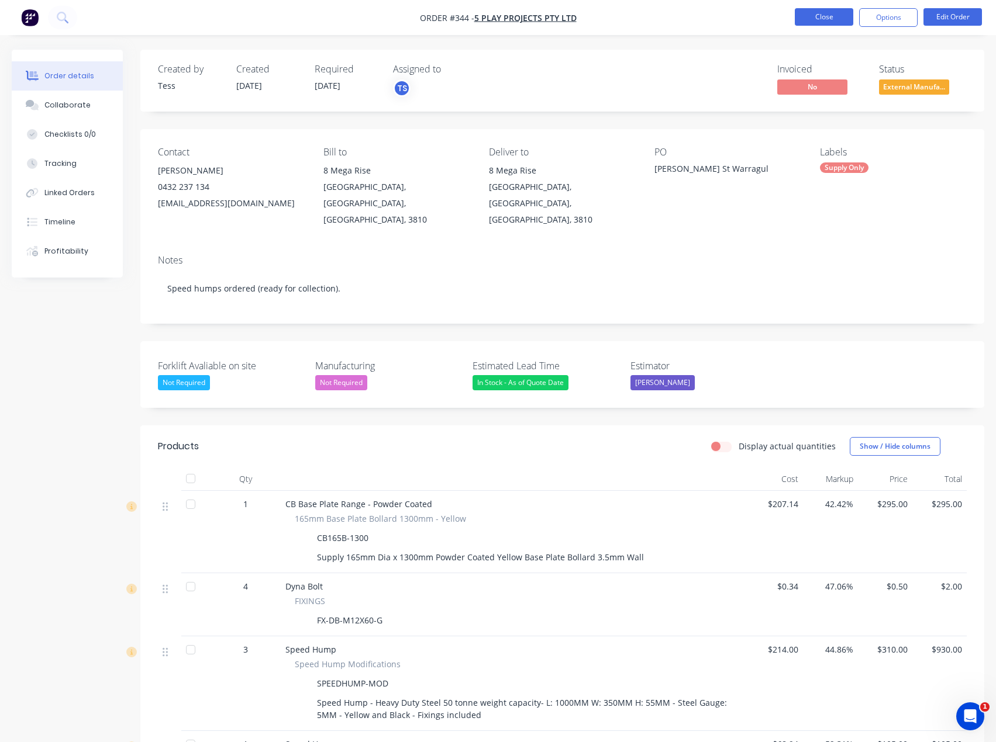
click at [834, 25] on button "Close" at bounding box center [823, 17] width 58 height 18
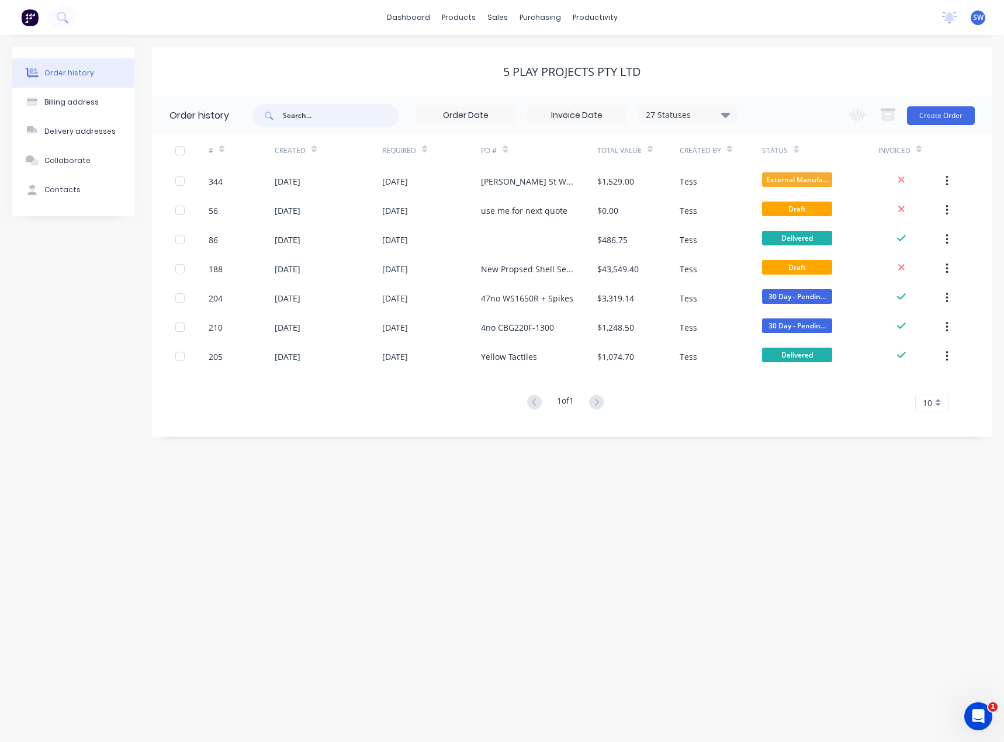
click at [304, 104] on input "text" at bounding box center [341, 115] width 116 height 23
click at [521, 72] on link "Customers" at bounding box center [559, 79] width 155 height 23
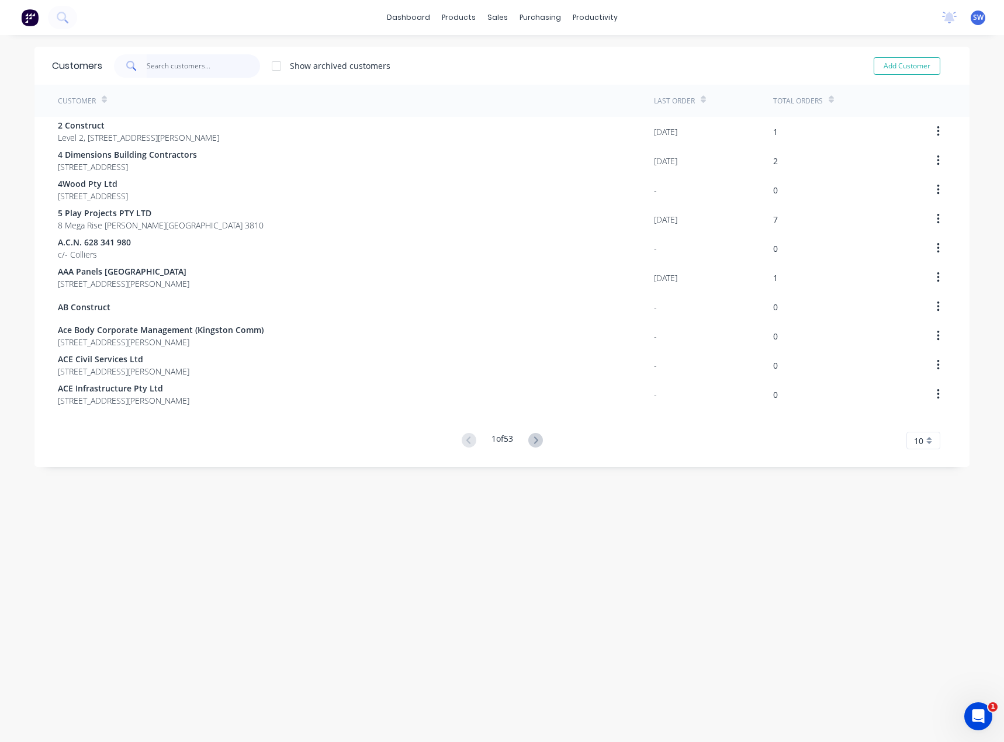
click at [203, 64] on input "text" at bounding box center [204, 65] width 114 height 23
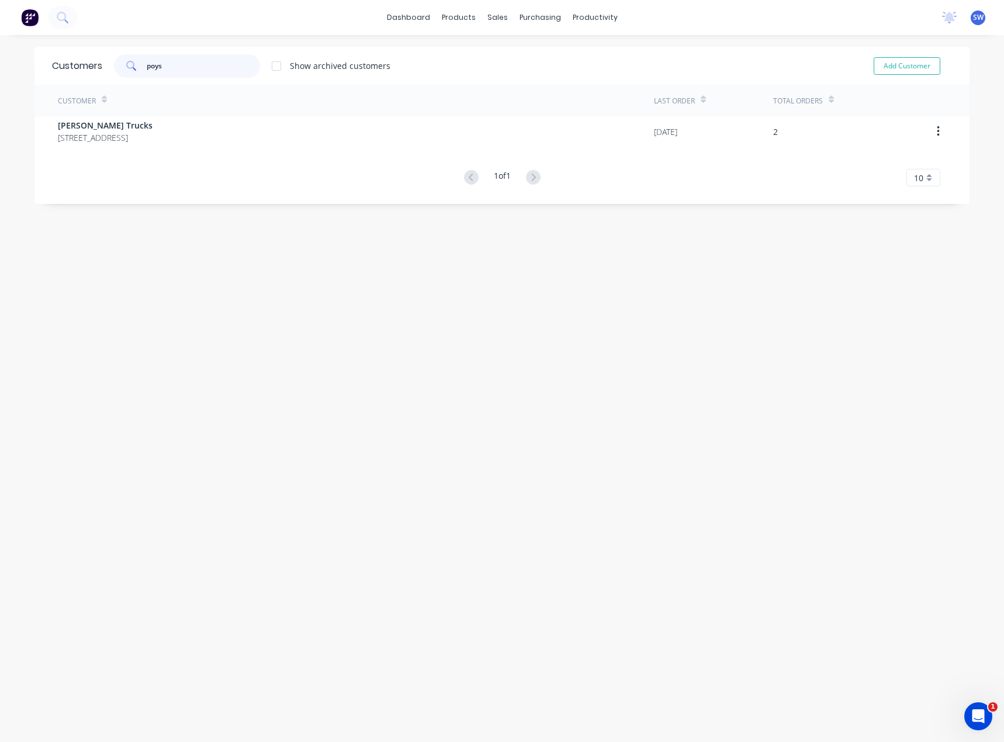
type input "poys"
click at [156, 146] on div "Customer Last Order Total Orders [PERSON_NAME] Trucks [STREET_ADDRESS] [DATE] 2…" at bounding box center [501, 136] width 935 height 102
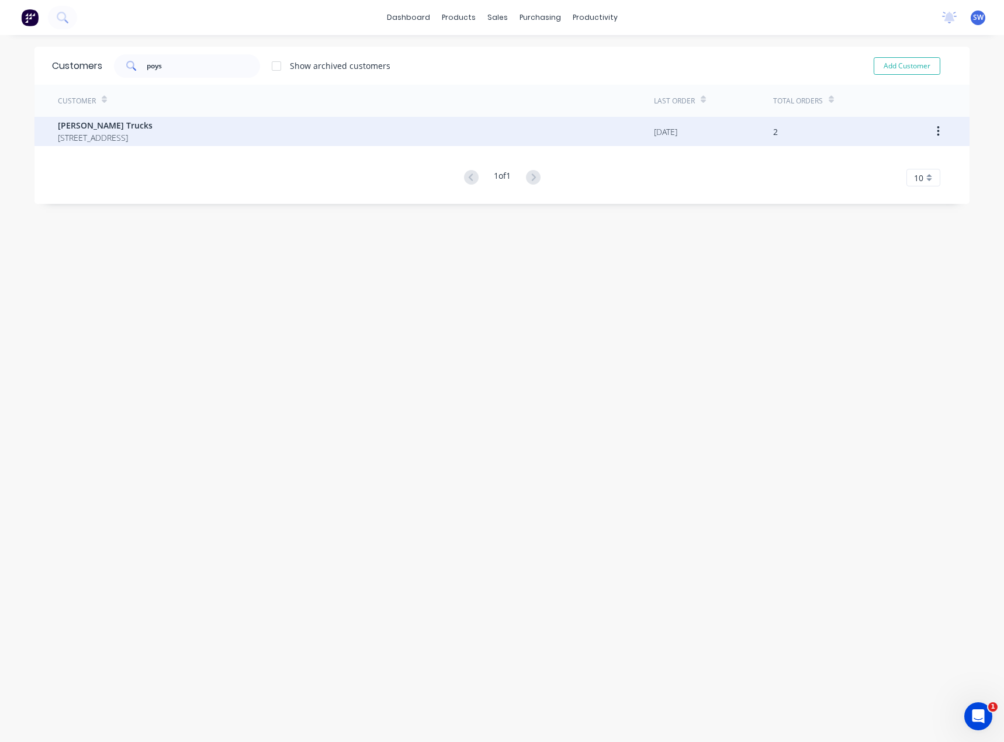
click at [153, 137] on span "[STREET_ADDRESS]" at bounding box center [105, 138] width 95 height 12
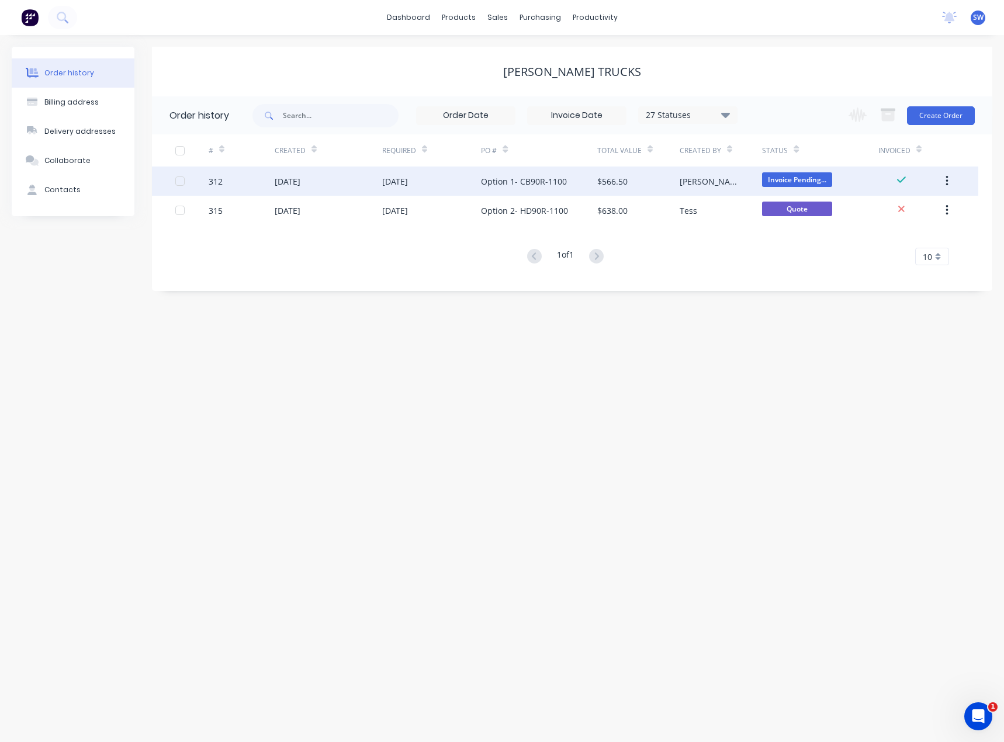
click at [548, 192] on div "Option 1- CB90R-1100" at bounding box center [539, 181] width 116 height 29
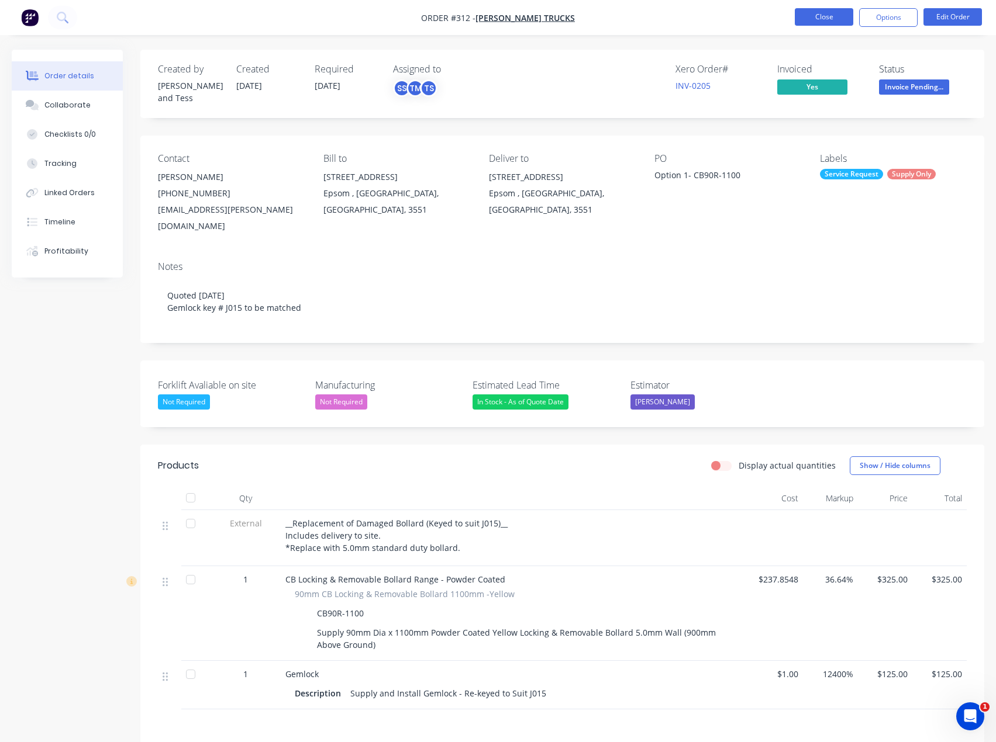
click at [848, 15] on button "Close" at bounding box center [823, 17] width 58 height 18
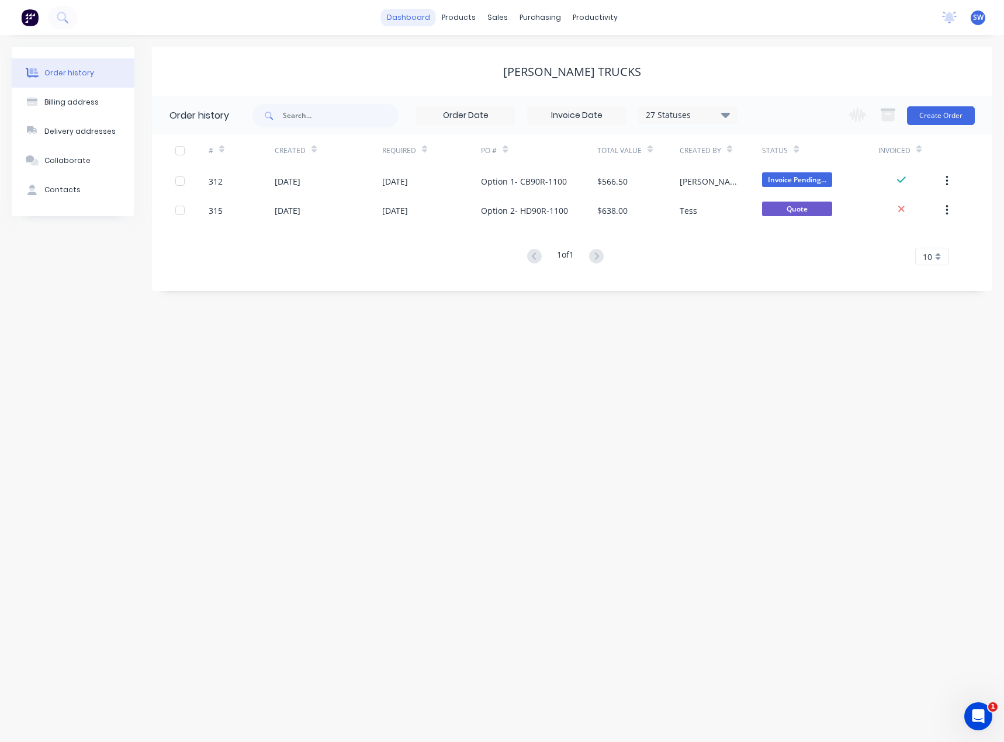
click at [411, 20] on link "dashboard" at bounding box center [408, 18] width 55 height 18
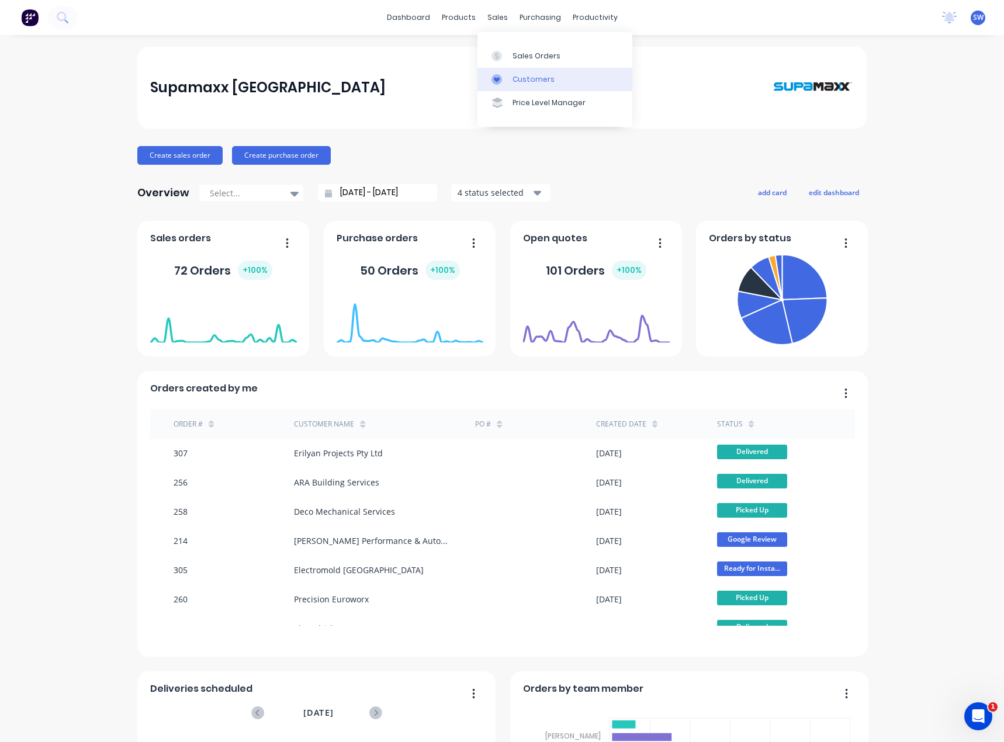
click at [506, 70] on link "Customers" at bounding box center [555, 79] width 155 height 23
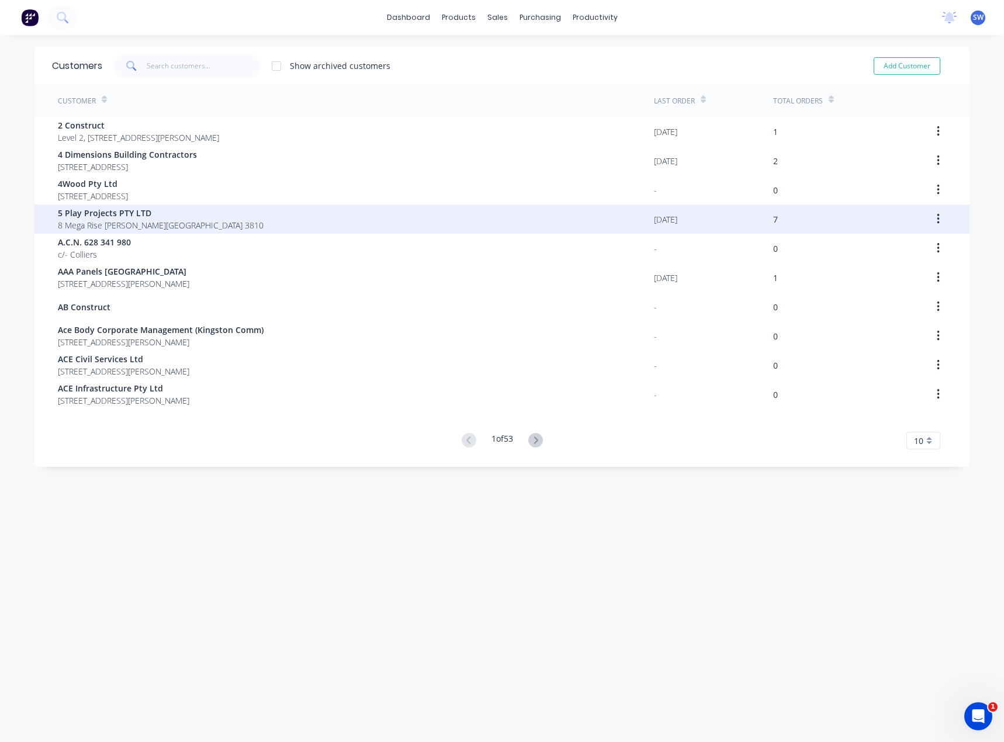
click at [216, 216] on span "5 Play Projects PTY LTD" at bounding box center [161, 213] width 206 height 12
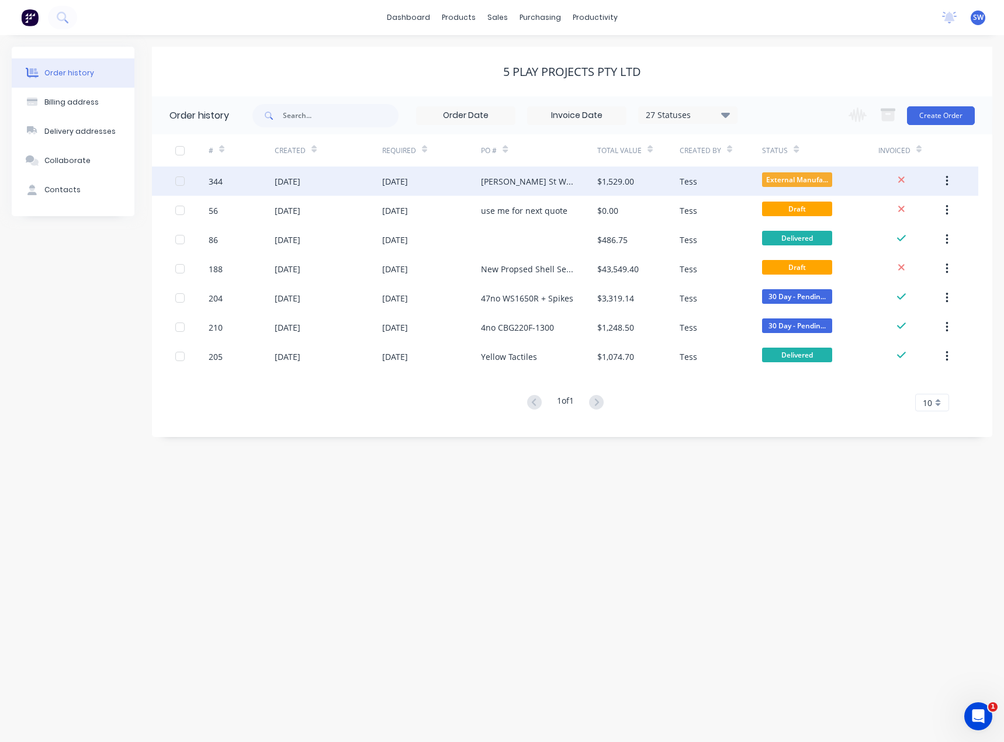
click at [463, 180] on div "[DATE]" at bounding box center [431, 181] width 99 height 29
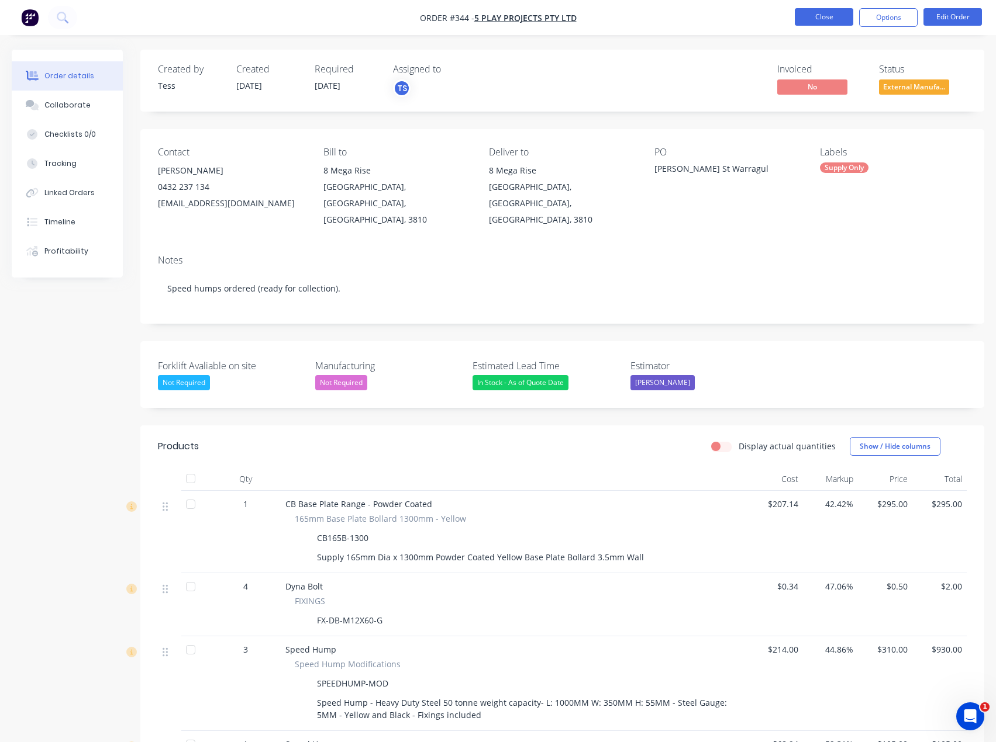
click at [825, 23] on button "Close" at bounding box center [823, 17] width 58 height 18
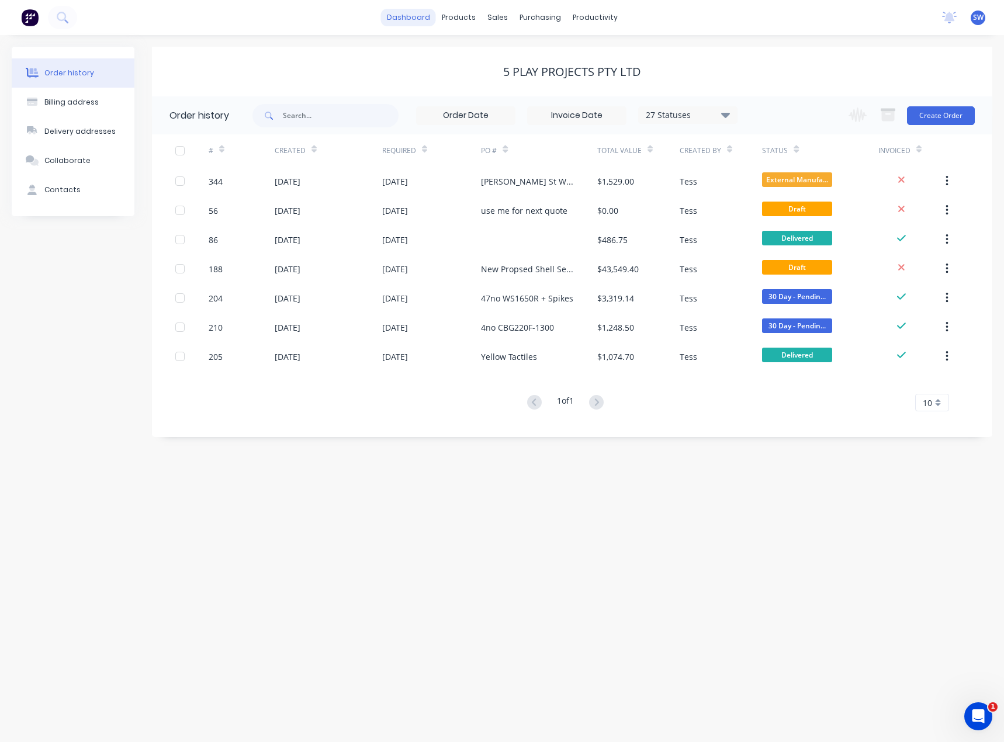
click at [423, 20] on link "dashboard" at bounding box center [408, 18] width 55 height 18
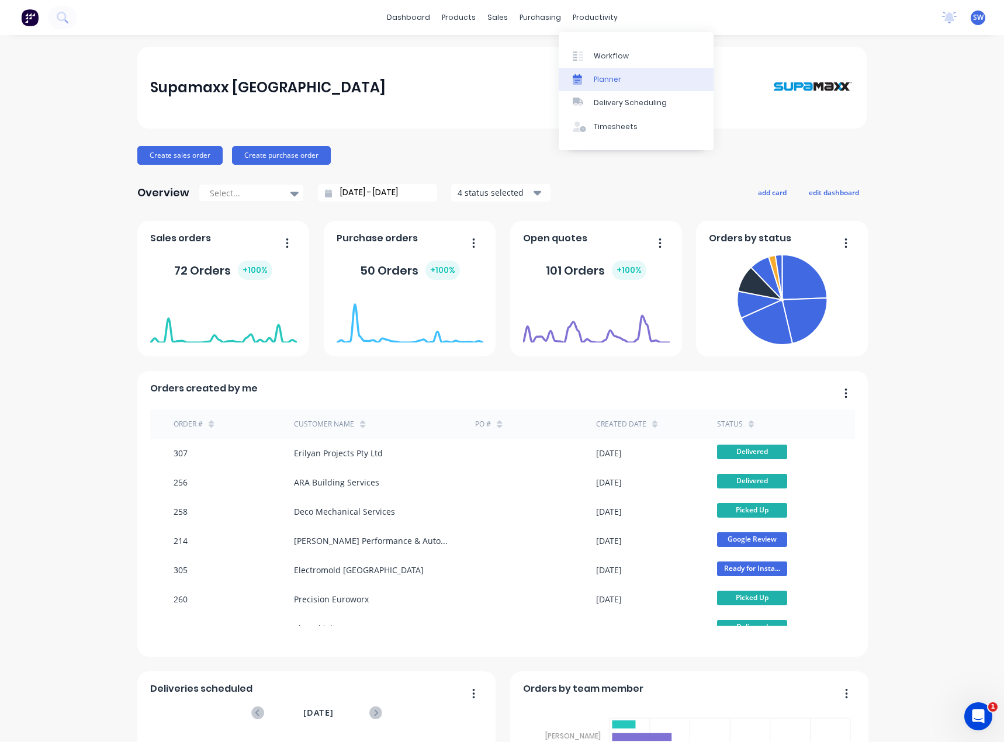
click at [623, 82] on link "Planner" at bounding box center [636, 79] width 155 height 23
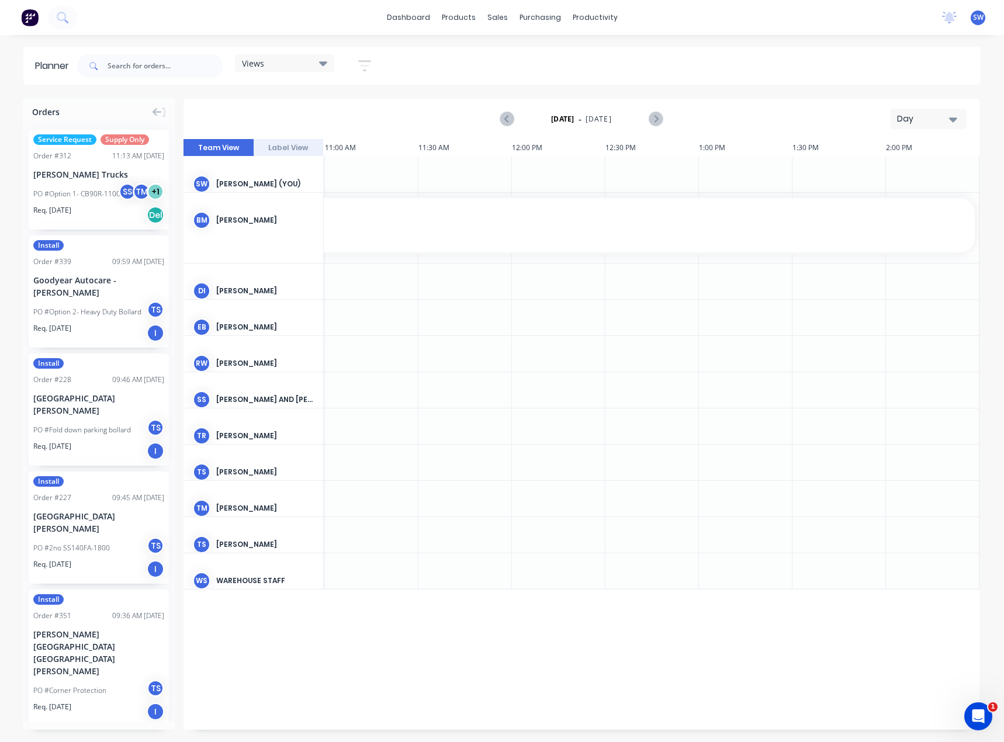
scroll to position [0, 841]
click at [917, 122] on div "Day" at bounding box center [924, 119] width 54 height 12
click at [917, 172] on div "Week" at bounding box center [908, 173] width 116 height 23
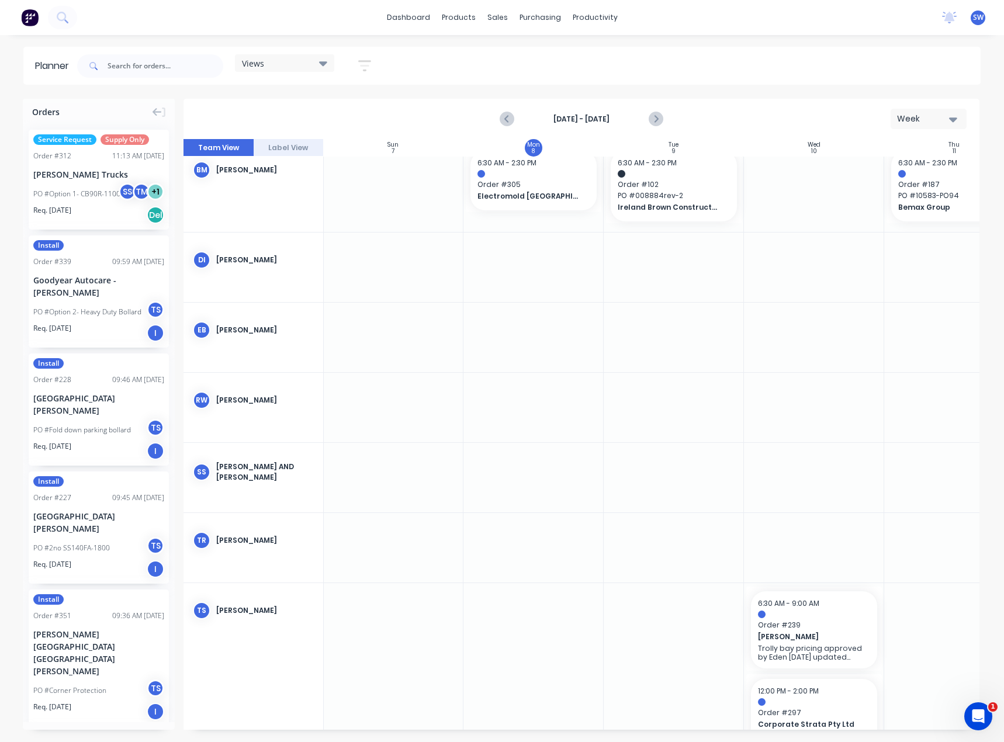
scroll to position [117, 1]
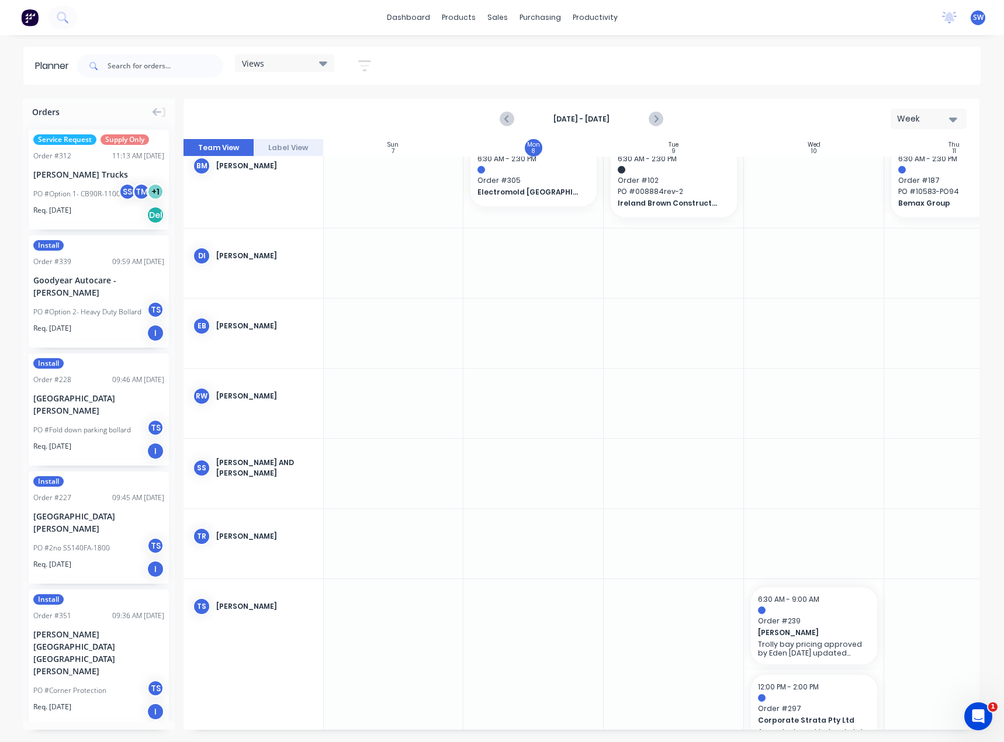
click at [925, 120] on div "Week" at bounding box center [924, 119] width 54 height 12
click at [910, 192] on div "Month" at bounding box center [908, 196] width 116 height 23
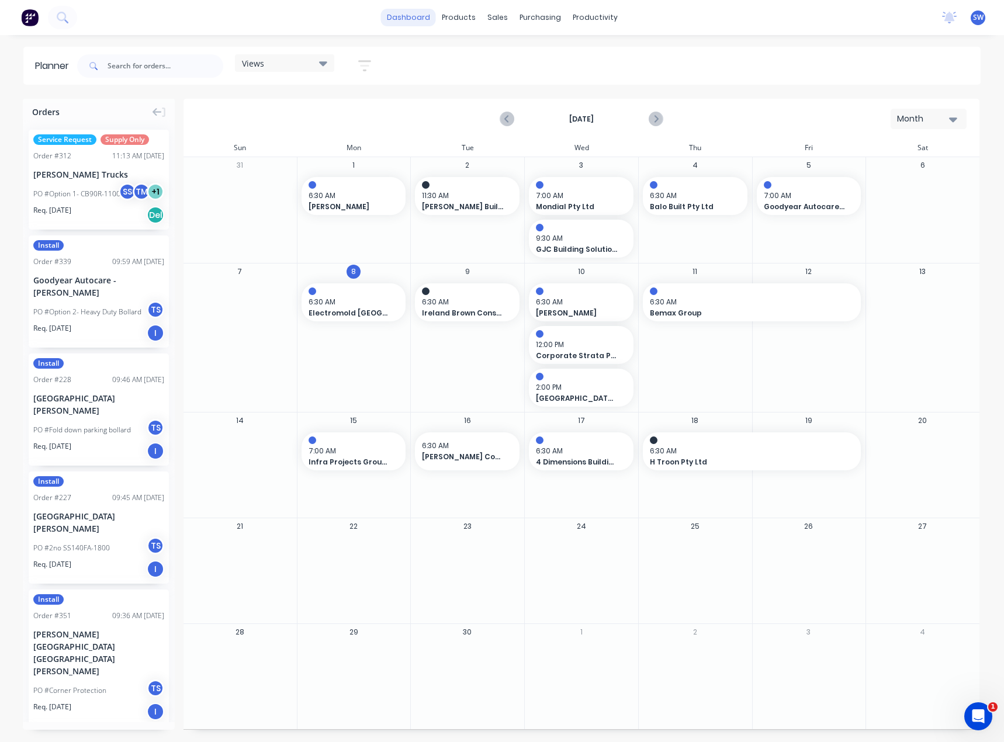
click at [414, 20] on link "dashboard" at bounding box center [408, 18] width 55 height 18
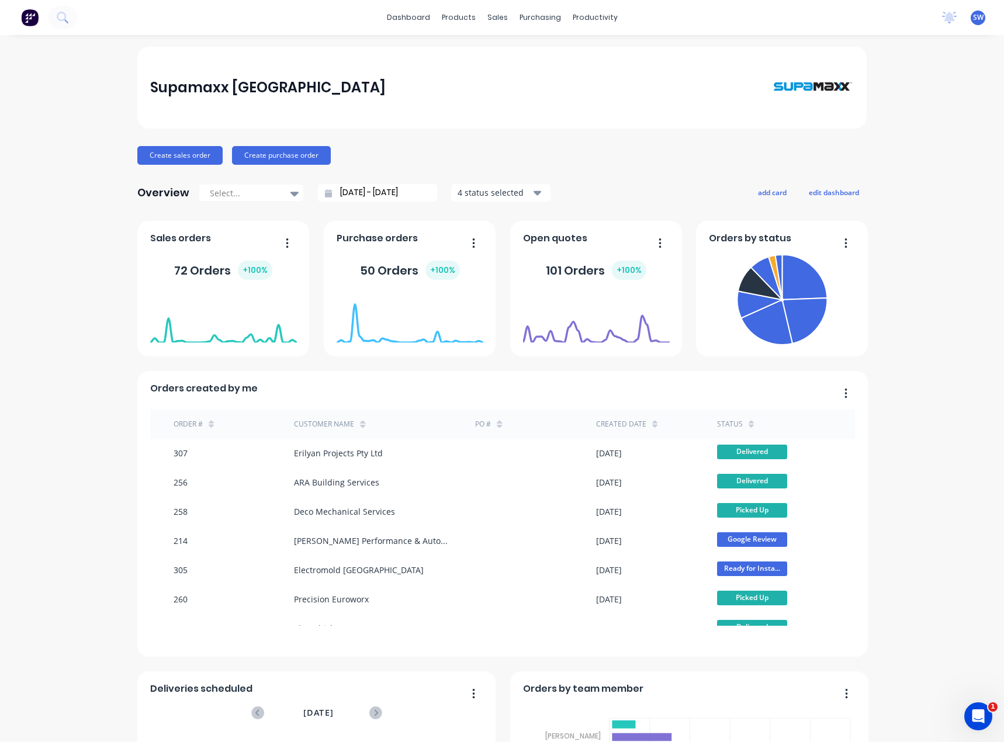
click at [898, 164] on div "Supamaxx [GEOGRAPHIC_DATA] Create sales order Create purchase order Overview Se…" at bounding box center [502, 502] width 1004 height 911
